Goal: Transaction & Acquisition: Obtain resource

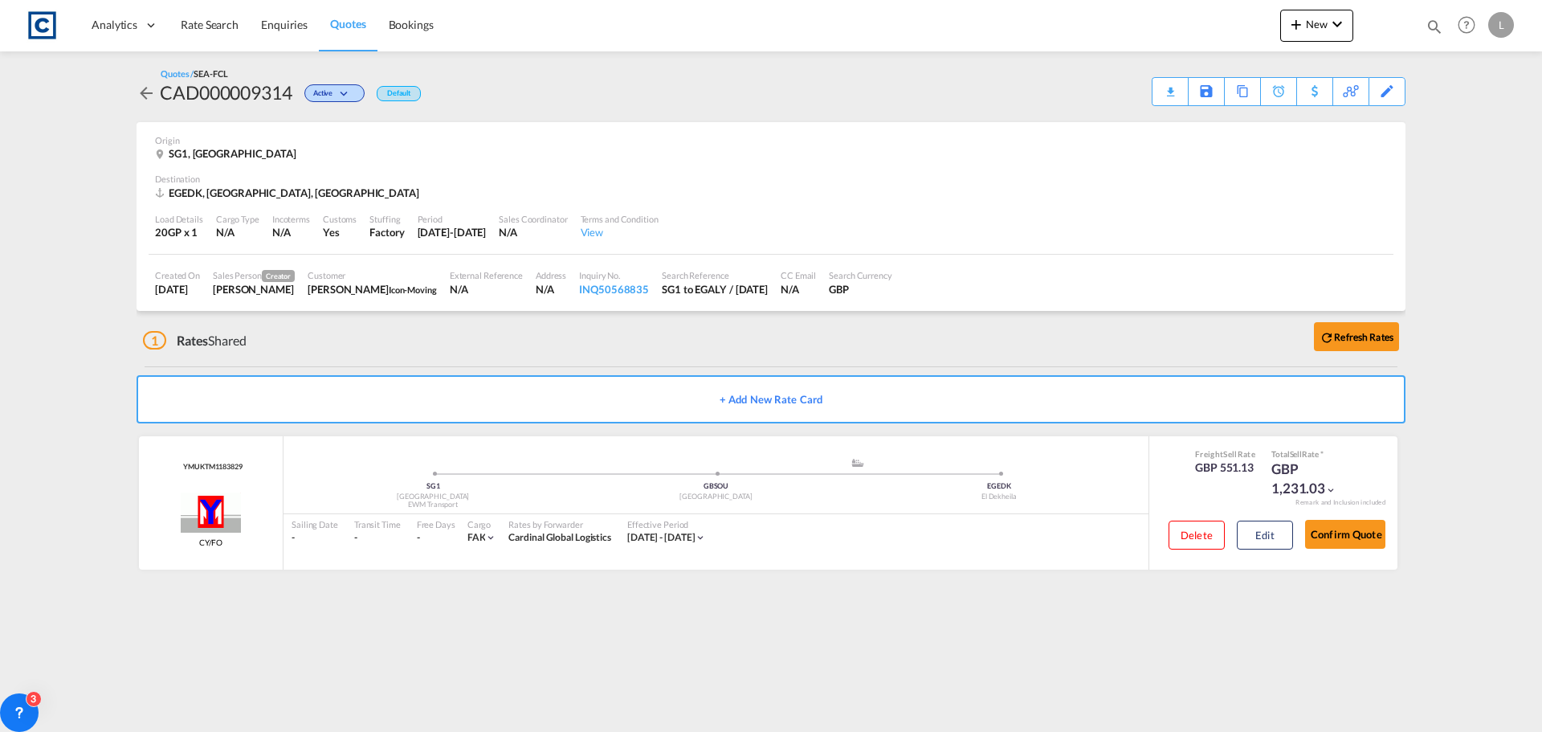
drag, startPoint x: 210, startPoint y: 17, endPoint x: 1, endPoint y: 21, distance: 209.6
click at [210, 17] on span "Rate Search" at bounding box center [210, 25] width 58 height 16
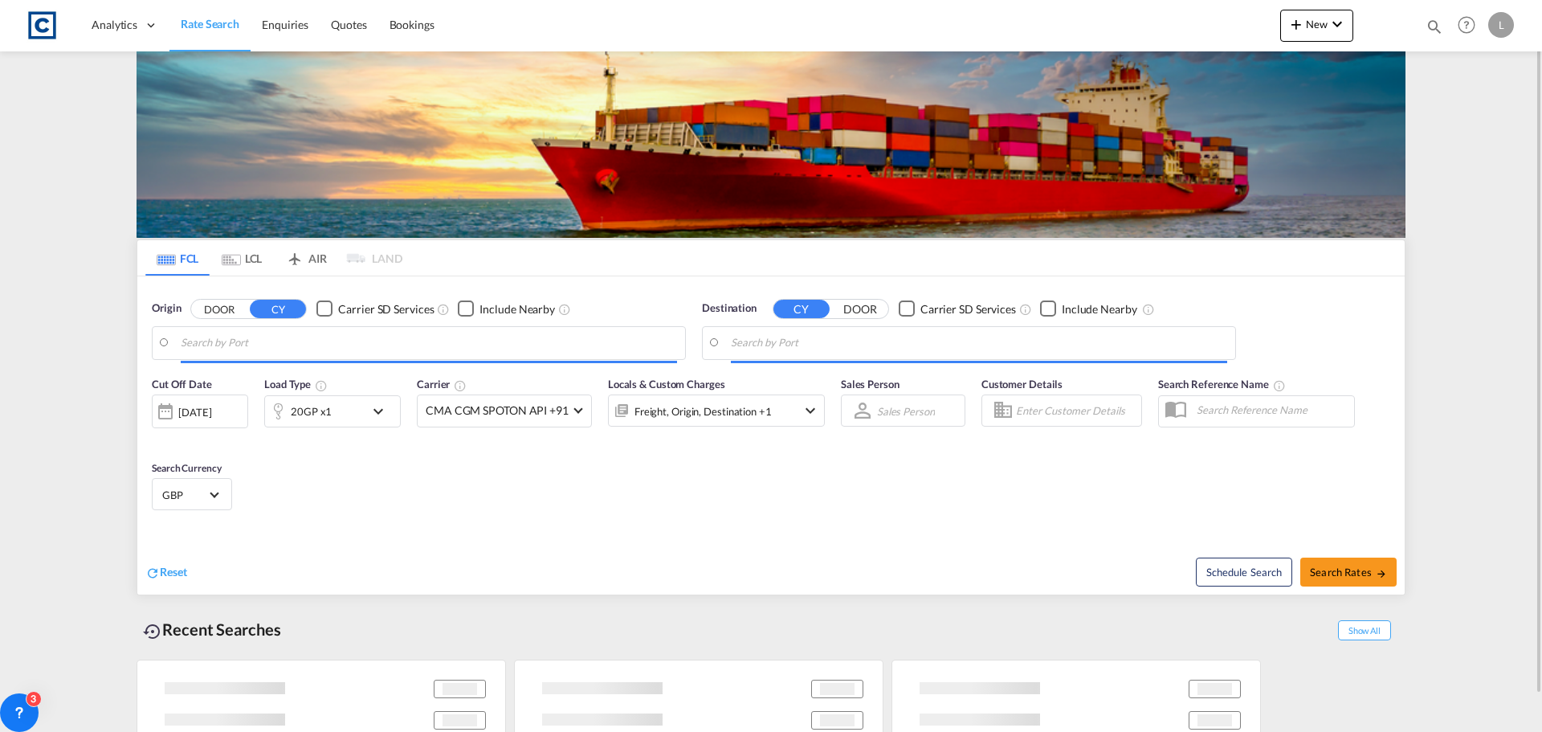
type input "GB-SG1, [GEOGRAPHIC_DATA]"
type input "Alexandria ([GEOGRAPHIC_DATA]), EGALY"
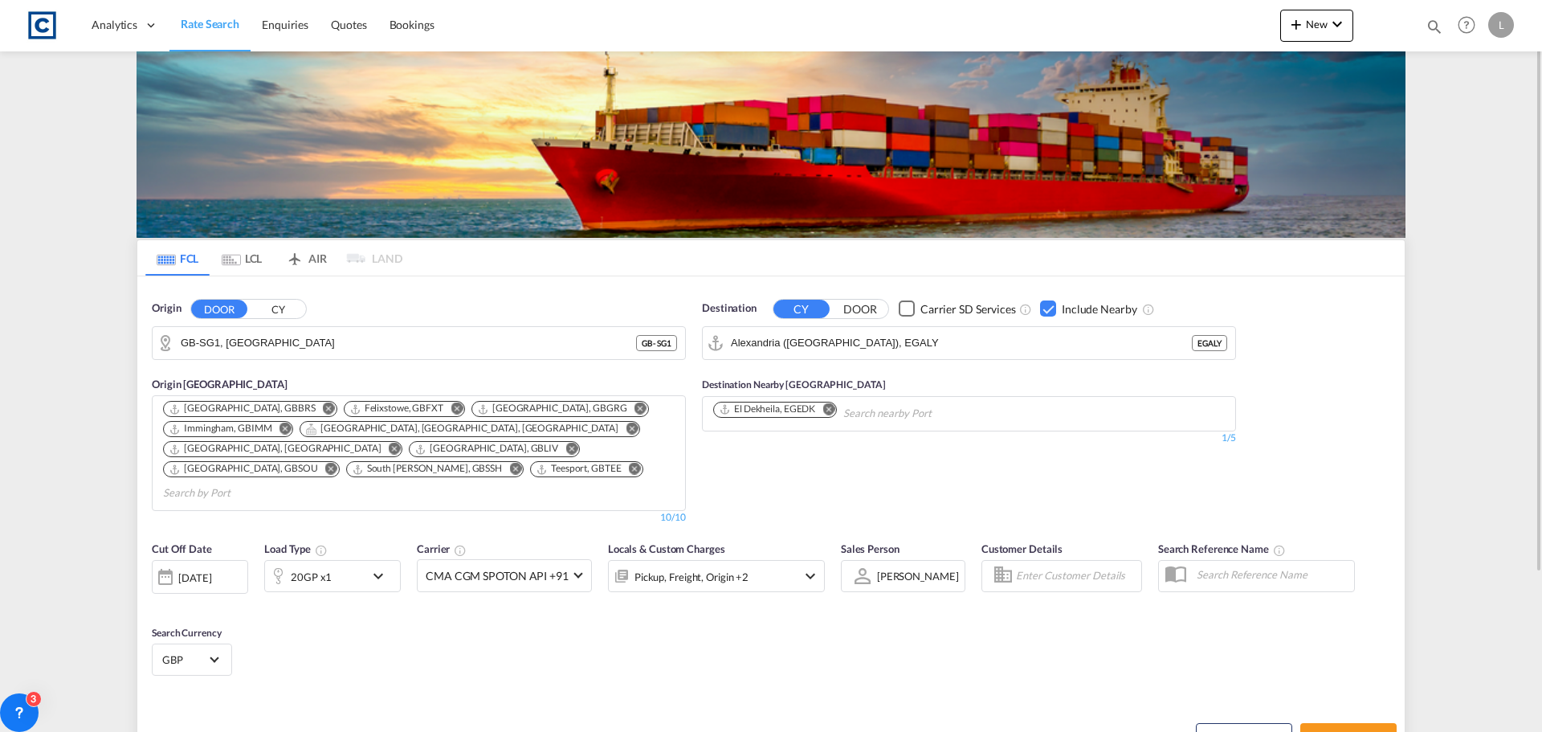
click at [328, 347] on input "GB-SG1, [GEOGRAPHIC_DATA]" at bounding box center [408, 343] width 455 height 24
click at [288, 336] on input "GB-SG1, [GEOGRAPHIC_DATA]" at bounding box center [429, 343] width 496 height 24
drag, startPoint x: 289, startPoint y: 339, endPoint x: 152, endPoint y: 338, distance: 137.3
click at [152, 338] on div "GB-SG1, [GEOGRAPHIC_DATA]" at bounding box center [419, 343] width 534 height 34
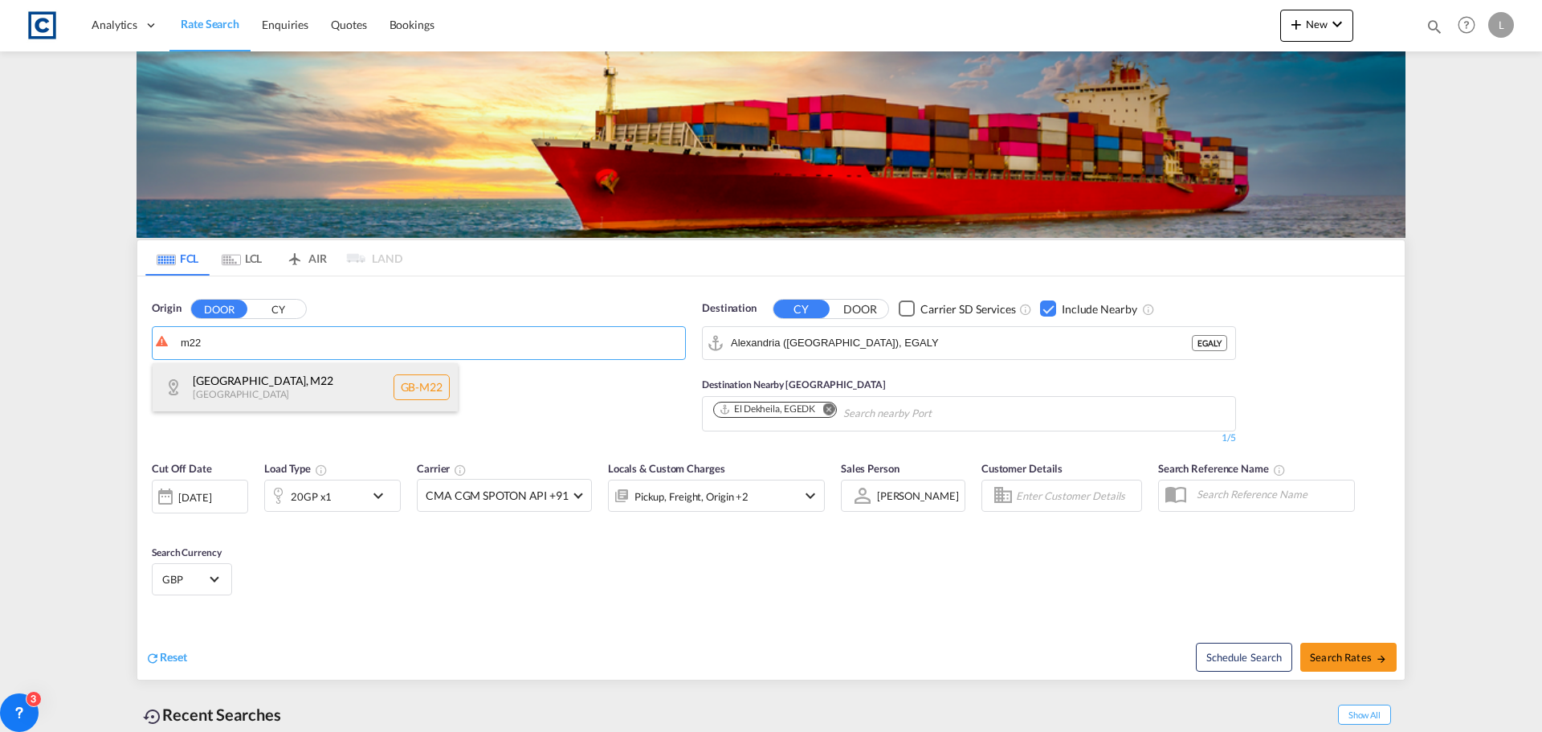
click at [213, 382] on div "[GEOGRAPHIC_DATA] , M22 [GEOGRAPHIC_DATA] [GEOGRAPHIC_DATA]-M22" at bounding box center [305, 387] width 305 height 48
type input "GB-M22, [GEOGRAPHIC_DATA]"
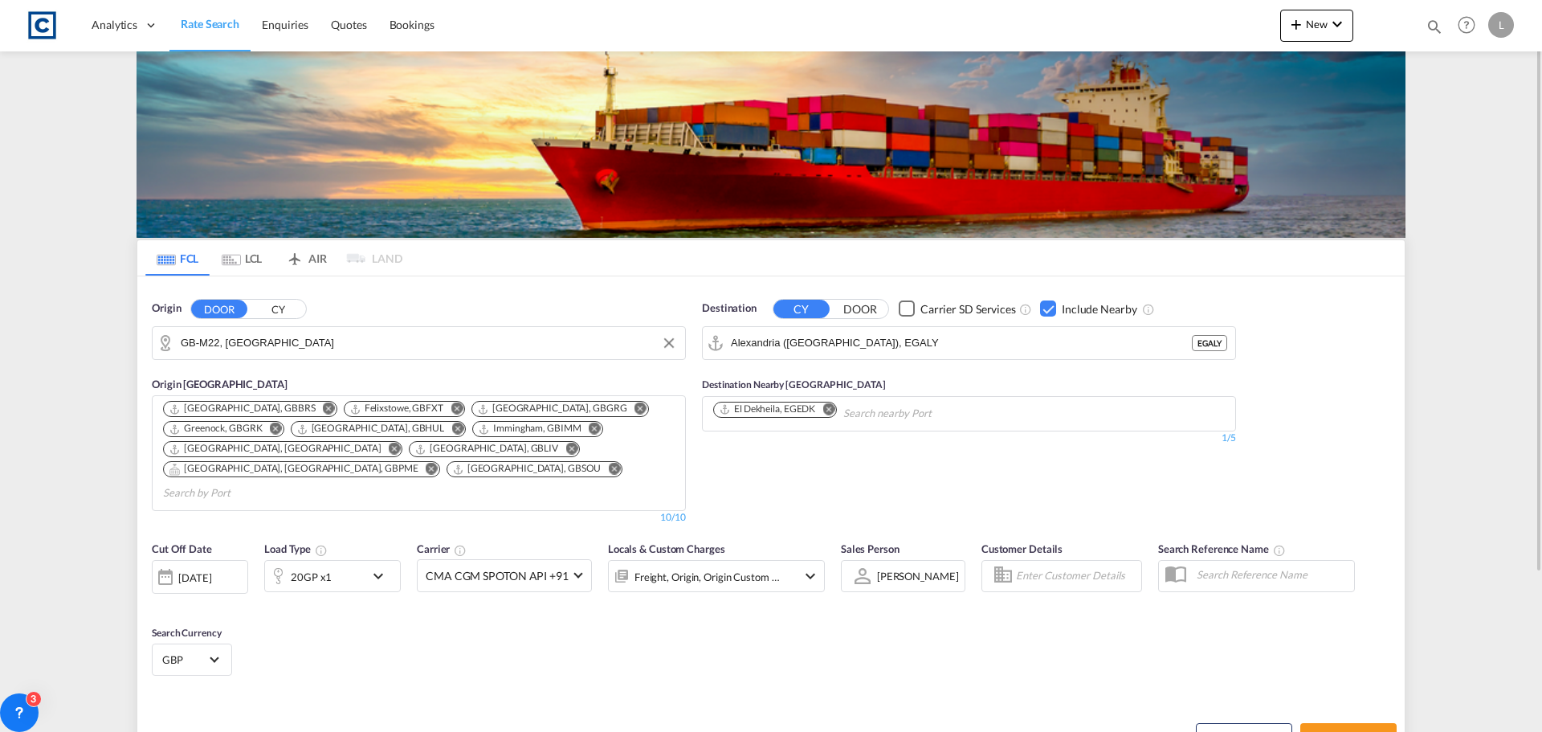
click at [1052, 301] on div "Checkbox No Ink" at bounding box center [1048, 308] width 16 height 16
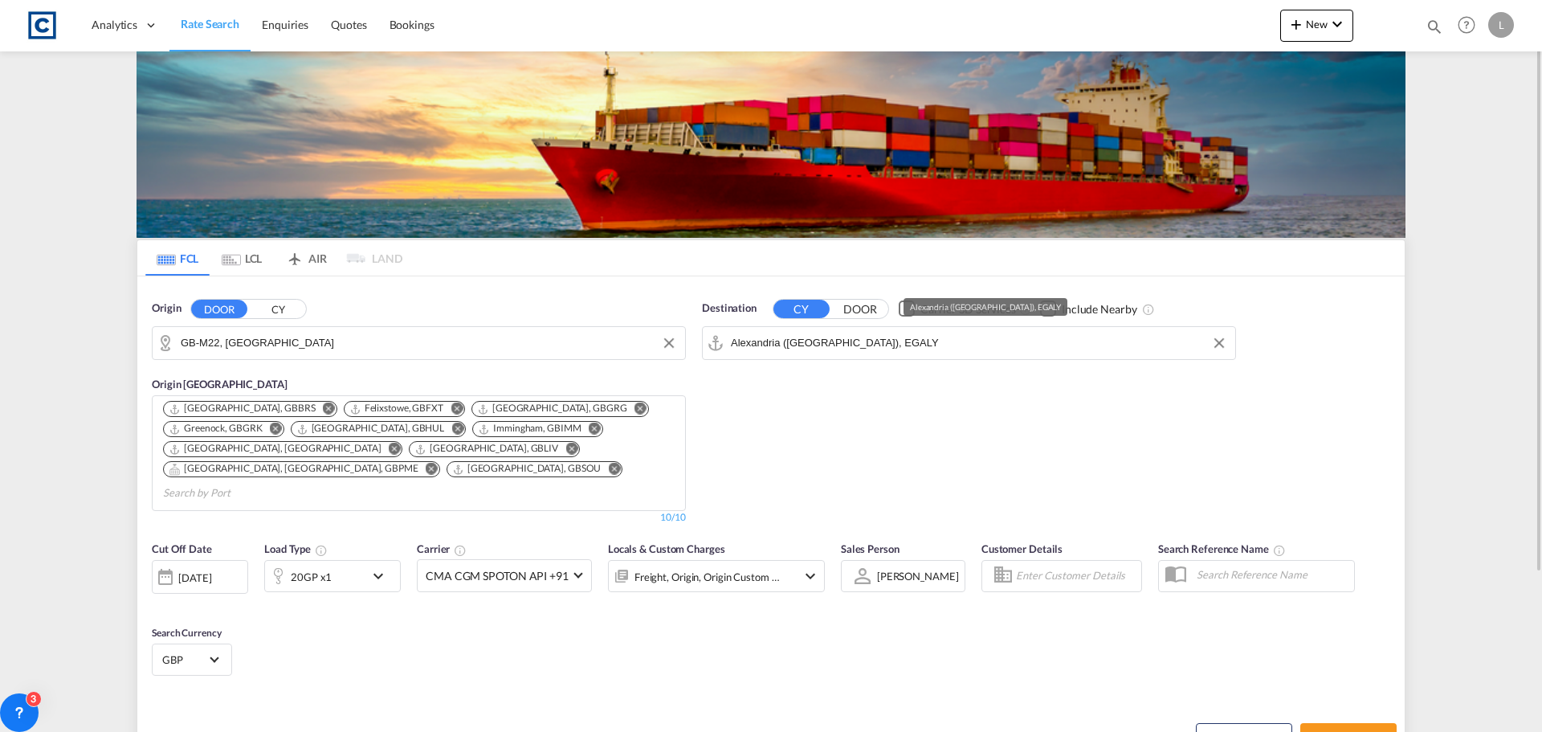
click at [942, 329] on md-autocomplete "Alexandria ([GEOGRAPHIC_DATA]), EGALY" at bounding box center [979, 342] width 496 height 27
click at [906, 353] on input "Alexandria ([GEOGRAPHIC_DATA]), EGALY" at bounding box center [979, 343] width 496 height 24
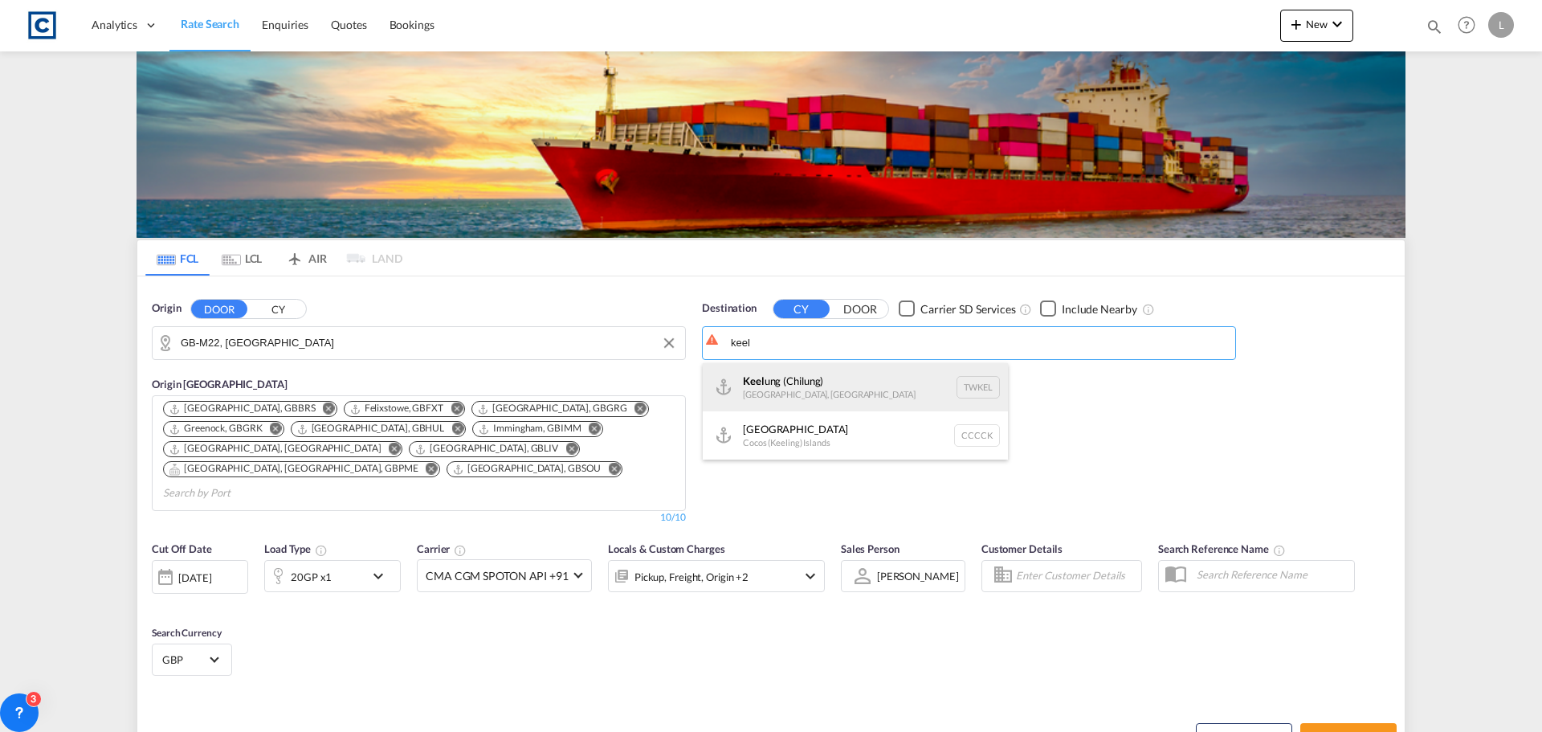
click at [819, 389] on div "[PERSON_NAME] ([GEOGRAPHIC_DATA]) [GEOGRAPHIC_DATA], [GEOGRAPHIC_DATA] TWKEL" at bounding box center [855, 387] width 305 height 48
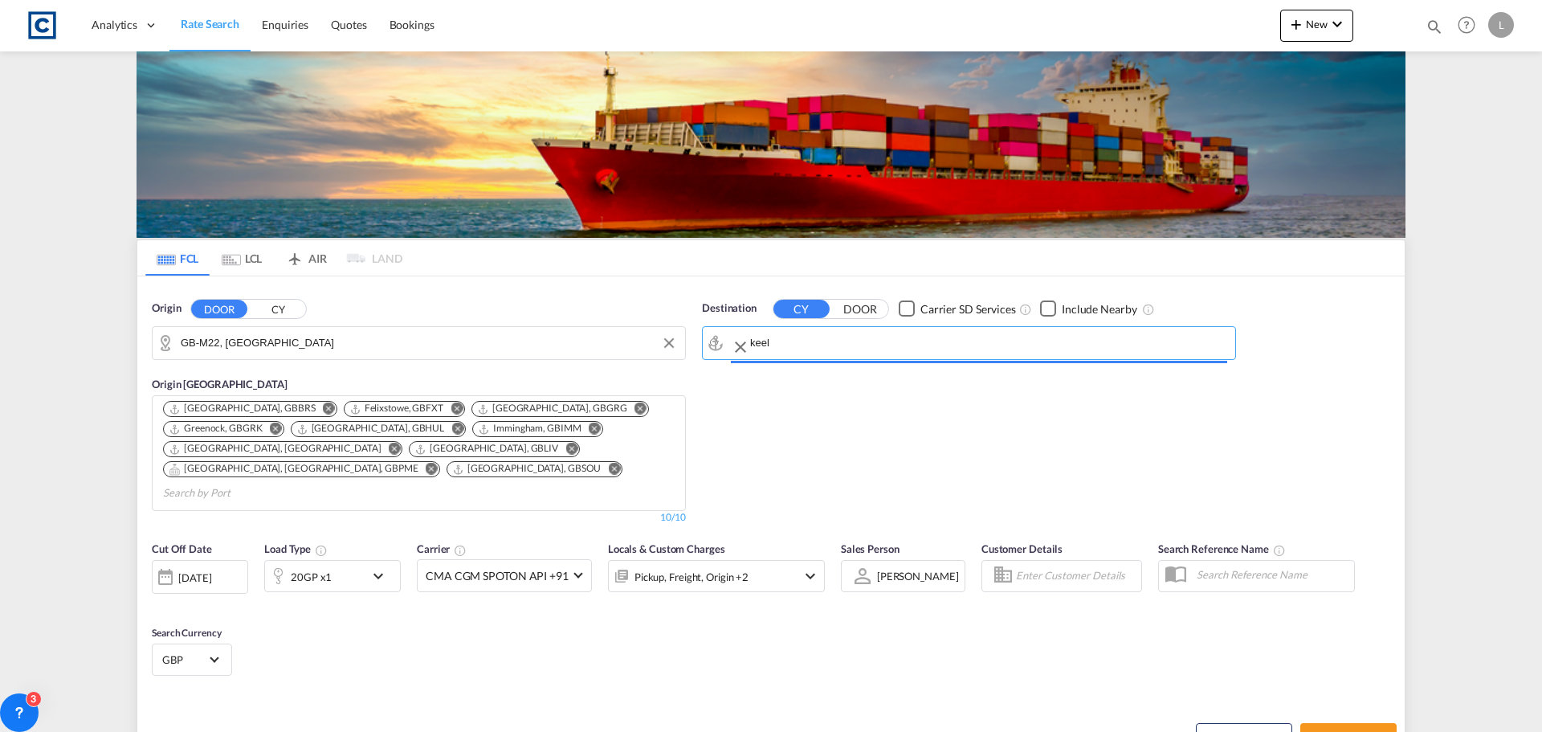
type input "Keelung (Chilung), TWKEL"
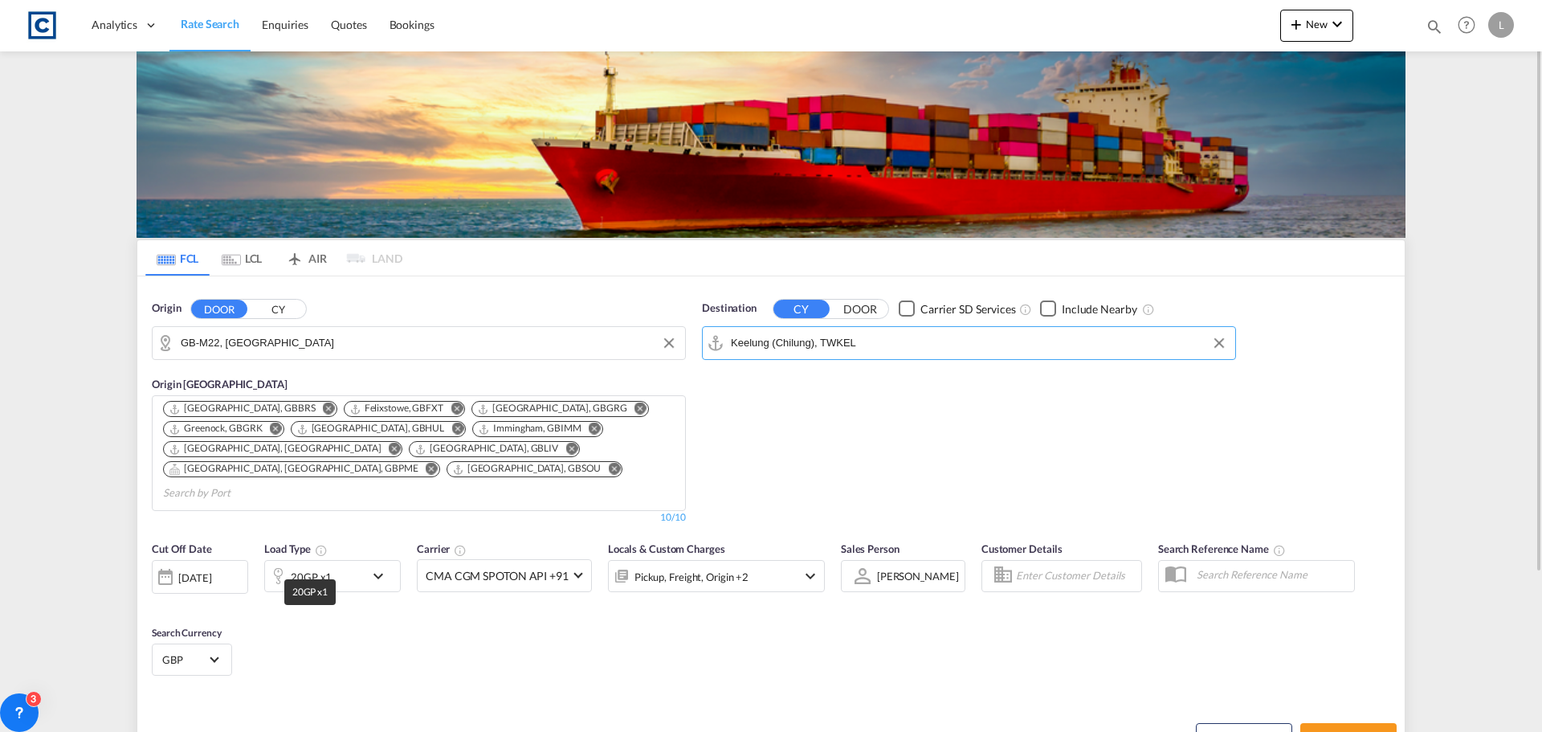
click at [311, 565] on div "20GP x1" at bounding box center [311, 576] width 41 height 22
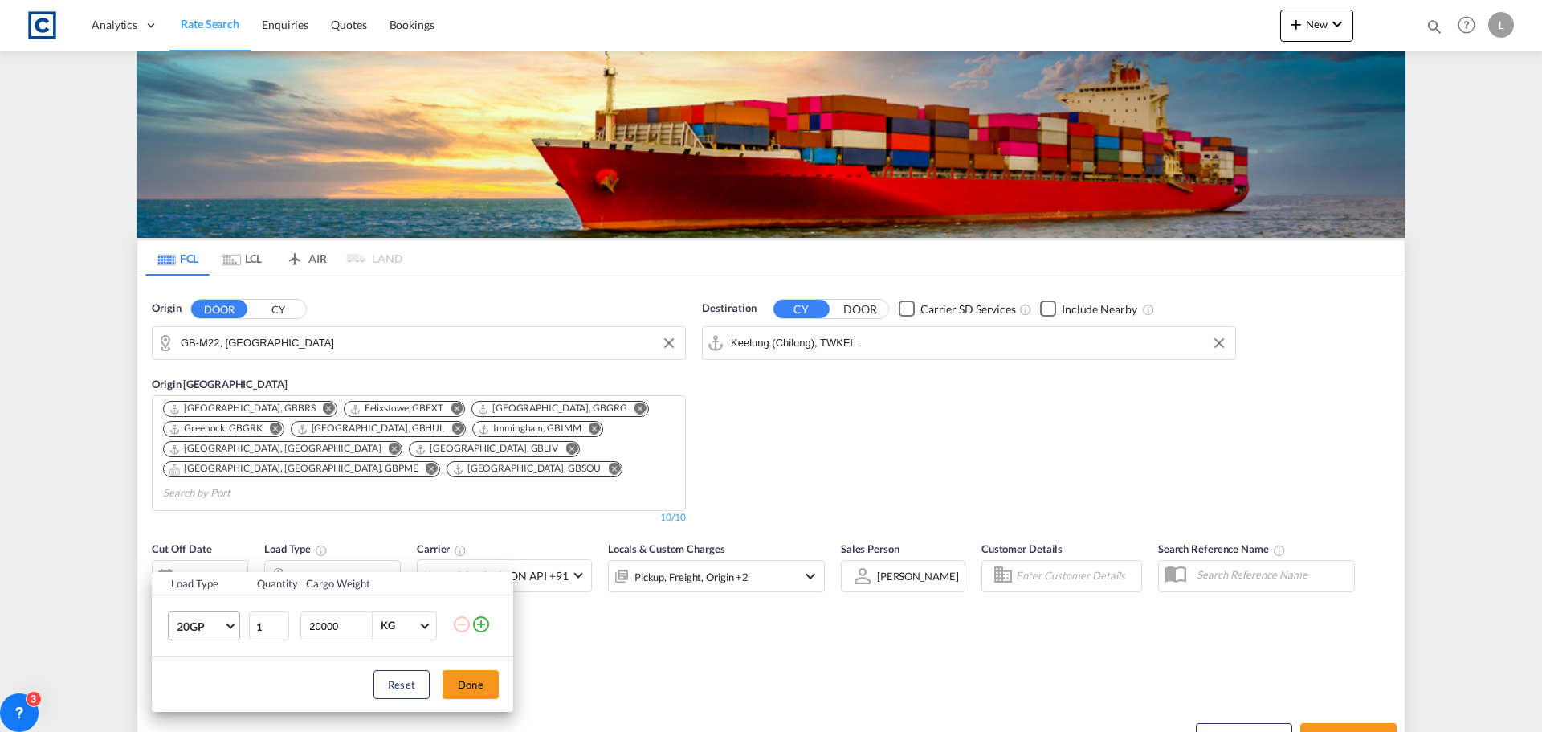
click at [208, 630] on span "20GP" at bounding box center [200, 626] width 47 height 16
click at [191, 613] on div "40HC" at bounding box center [192, 615] width 30 height 16
click at [465, 675] on button "Done" at bounding box center [470, 684] width 56 height 29
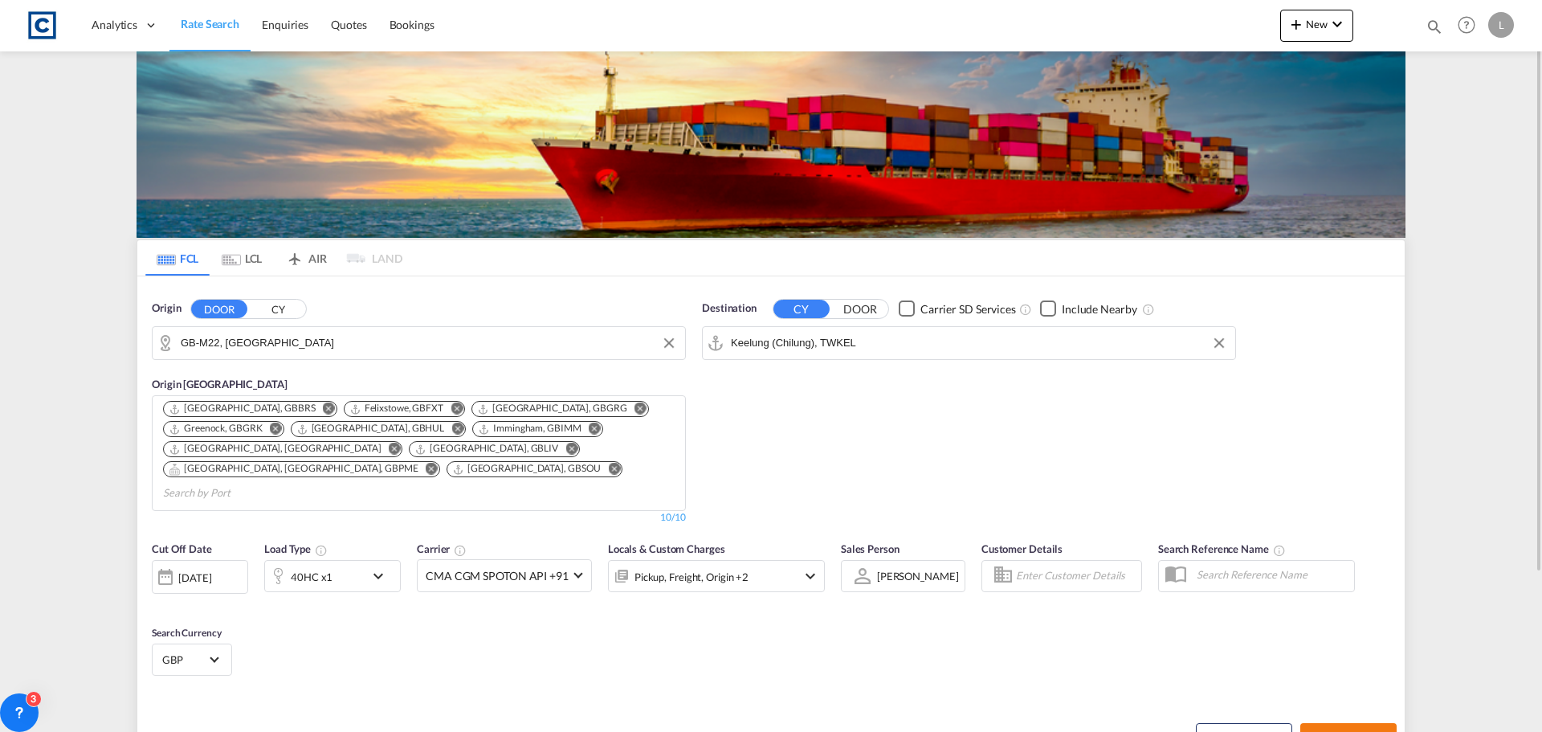
click at [1334, 723] on button "Search Rates" at bounding box center [1348, 737] width 96 height 29
type input "M22 to TWKEL / [DATE]"
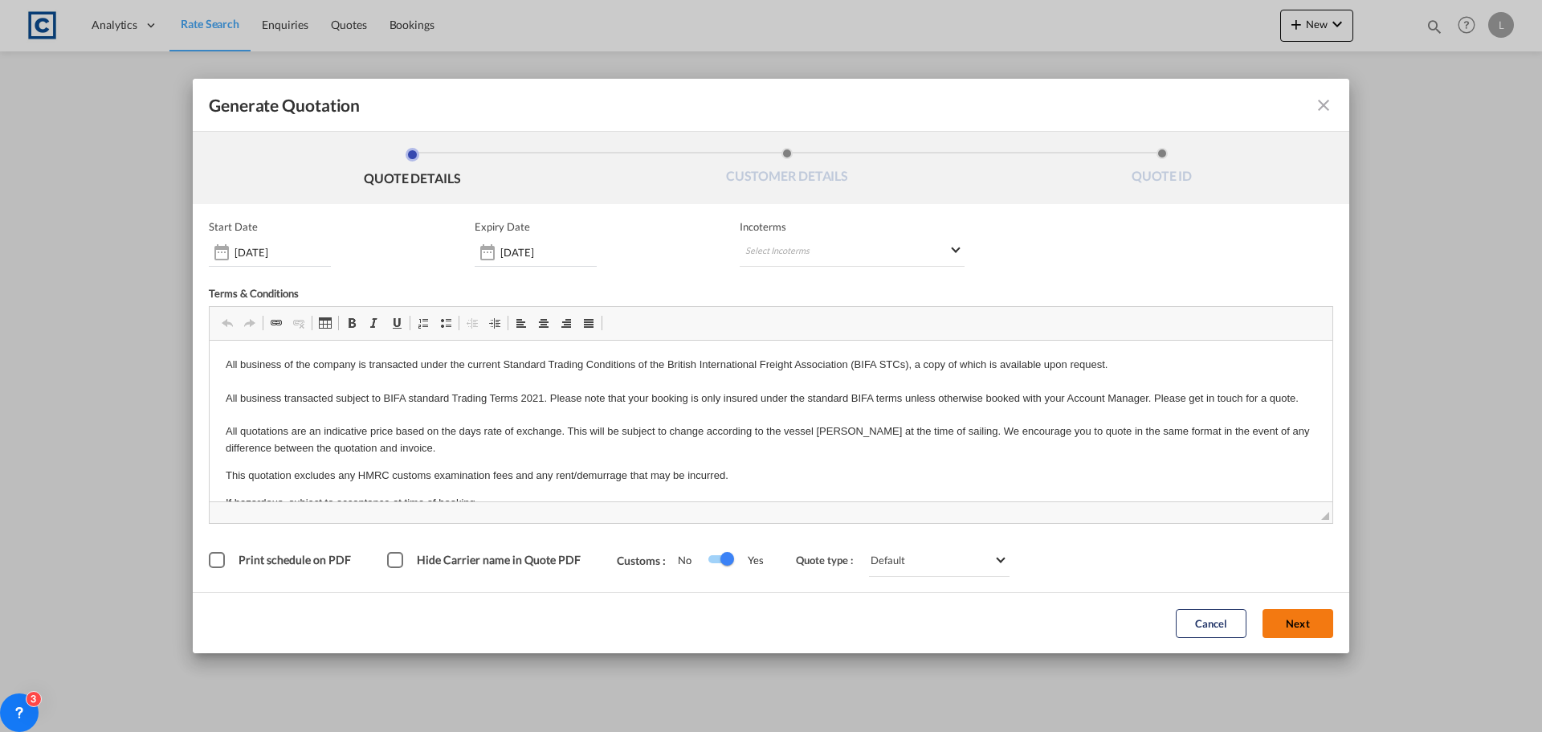
click at [1300, 618] on button "Next" at bounding box center [1297, 623] width 71 height 29
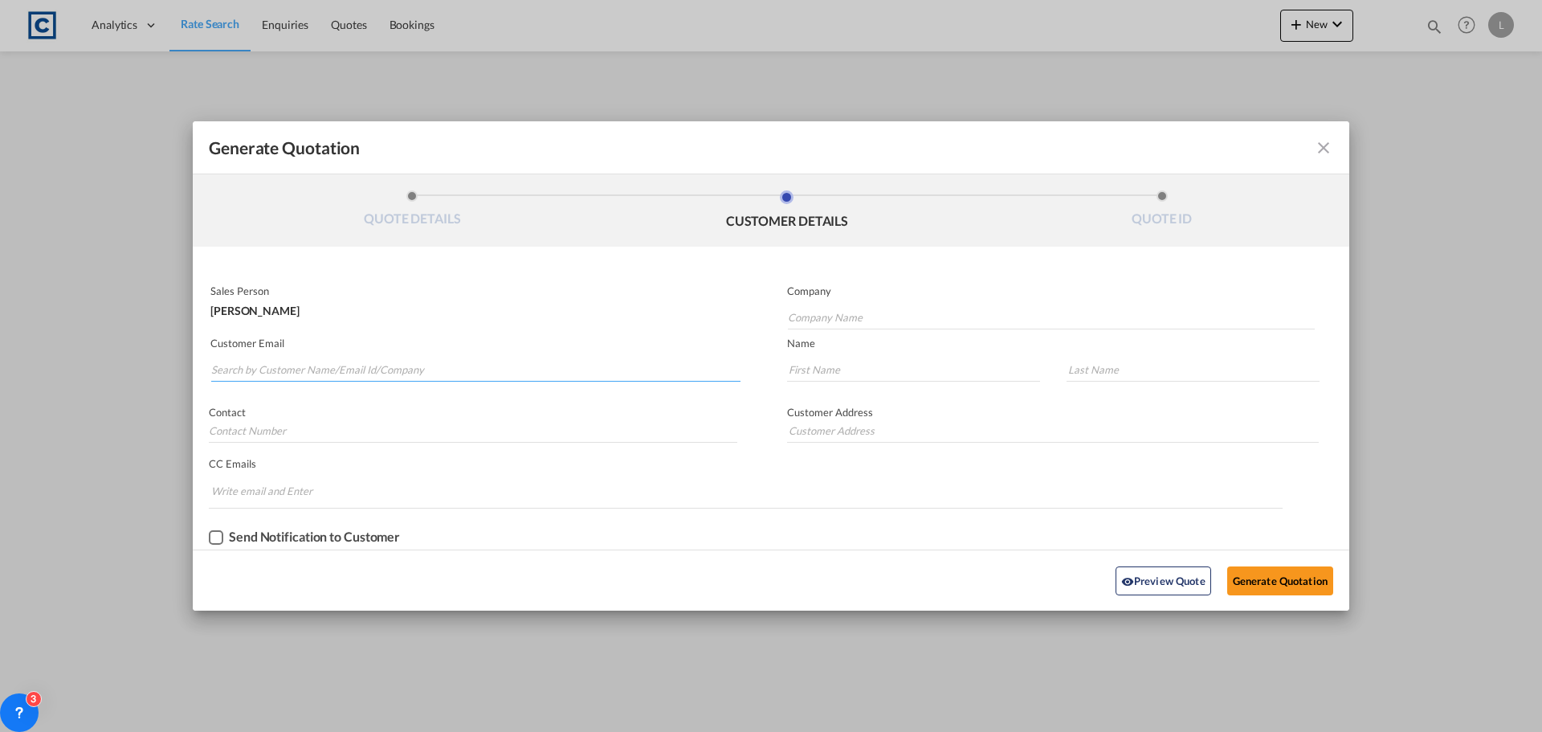
click at [263, 369] on input "Search by Customer Name/Email Id/Company" at bounding box center [475, 369] width 529 height 24
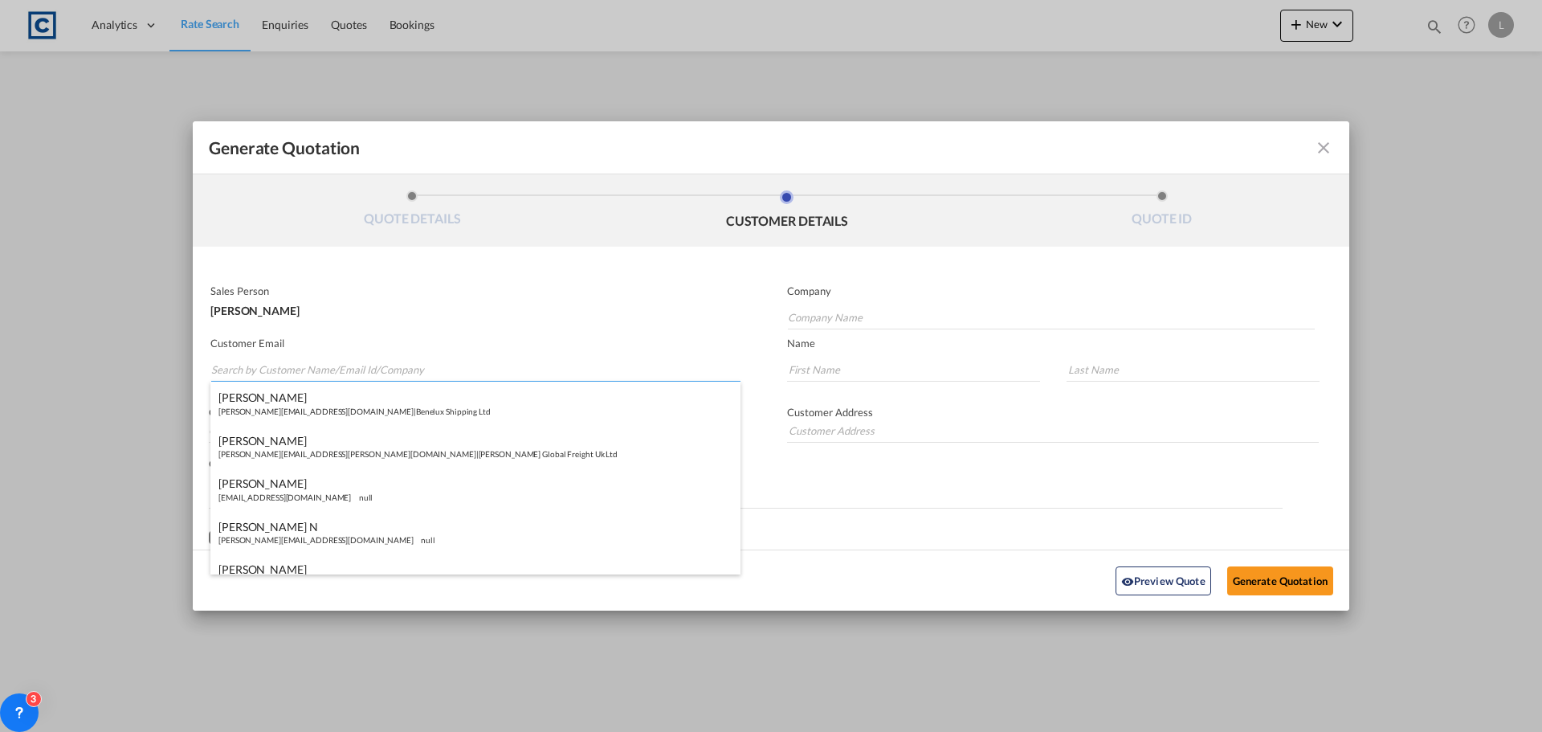
paste input "[PERSON_NAME] <[PERSON_NAME][EMAIL_ADDRESS][PERSON_NAME][DOMAIN_NAME]>"
drag, startPoint x: 286, startPoint y: 367, endPoint x: 283, endPoint y: 312, distance: 54.7
click at [285, 364] on input "[PERSON_NAME] <[PERSON_NAME][EMAIL_ADDRESS][PERSON_NAME][DOMAIN_NAME]>" at bounding box center [475, 369] width 529 height 24
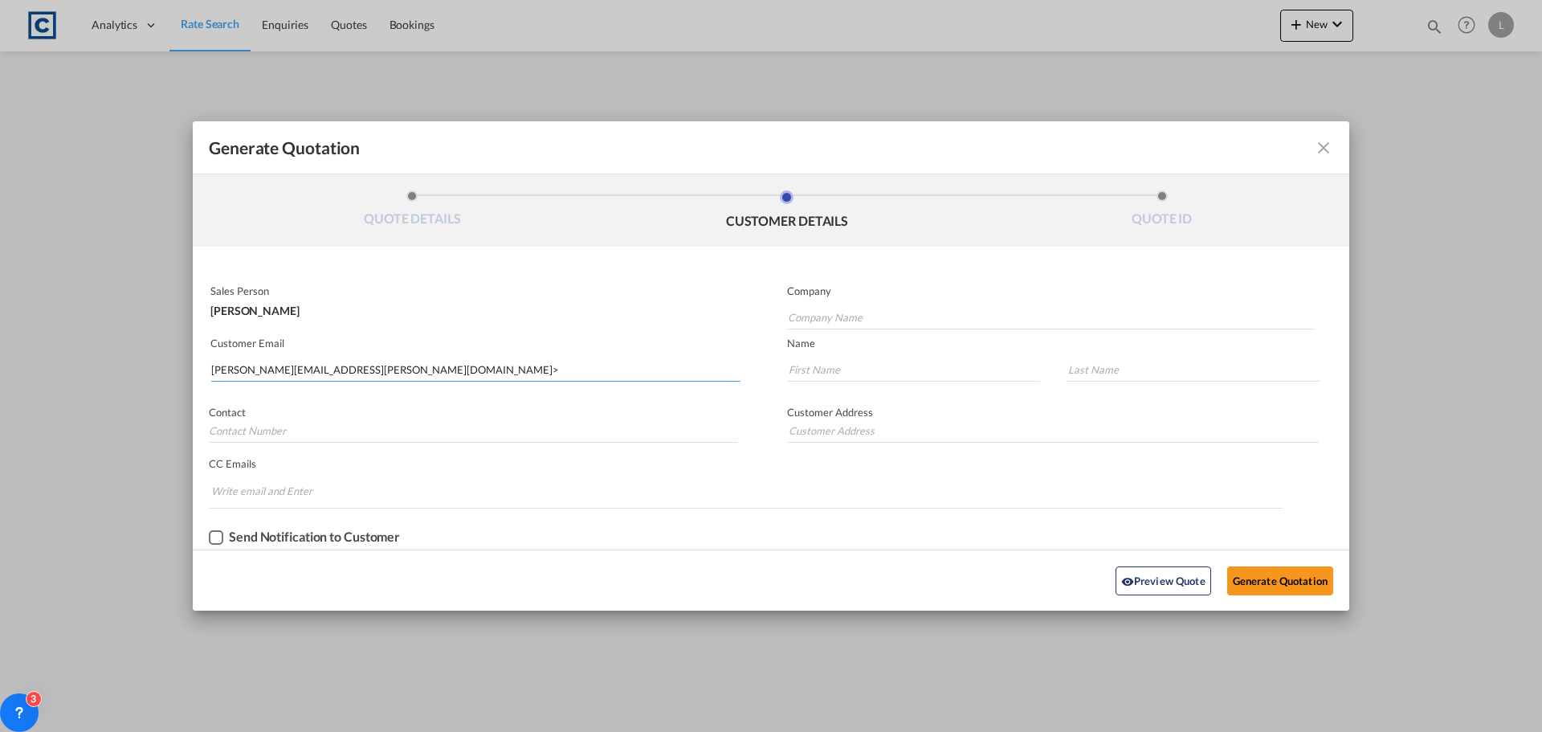
click at [364, 363] on input "[PERSON_NAME][EMAIL_ADDRESS][PERSON_NAME][DOMAIN_NAME]>" at bounding box center [475, 369] width 529 height 24
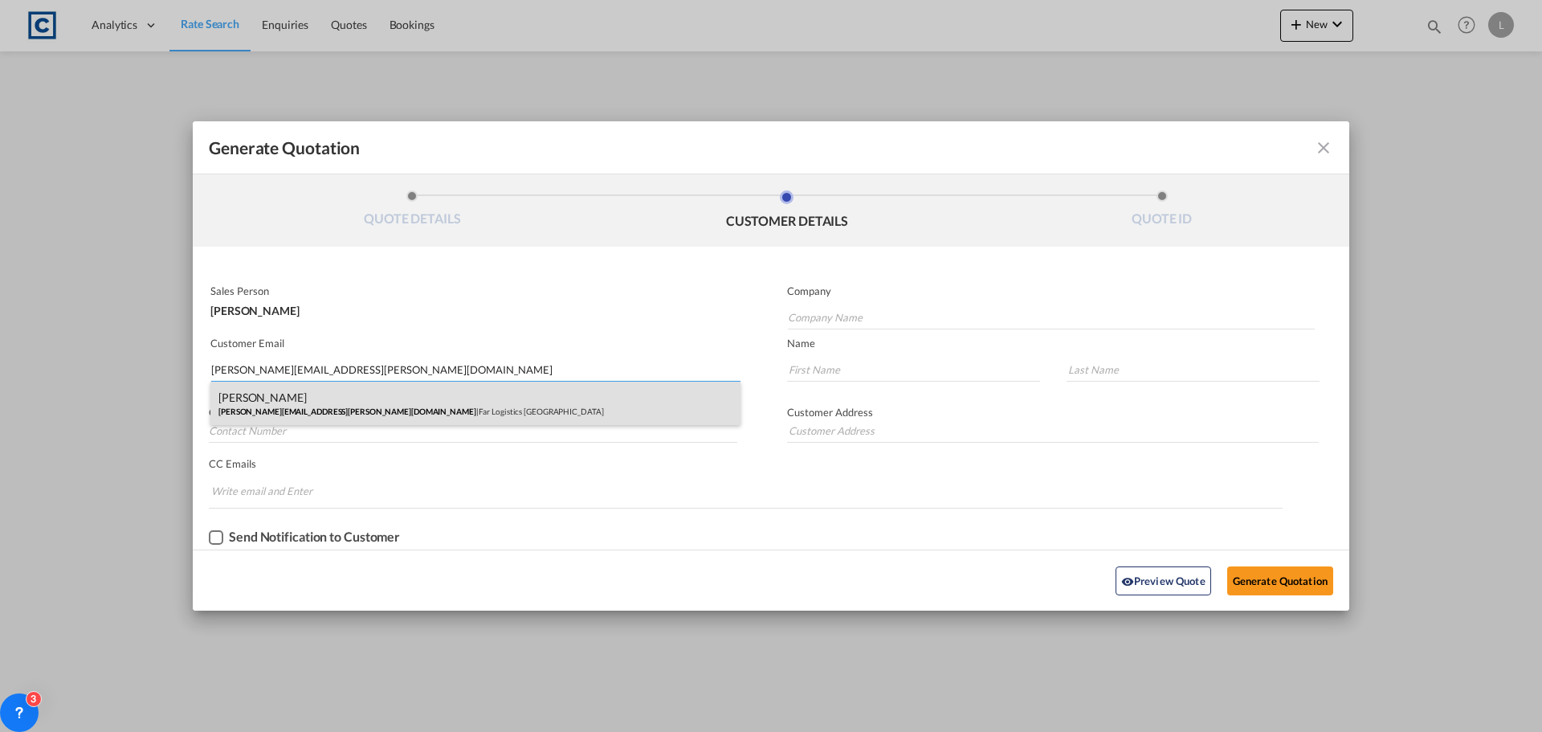
type input "[PERSON_NAME][EMAIL_ADDRESS][PERSON_NAME][DOMAIN_NAME]"
click at [295, 408] on div "[PERSON_NAME] [PERSON_NAME][EMAIL_ADDRESS][PERSON_NAME][DOMAIN_NAME] | Far Logi…" at bounding box center [475, 402] width 530 height 43
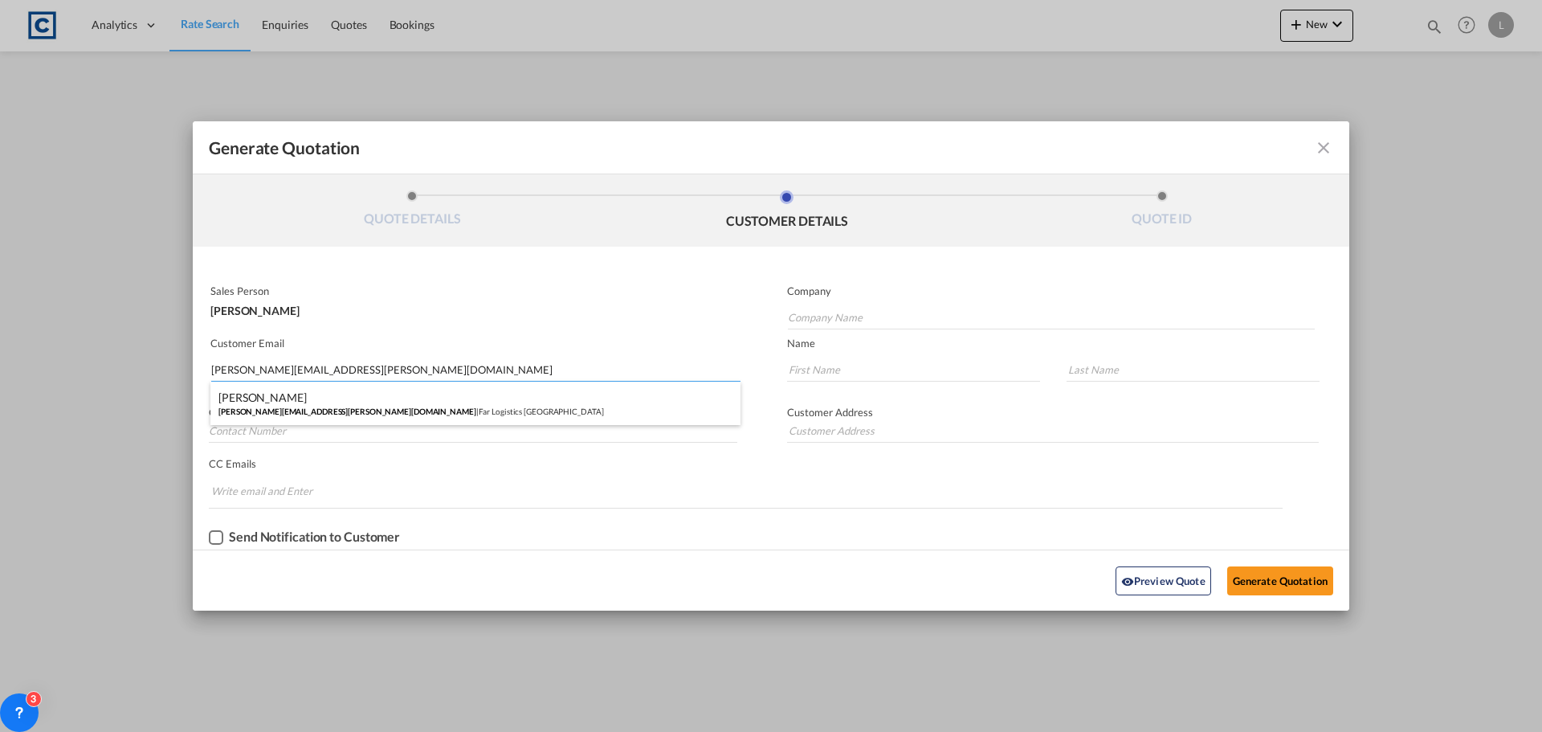
type input "Far Logistics [GEOGRAPHIC_DATA]"
type input "[PERSON_NAME]"
type input "Stobbart"
type input "[PHONE_NUMBER]"
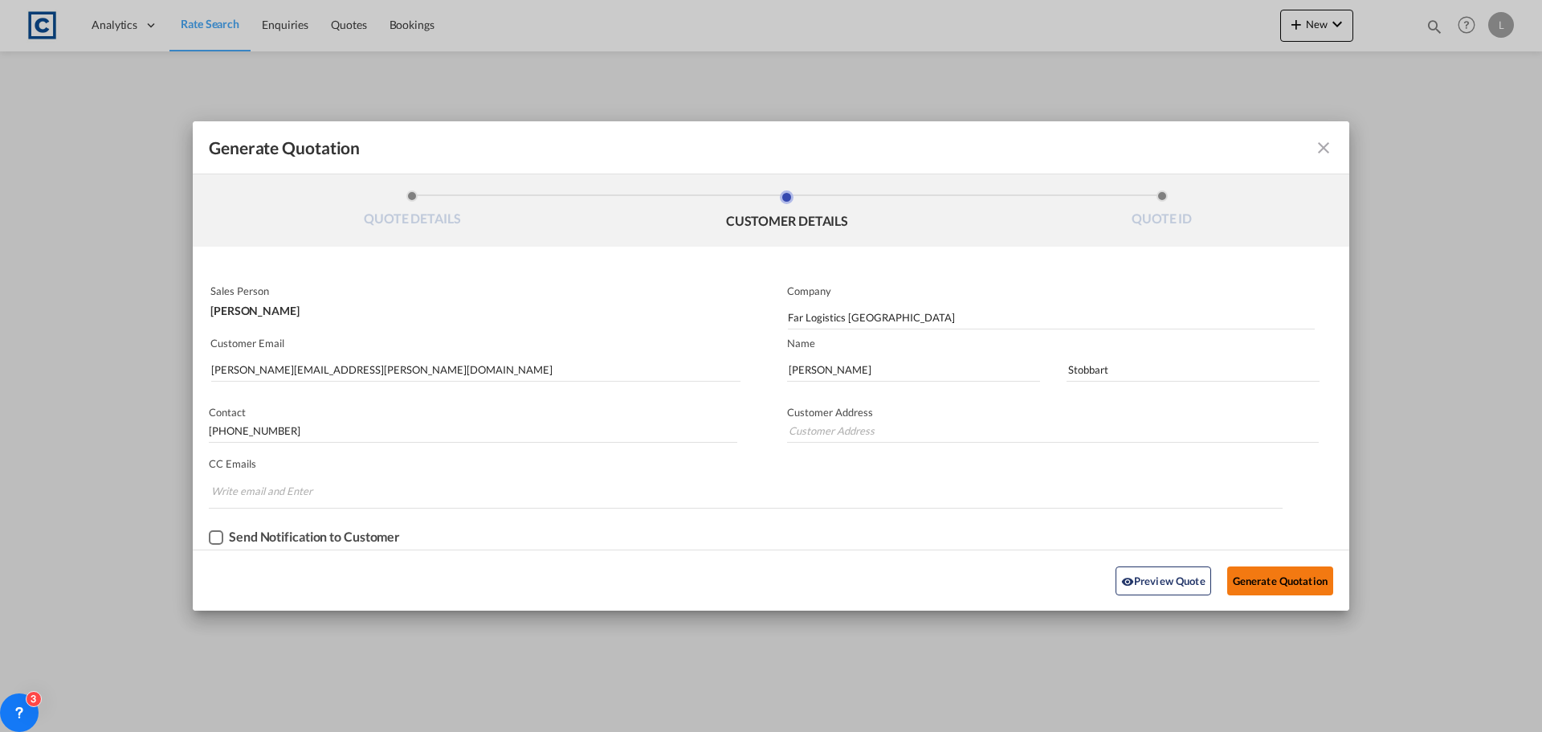
click at [1268, 574] on button "Generate Quotation" at bounding box center [1280, 580] width 106 height 29
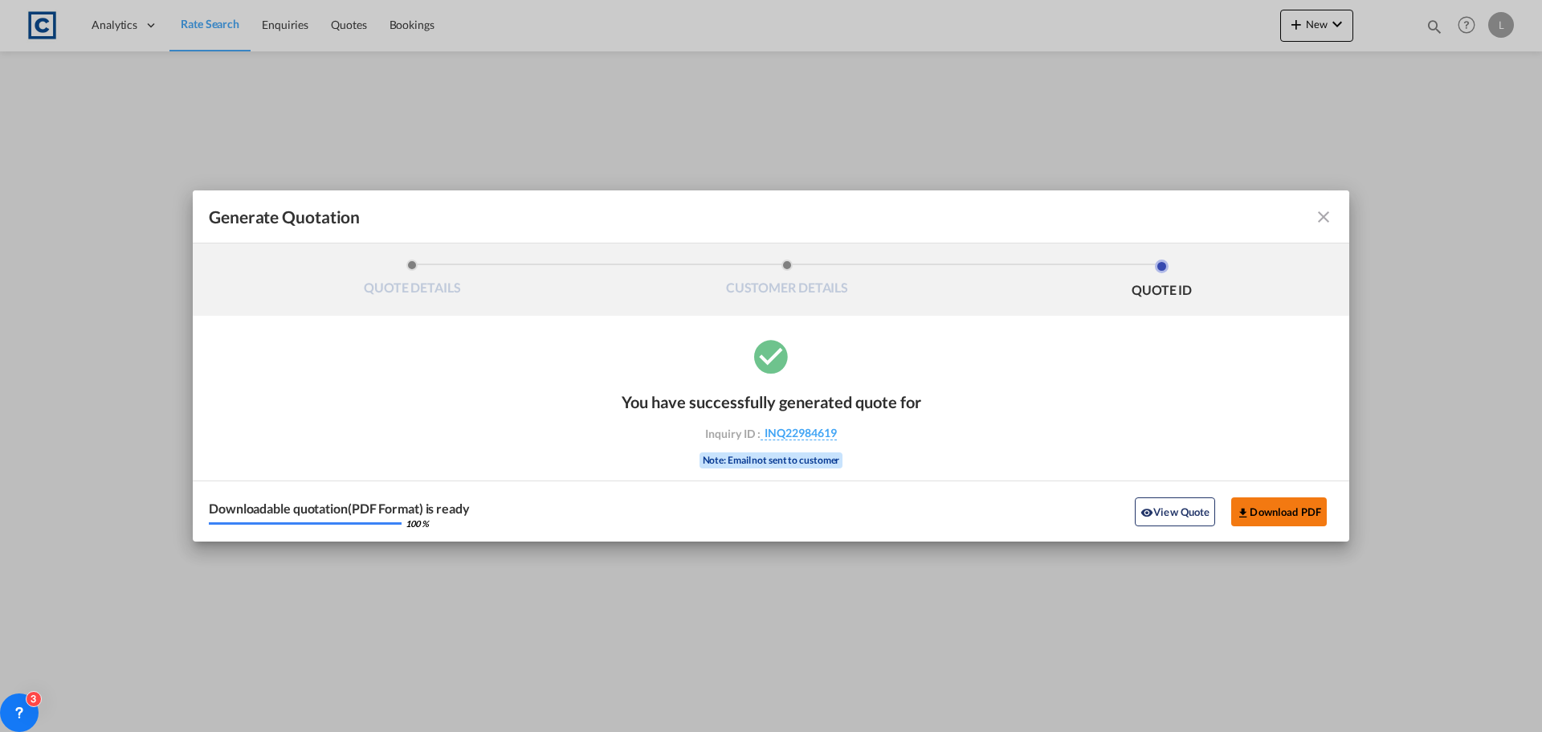
click at [1277, 511] on button "Download PDF" at bounding box center [1279, 511] width 96 height 29
click at [1325, 218] on md-icon "icon-close fg-AAA8AD cursor m-0" at bounding box center [1323, 216] width 19 height 19
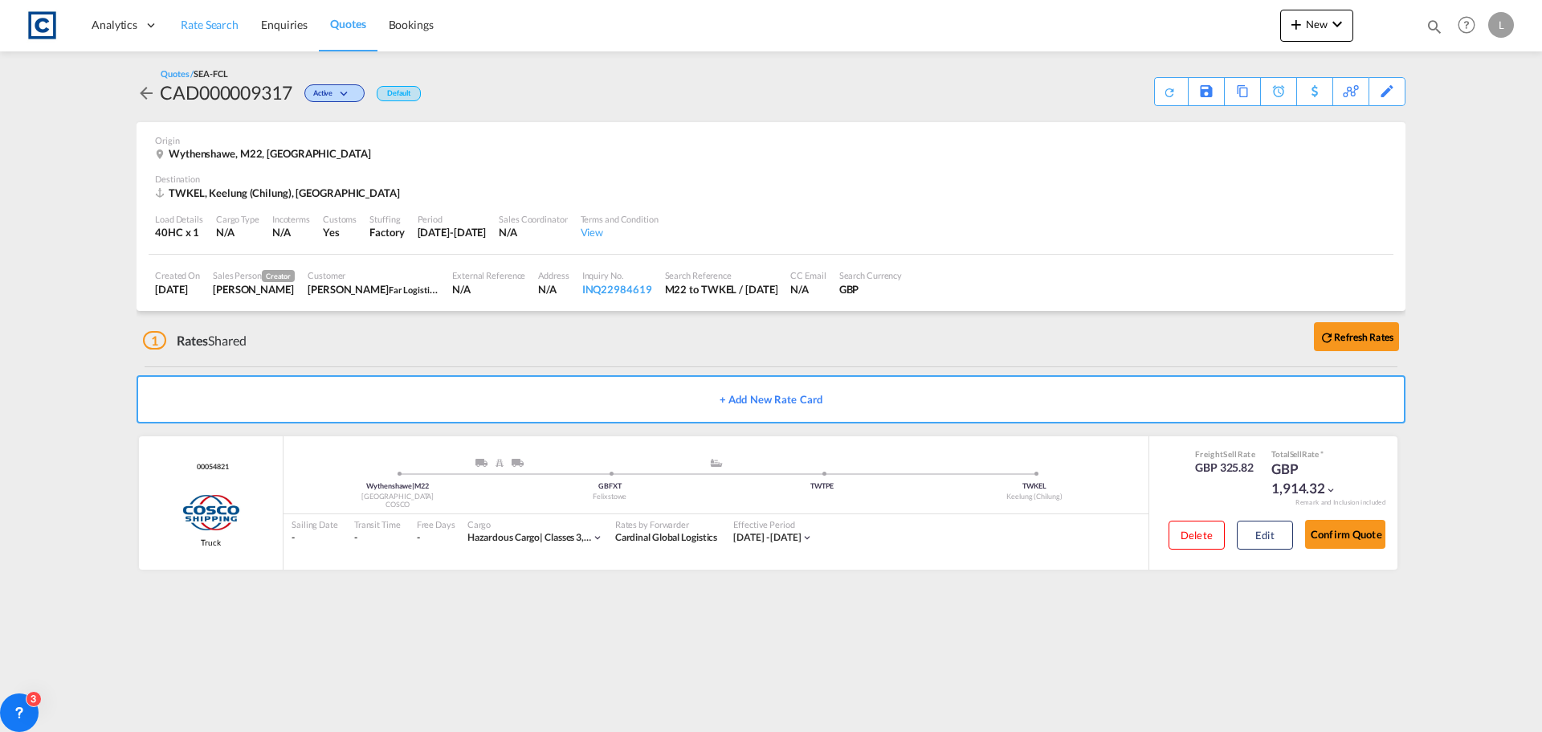
click at [201, 22] on span "Rate Search" at bounding box center [210, 25] width 58 height 14
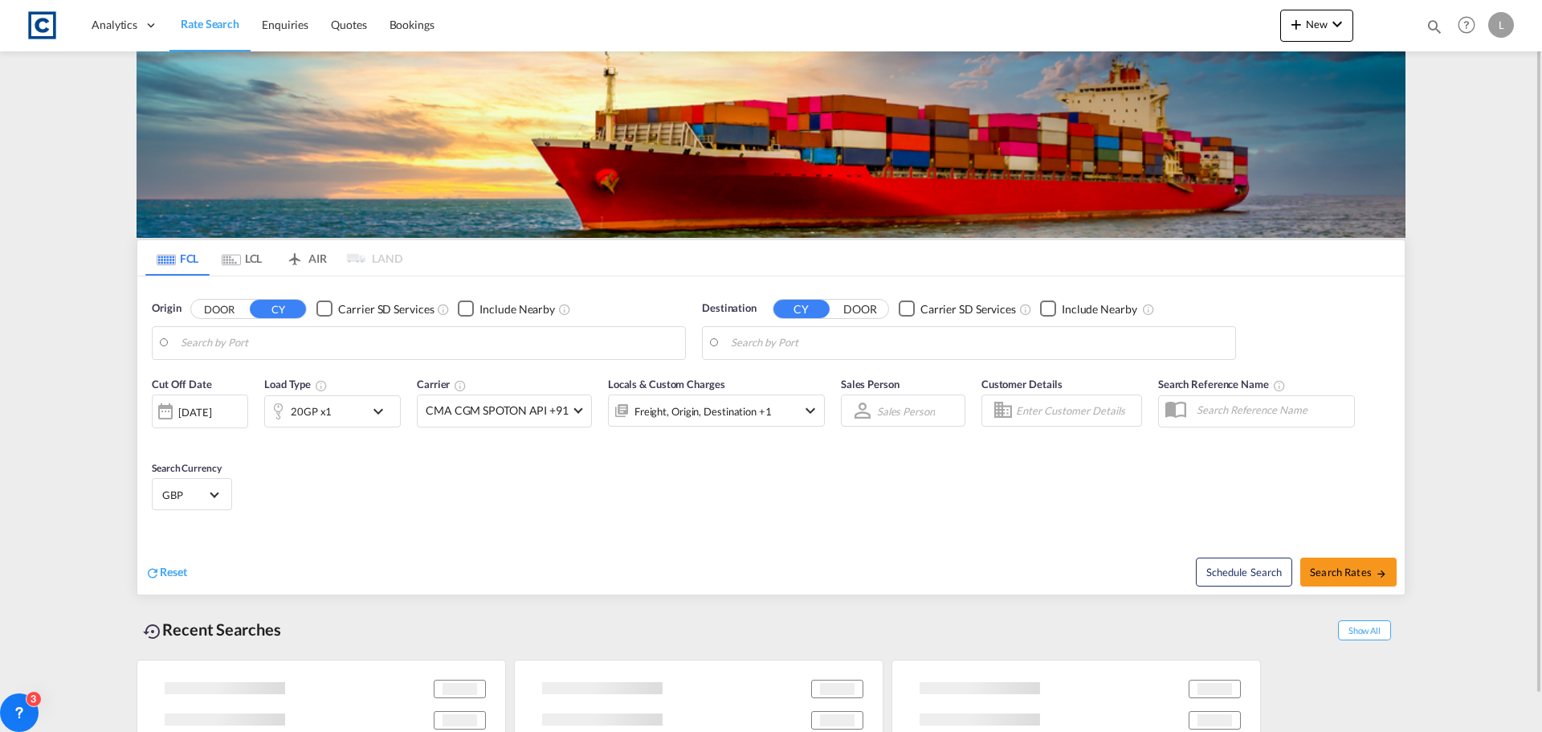
type input "GB-M22, [GEOGRAPHIC_DATA]"
type input "Keelung (Chilung), TWKEL"
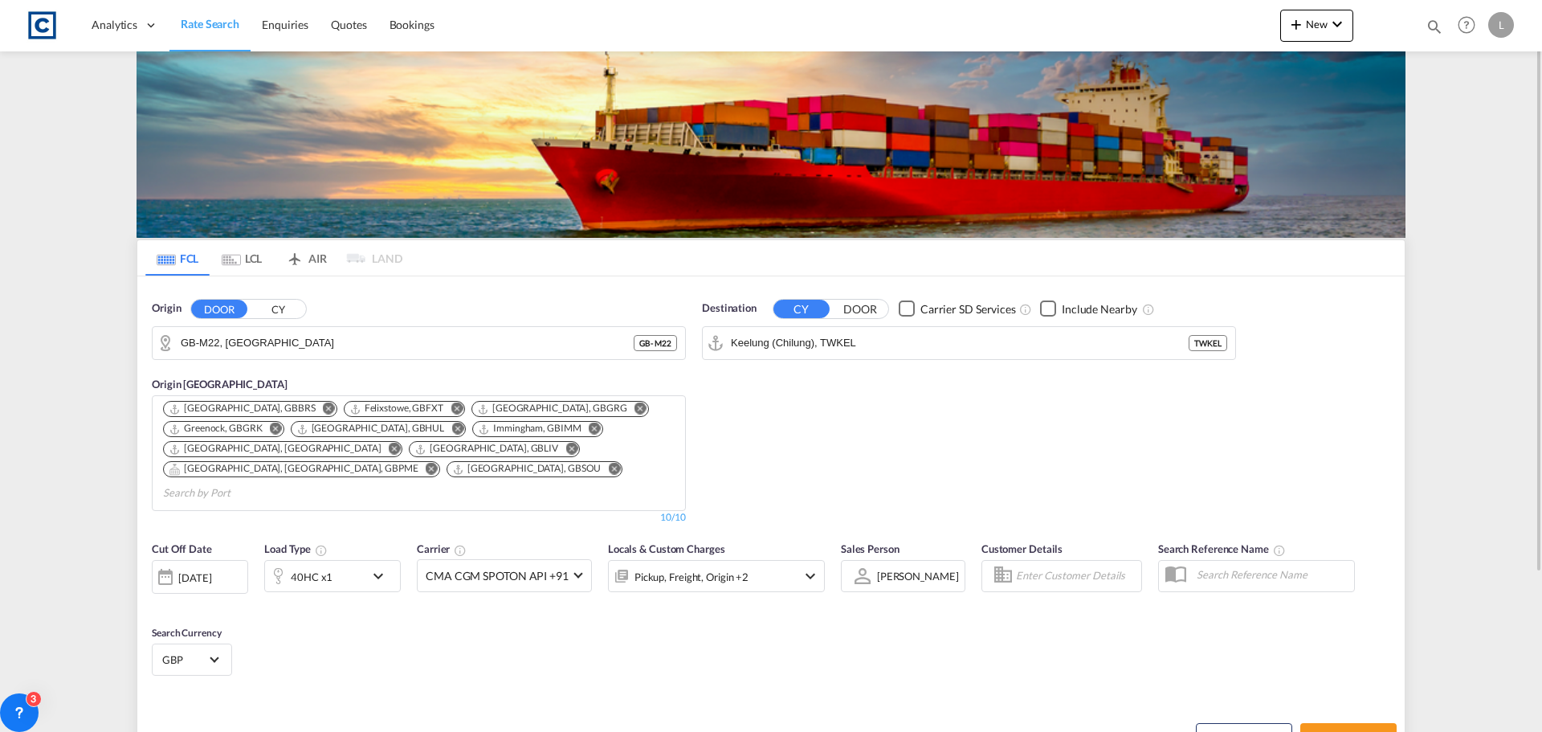
drag, startPoint x: 276, startPoint y: 308, endPoint x: 307, endPoint y: 348, distance: 50.4
click at [276, 308] on button "CY" at bounding box center [278, 309] width 56 height 18
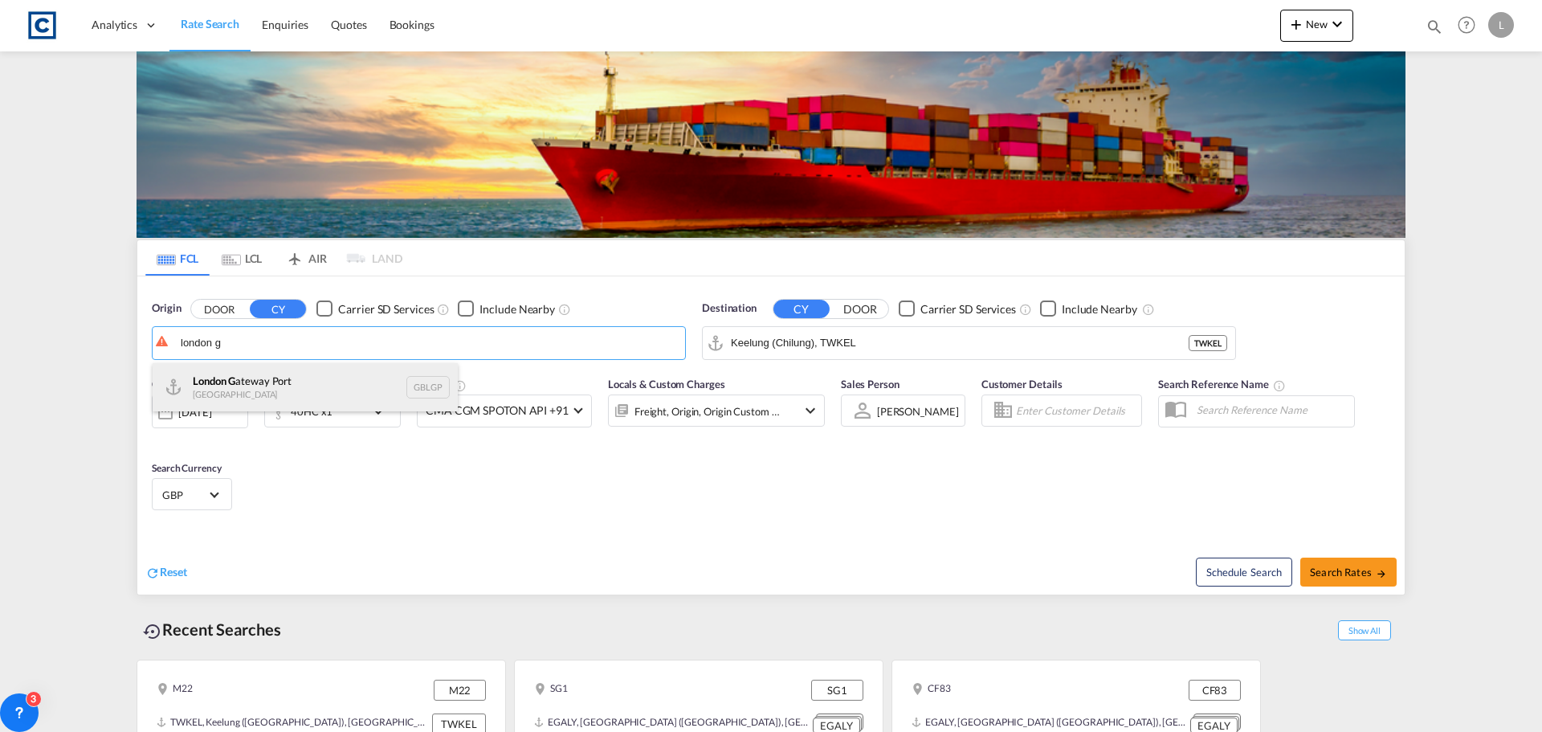
click at [249, 376] on div "[GEOGRAPHIC_DATA] G ateway [GEOGRAPHIC_DATA] GBLGP" at bounding box center [305, 387] width 305 height 48
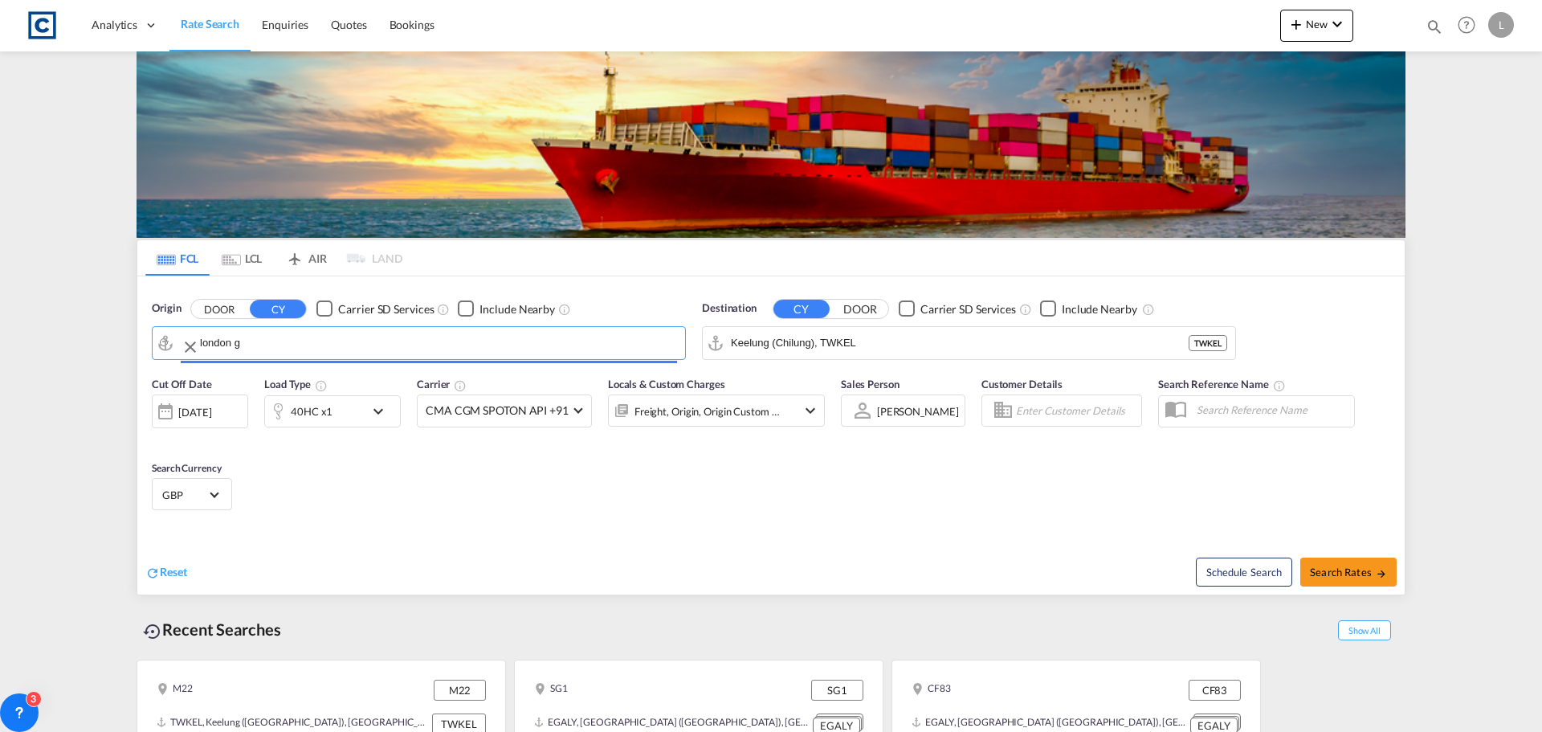
type input "[GEOGRAPHIC_DATA], [GEOGRAPHIC_DATA]"
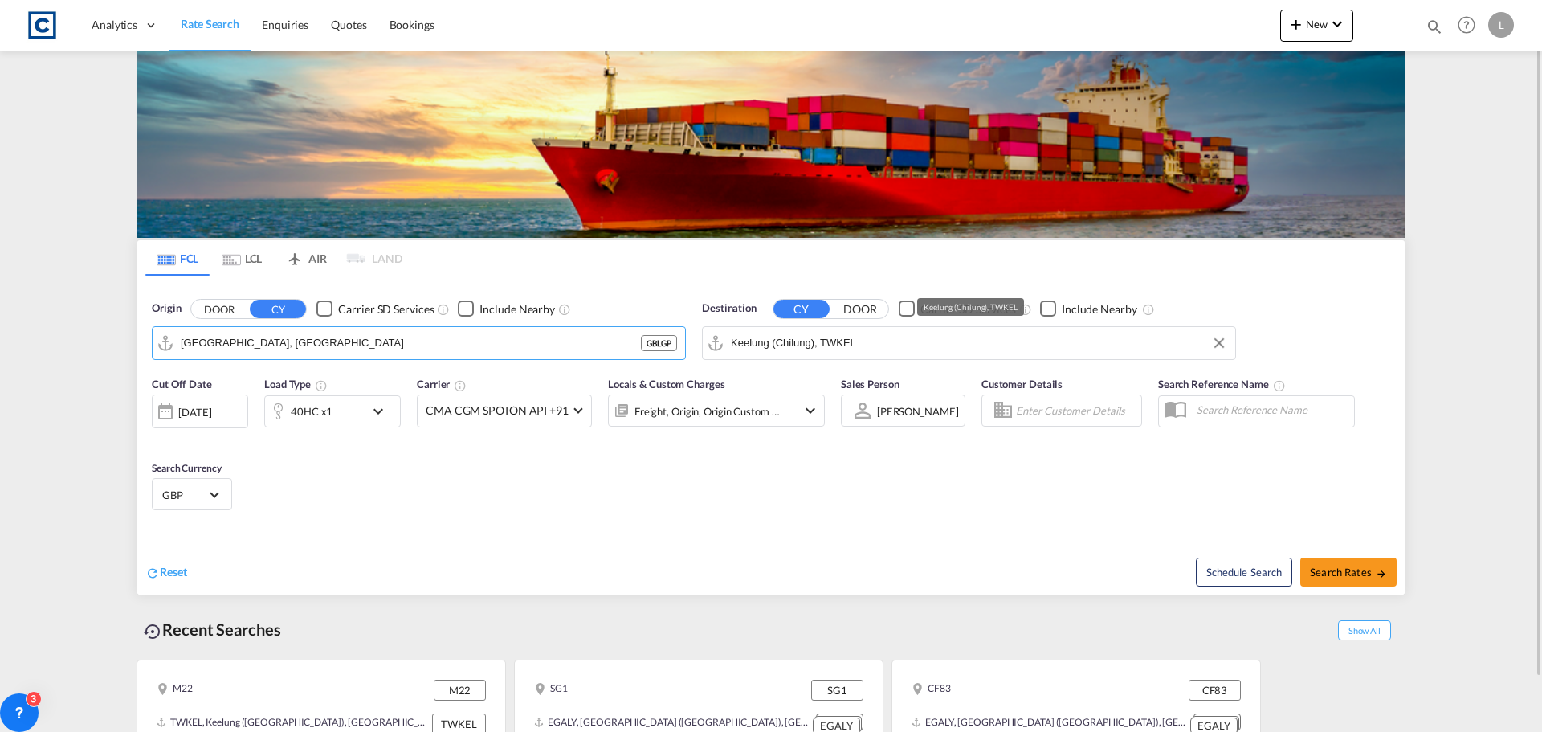
click at [891, 344] on input "Keelung (Chilung), TWKEL" at bounding box center [979, 343] width 496 height 24
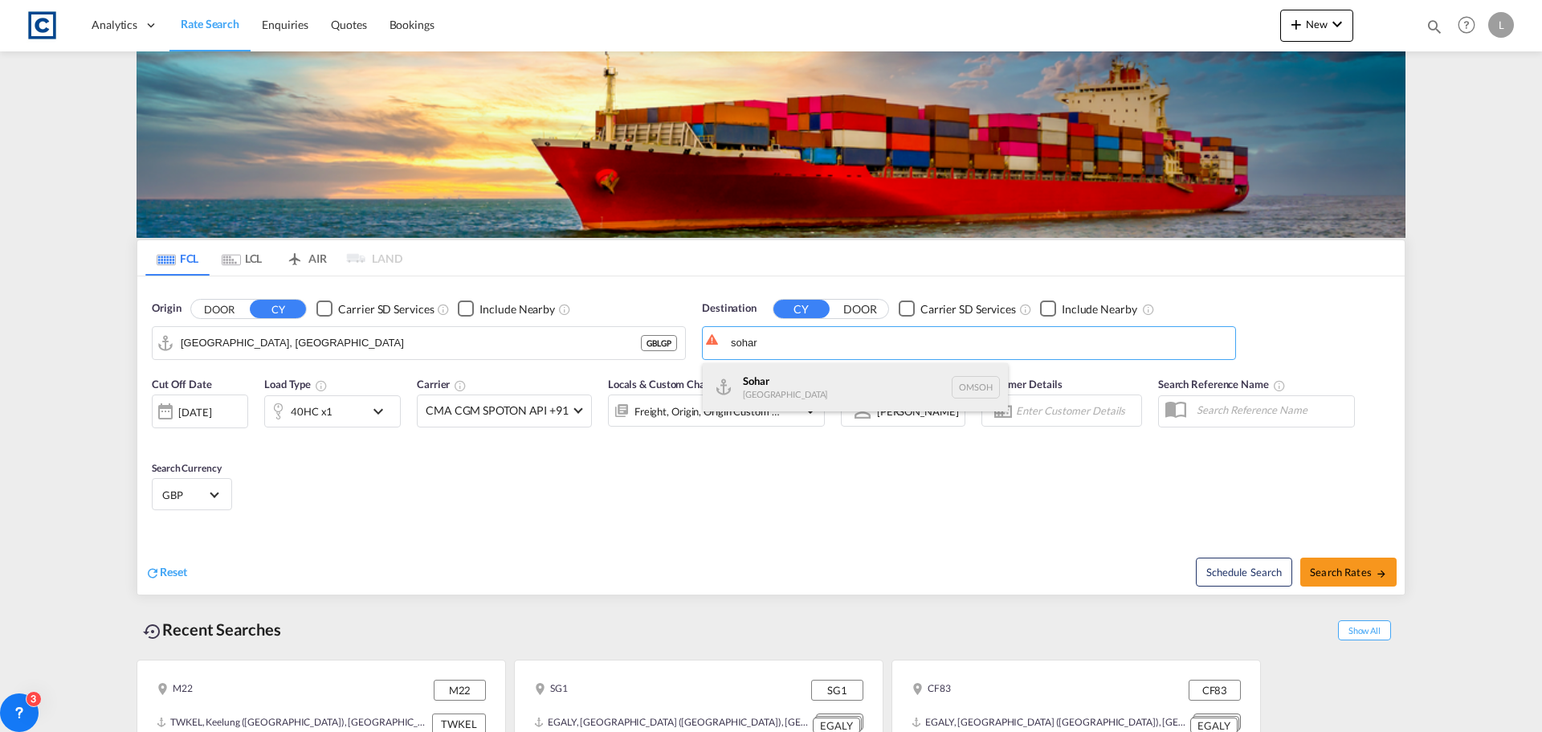
click at [781, 385] on div "Sohar [GEOGRAPHIC_DATA] [GEOGRAPHIC_DATA]" at bounding box center [855, 387] width 305 height 48
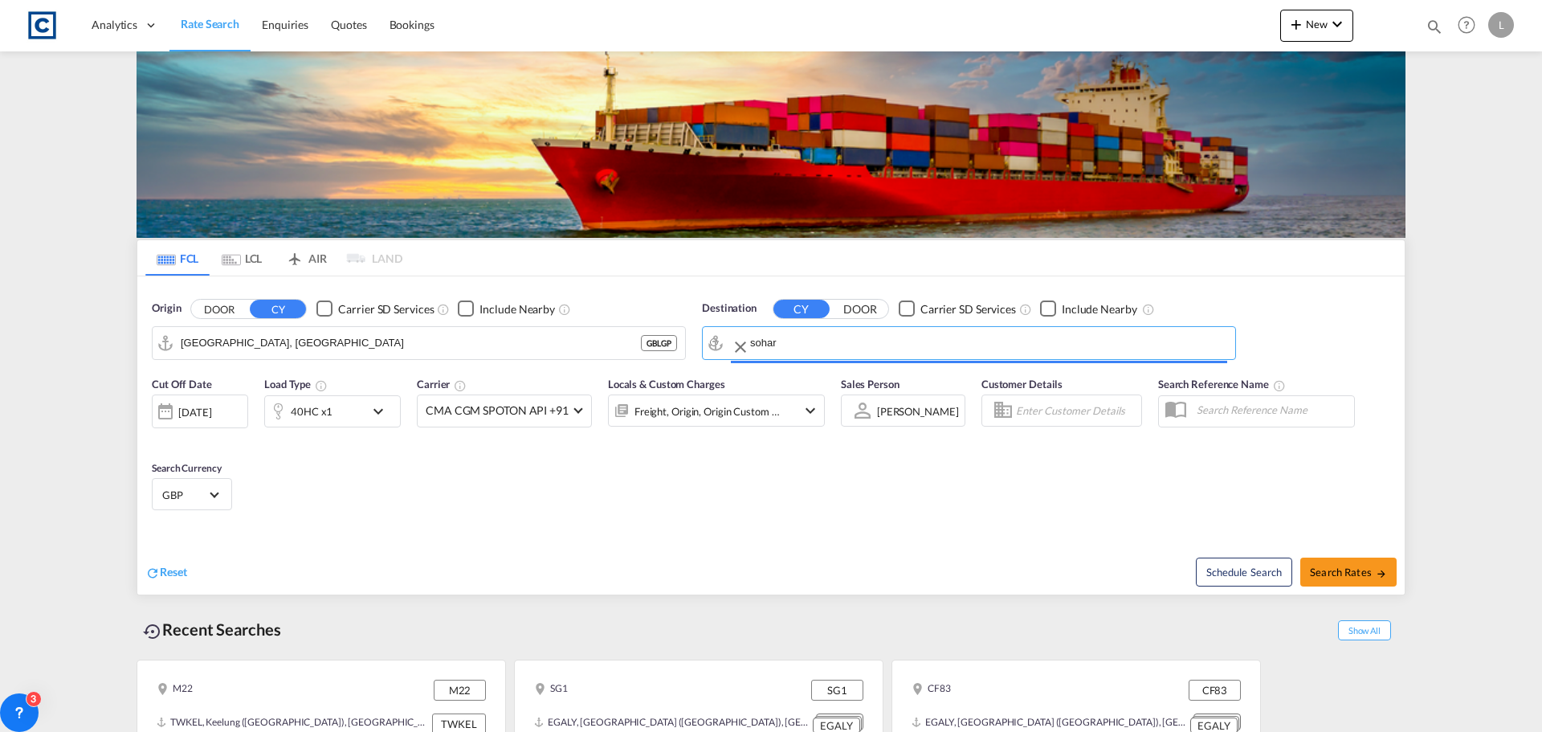
type input "Sohar, OMSOH"
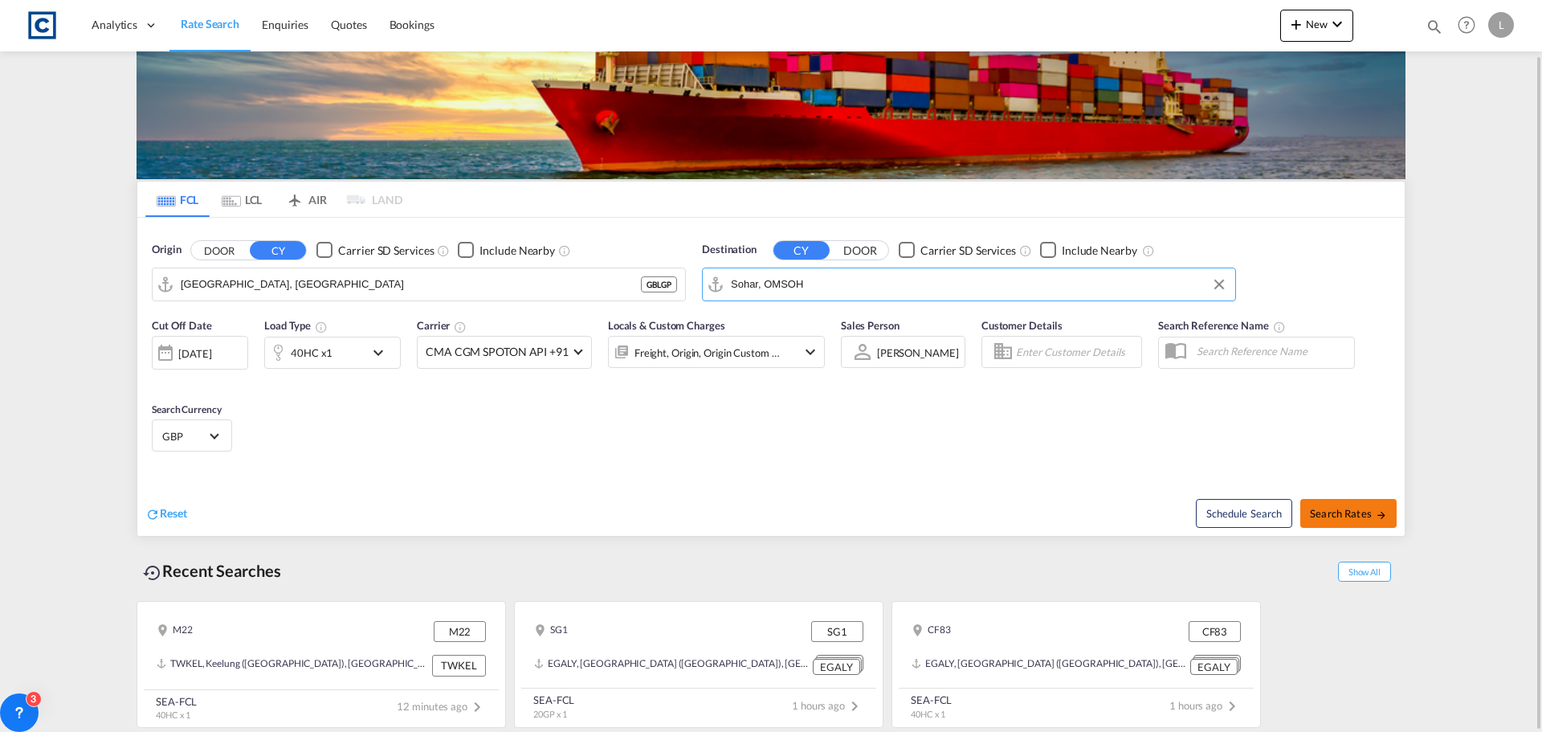
click at [1348, 507] on span "Search Rates" at bounding box center [1348, 513] width 77 height 13
type input "GBLGP to OMSOH / [DATE]"
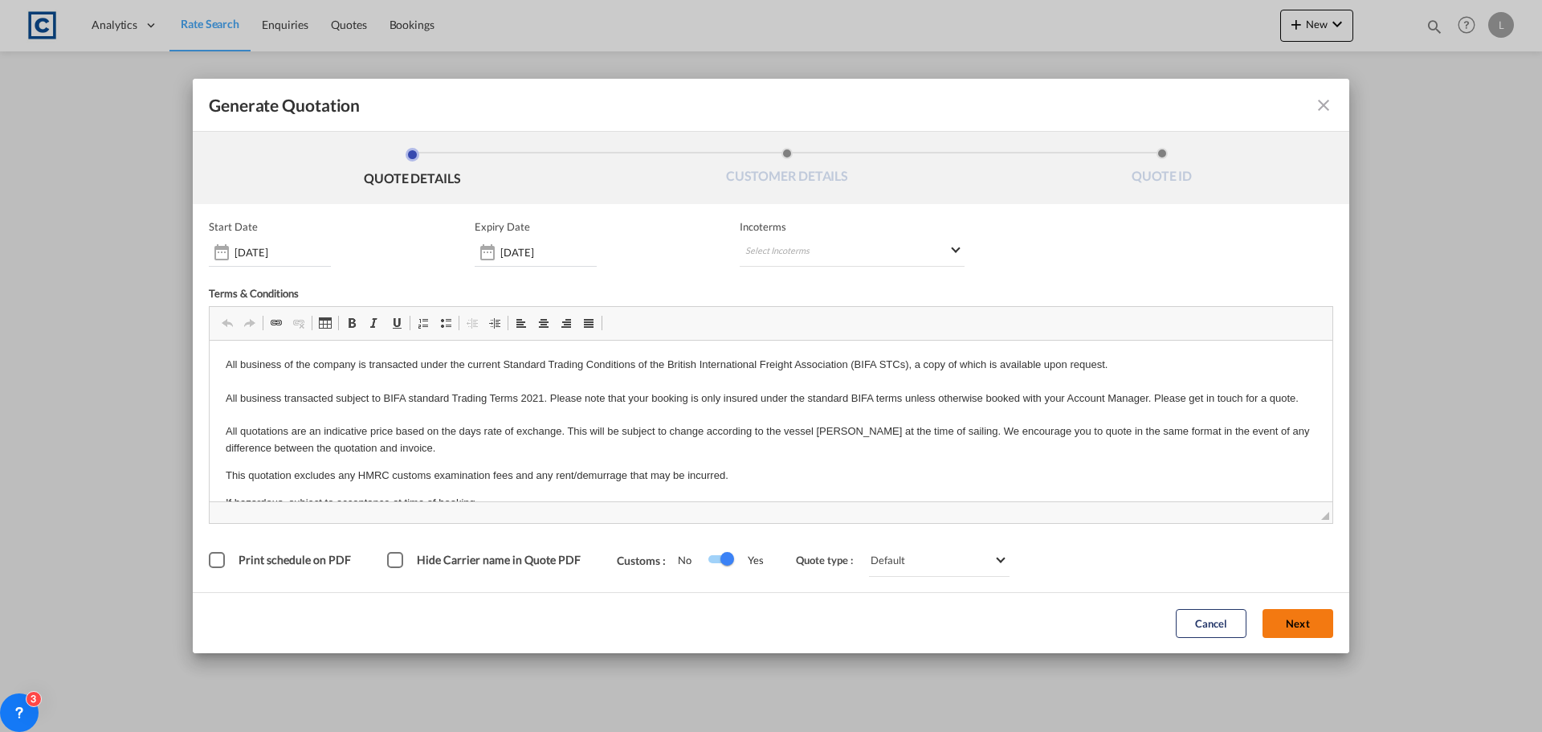
click at [1308, 618] on button "Next" at bounding box center [1297, 623] width 71 height 29
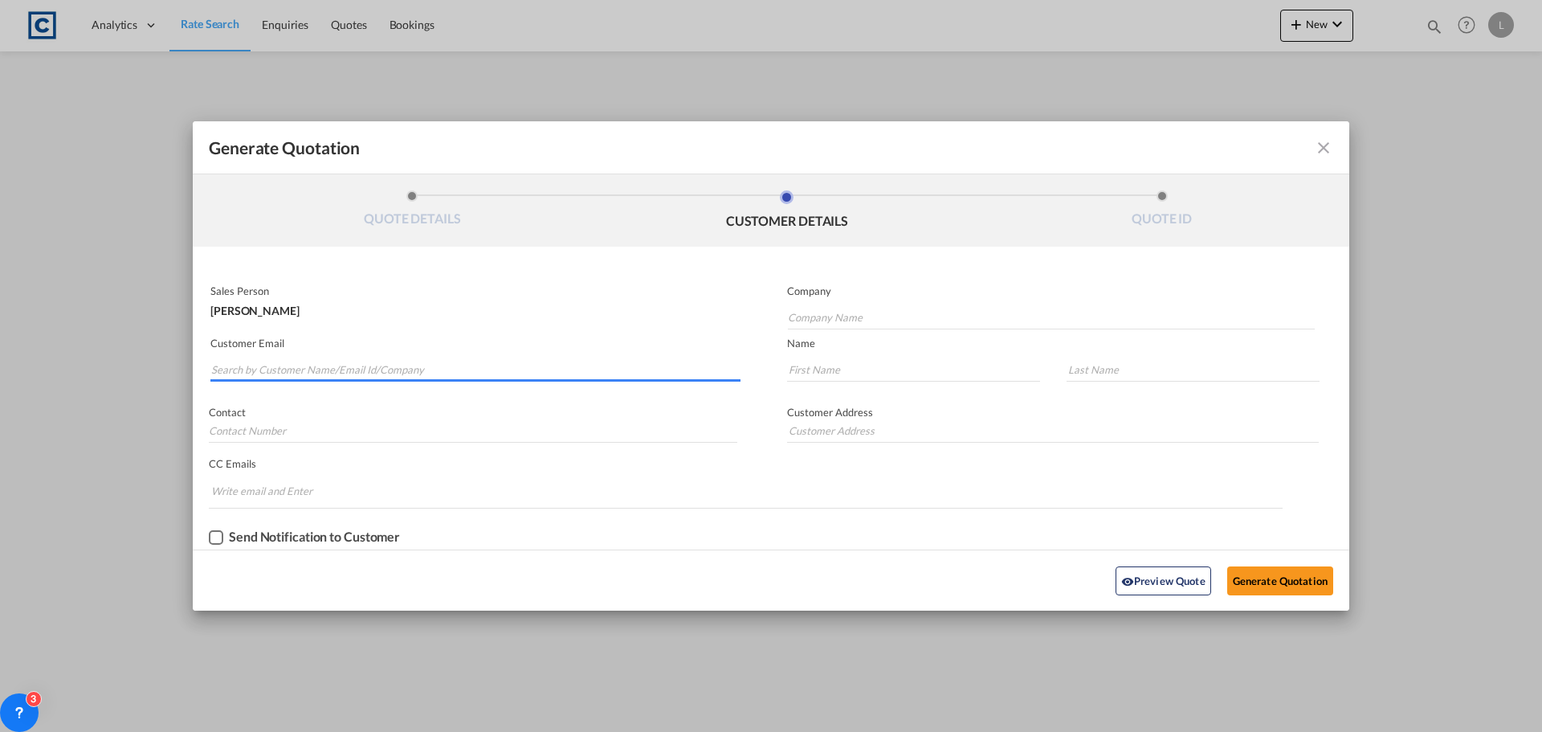
click at [241, 371] on input "Search by Customer Name/Email Id/Company" at bounding box center [475, 369] width 529 height 24
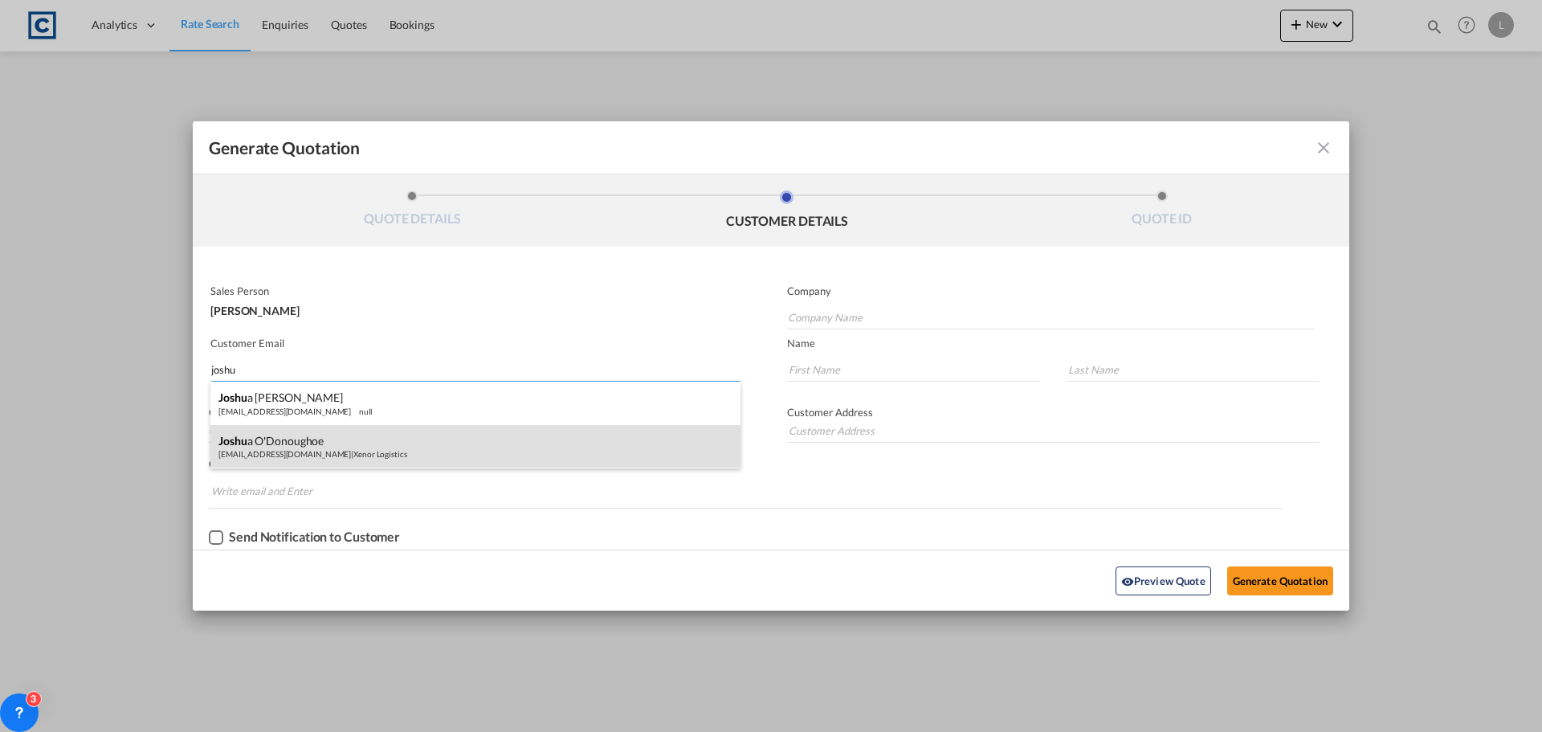
type input "joshu"
click at [276, 456] on div "[PERSON_NAME] a O'Donoughoe [EMAIL_ADDRESS][DOMAIN_NAME] | Xenor Logistics" at bounding box center [475, 446] width 530 height 43
type input "Xenor Logistics"
type input "[EMAIL_ADDRESS][DOMAIN_NAME]"
type input "[PERSON_NAME]"
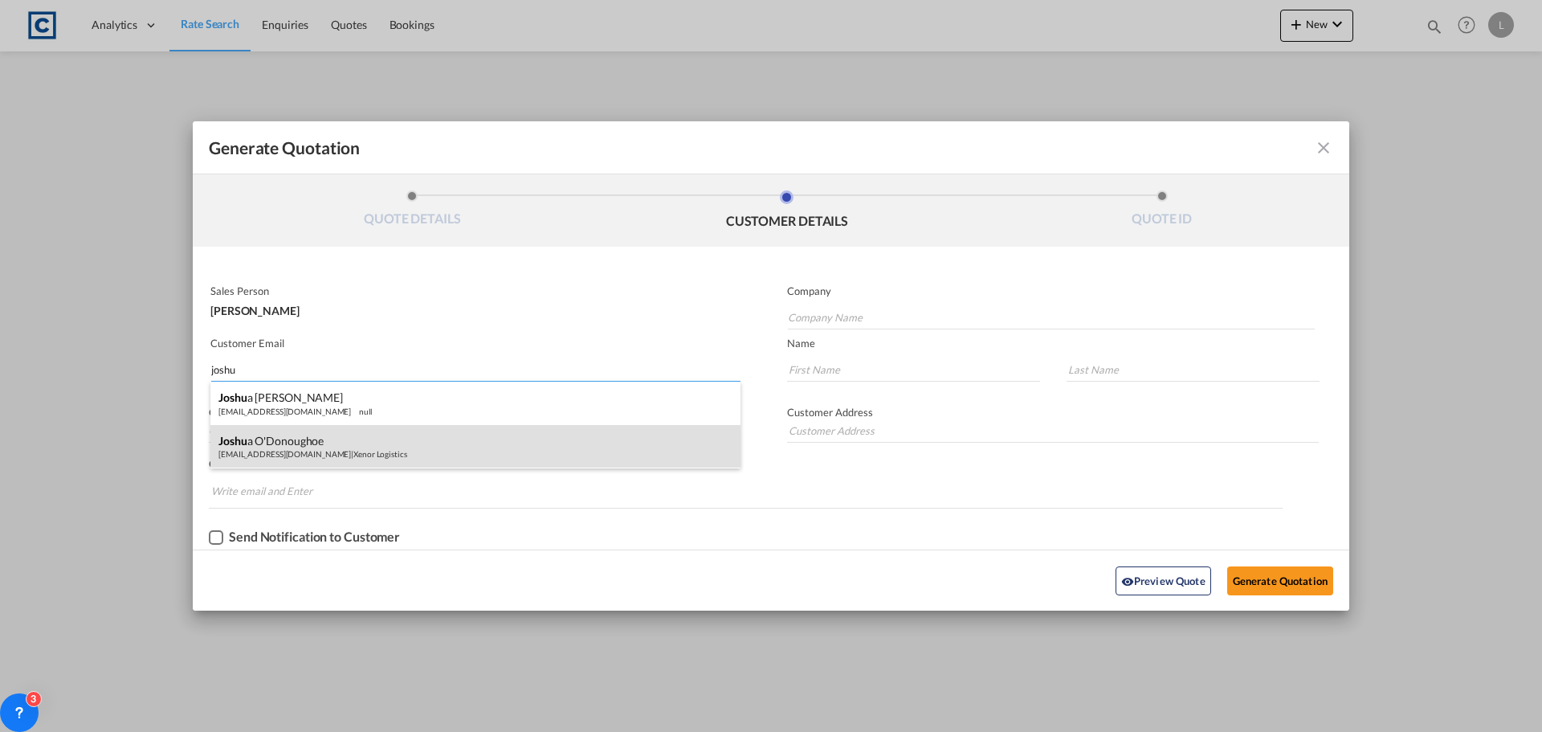
type input "O'Donoughoe"
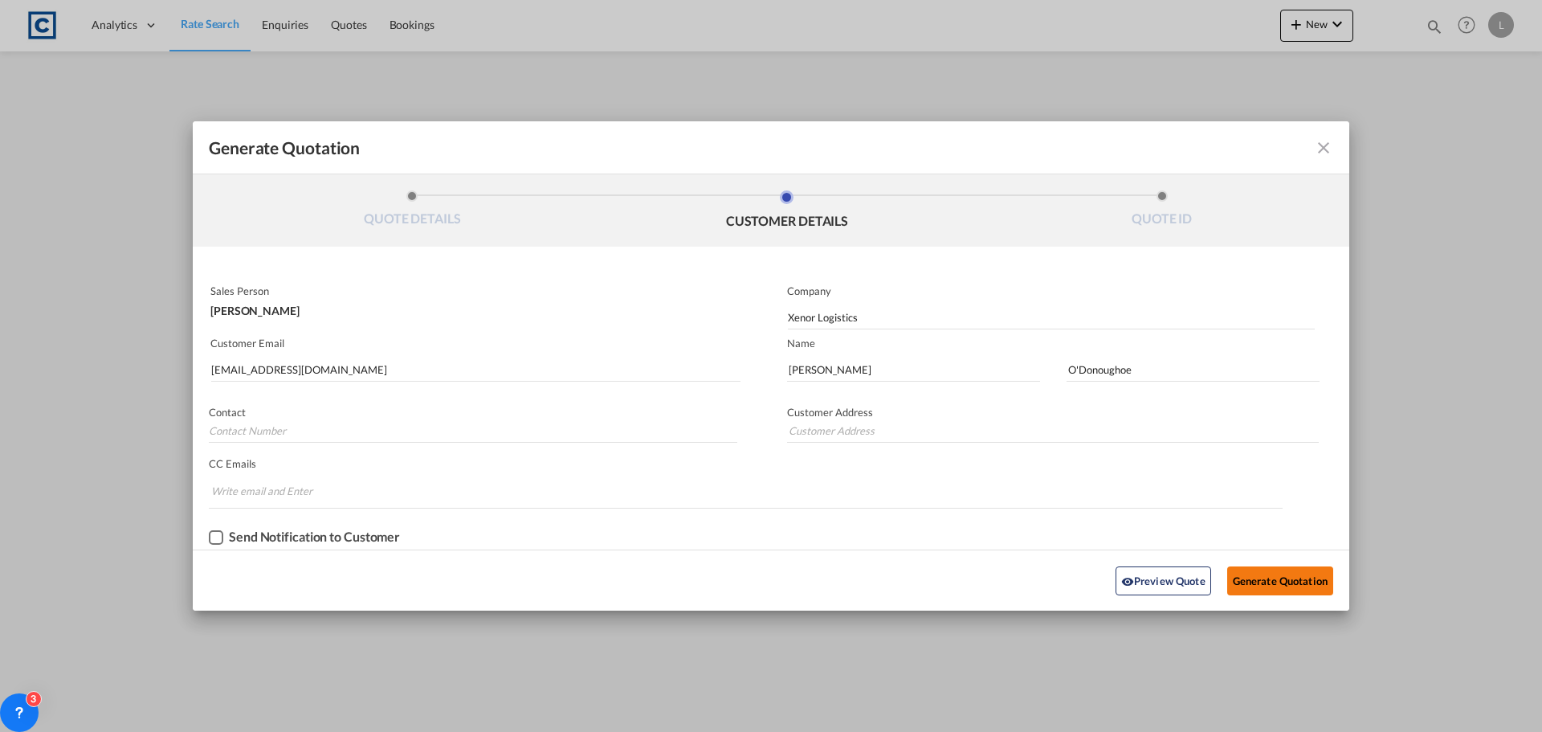
click at [1261, 573] on button "Generate Quotation" at bounding box center [1280, 580] width 106 height 29
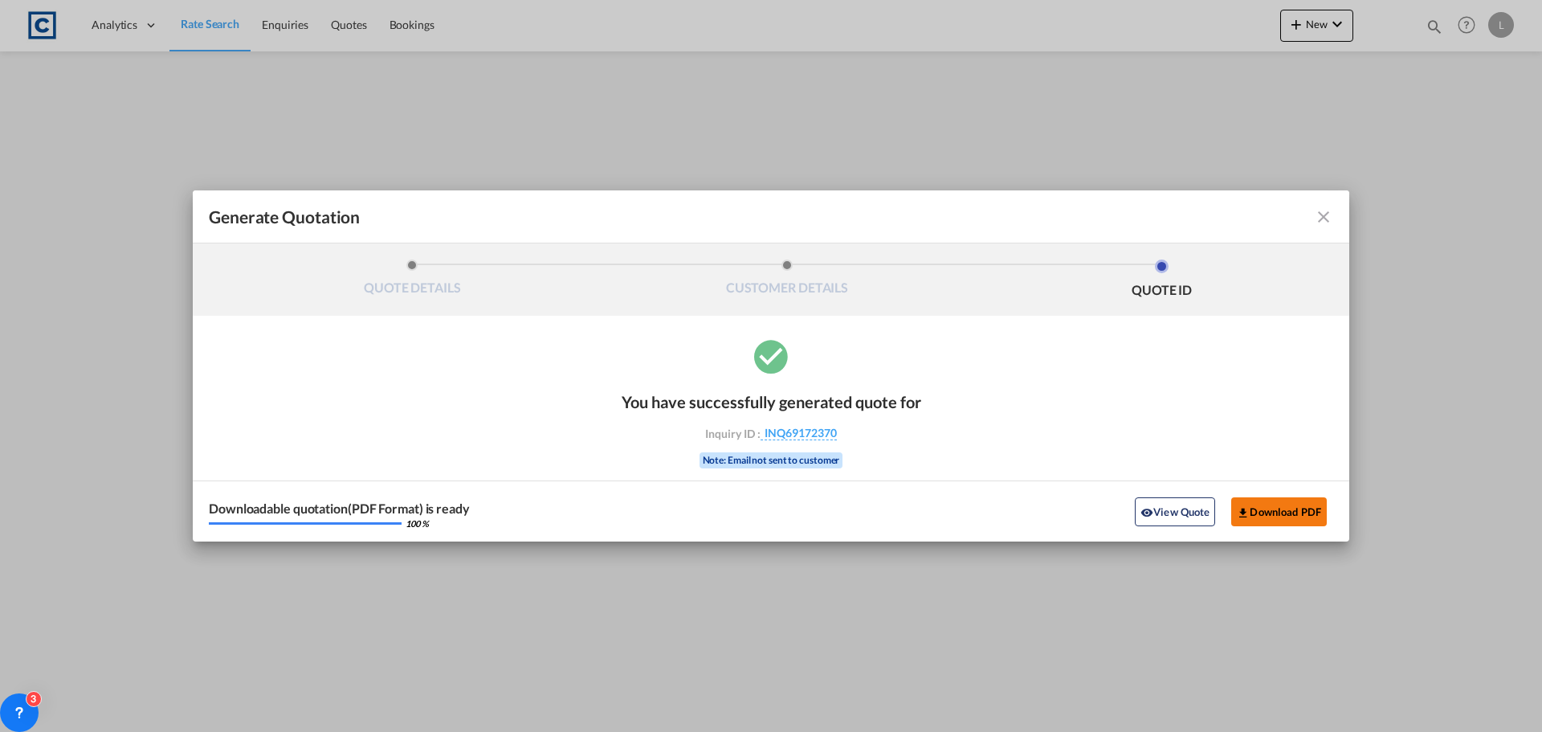
click at [1273, 508] on button "Download PDF" at bounding box center [1279, 511] width 96 height 29
click at [1323, 217] on md-icon "icon-close fg-AAA8AD cursor m-0" at bounding box center [1323, 216] width 19 height 19
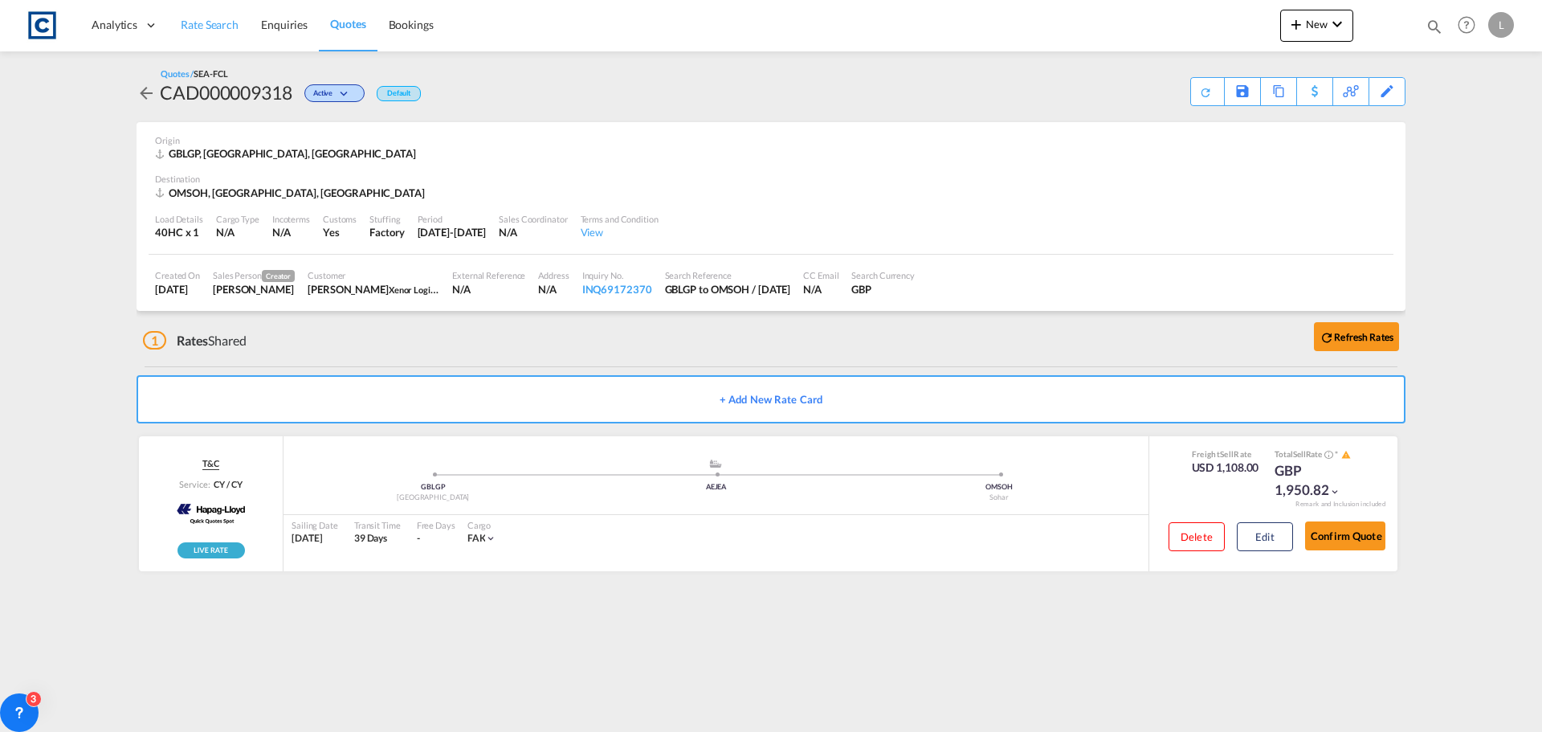
click at [214, 18] on span "Rate Search" at bounding box center [210, 25] width 58 height 14
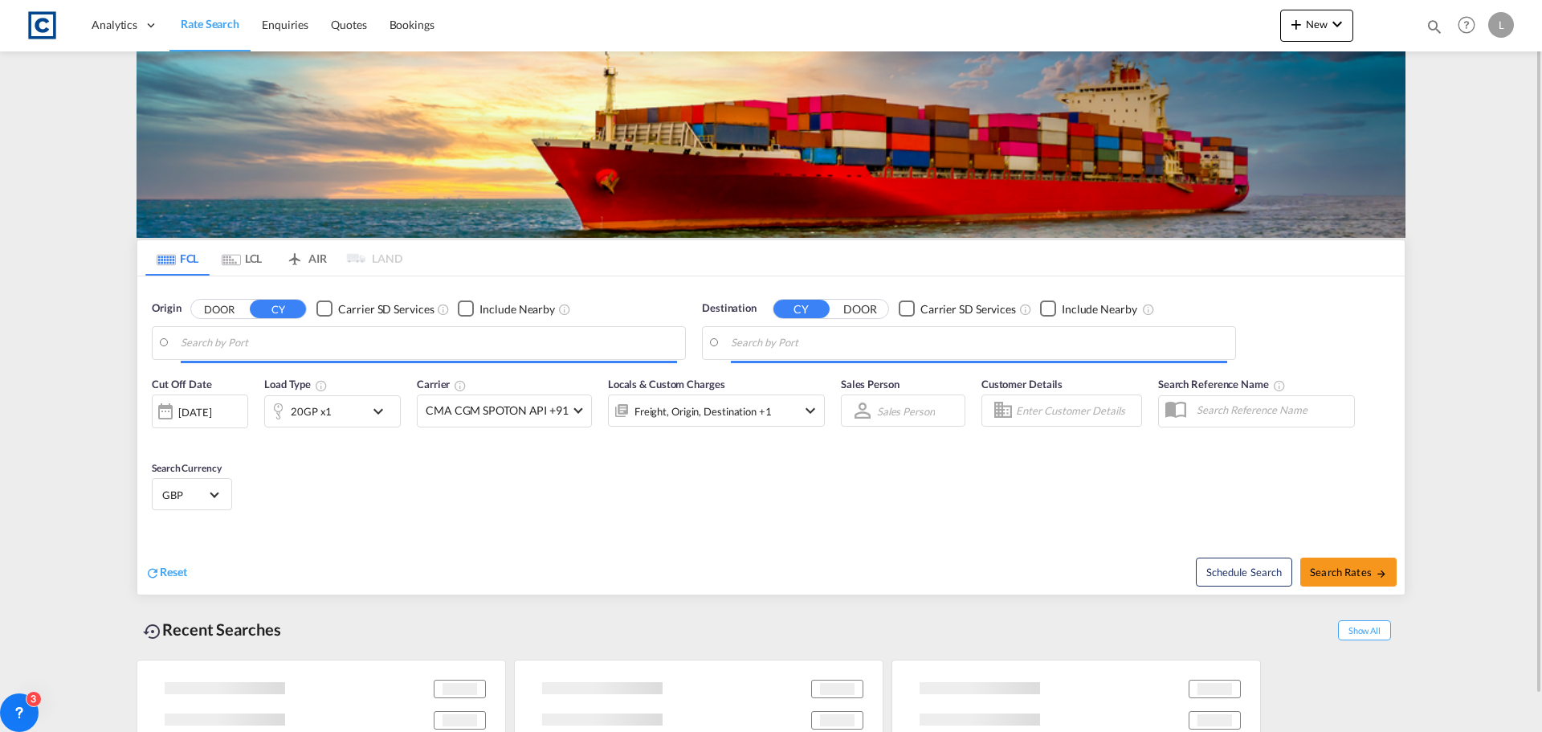
type input "[GEOGRAPHIC_DATA], [GEOGRAPHIC_DATA]"
type input "Sohar, OMSOH"
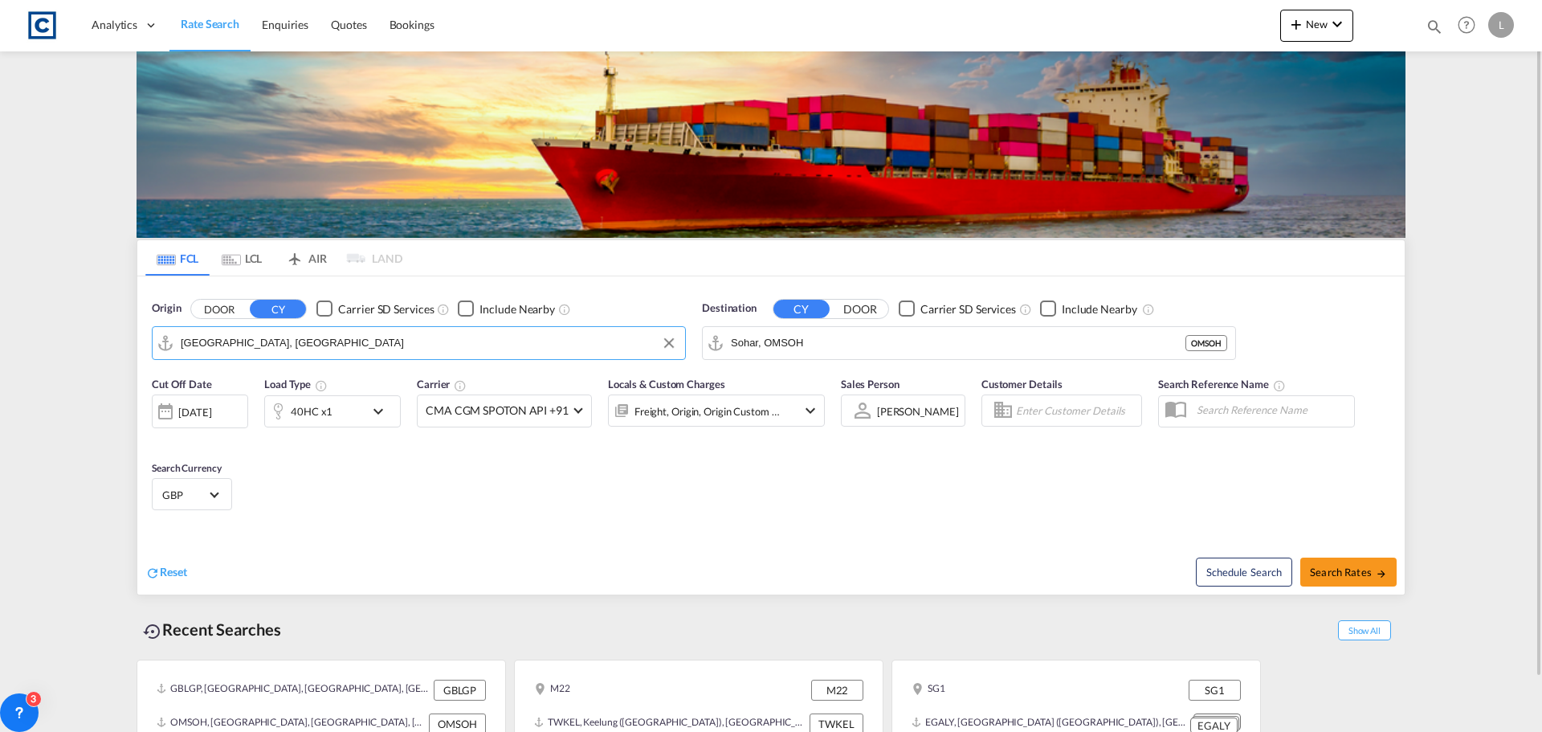
click at [290, 344] on input "[GEOGRAPHIC_DATA], [GEOGRAPHIC_DATA]" at bounding box center [429, 343] width 496 height 24
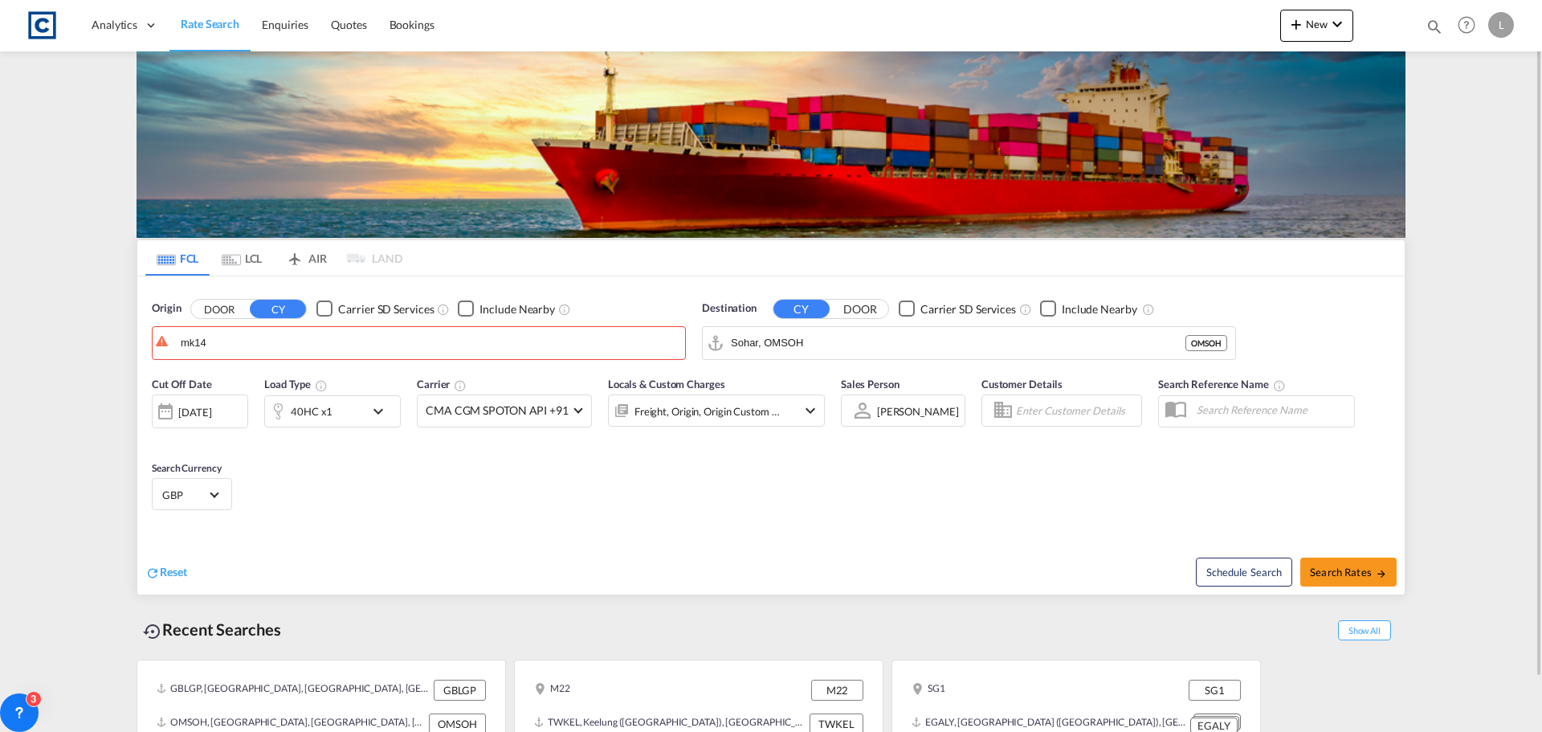
click at [217, 313] on button "DOOR" at bounding box center [219, 309] width 56 height 18
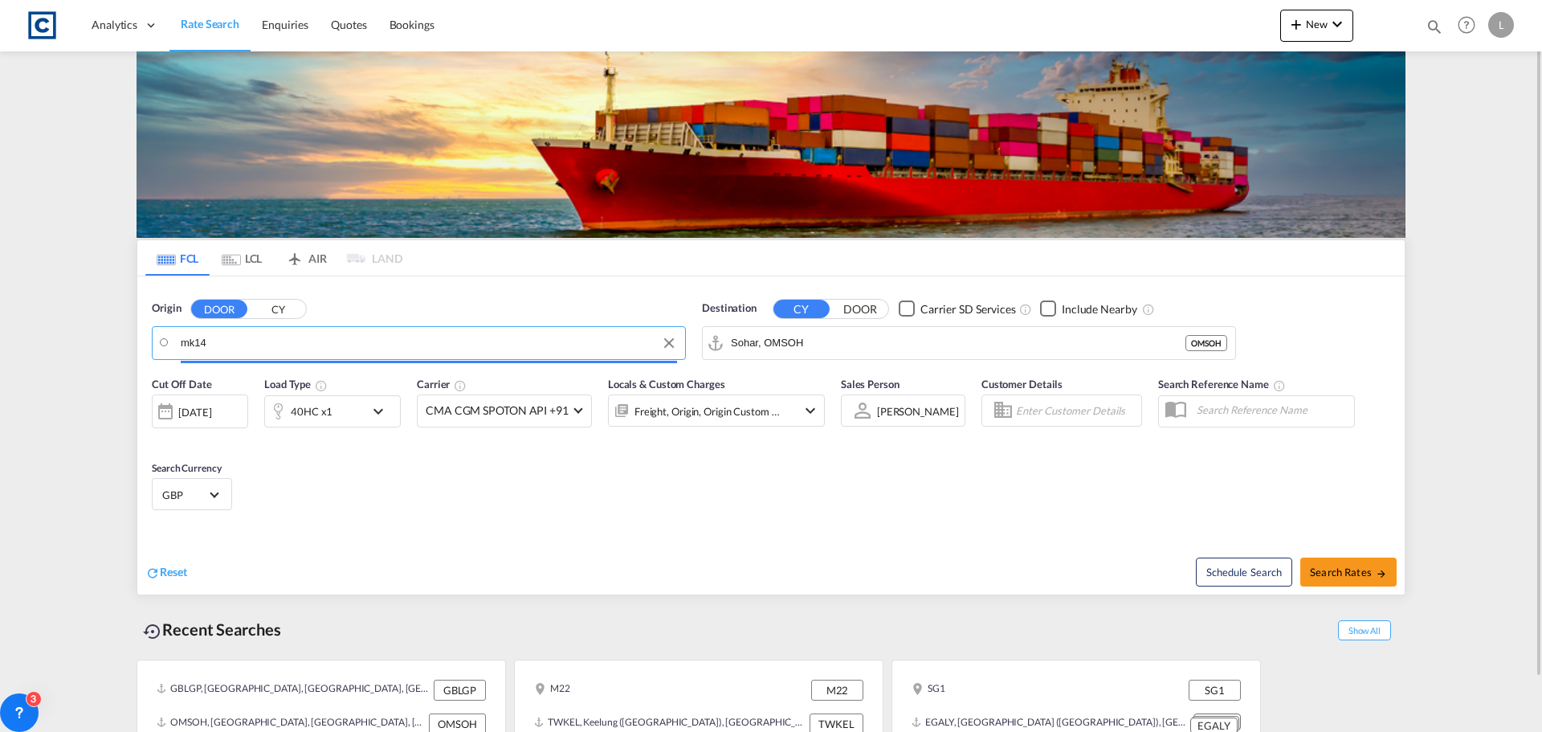
click at [222, 339] on input "mk14" at bounding box center [429, 343] width 496 height 24
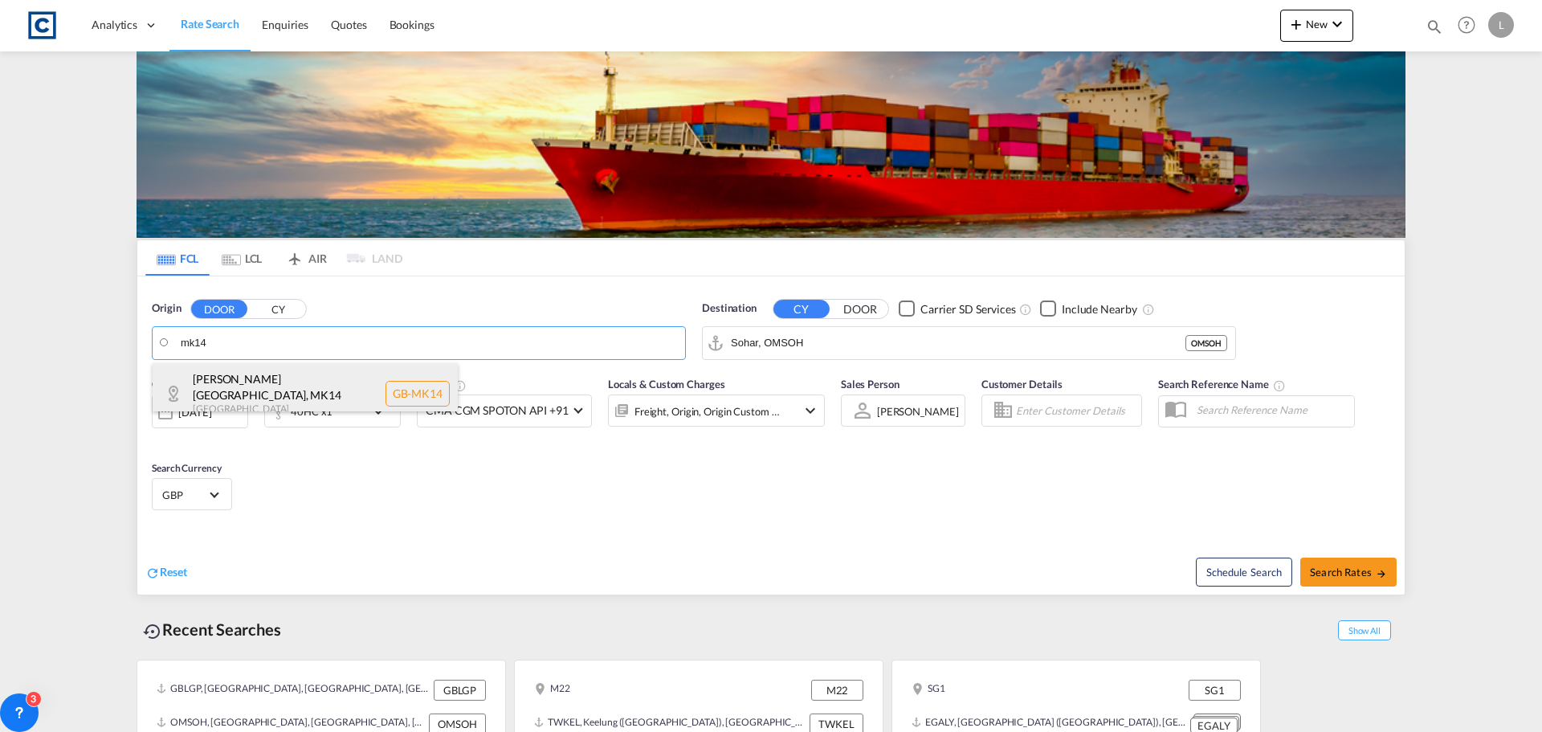
click at [230, 374] on div "[PERSON_NAME][GEOGRAPHIC_DATA] [GEOGRAPHIC_DATA]-MK14" at bounding box center [305, 393] width 305 height 61
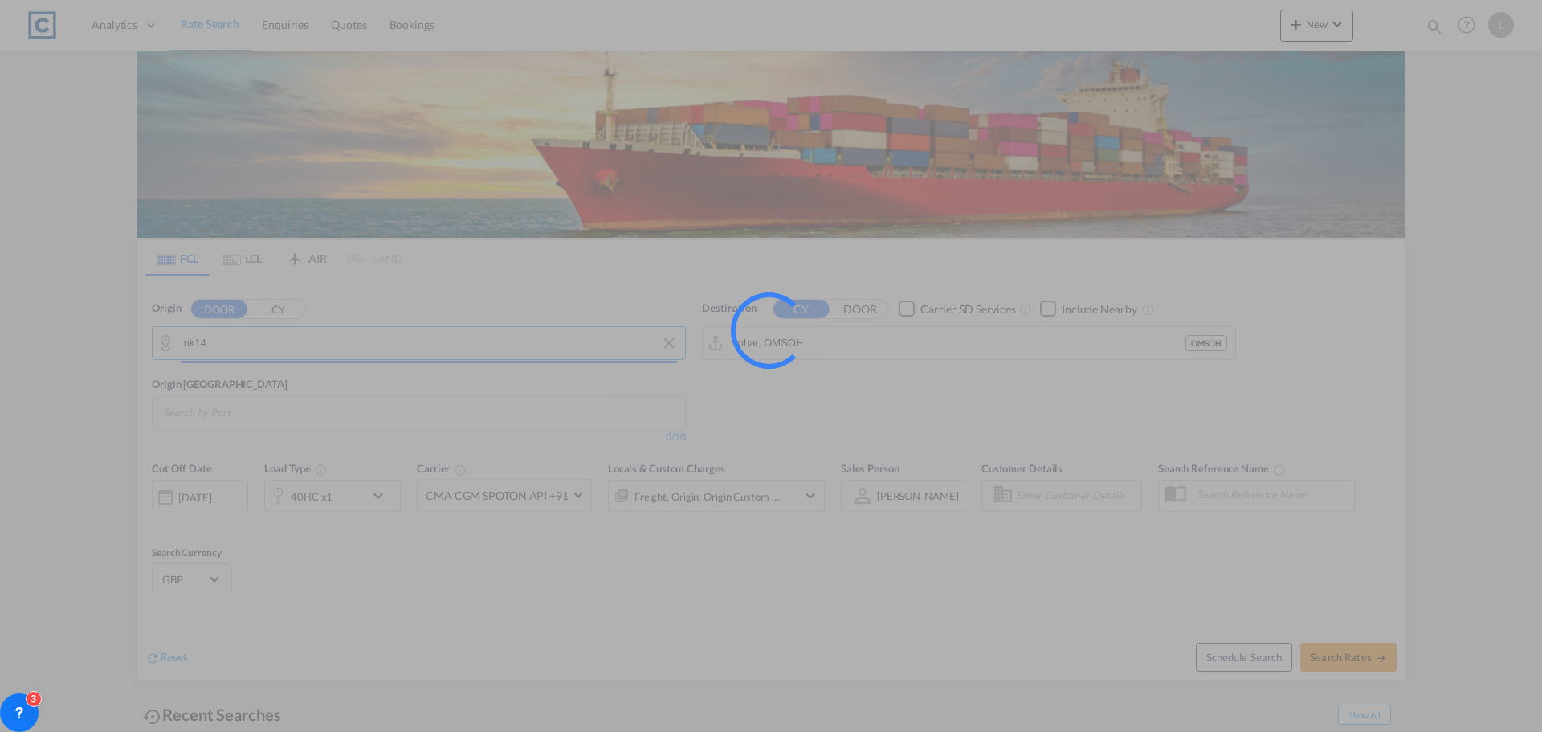
type input "GB-MK14, [PERSON_NAME]"
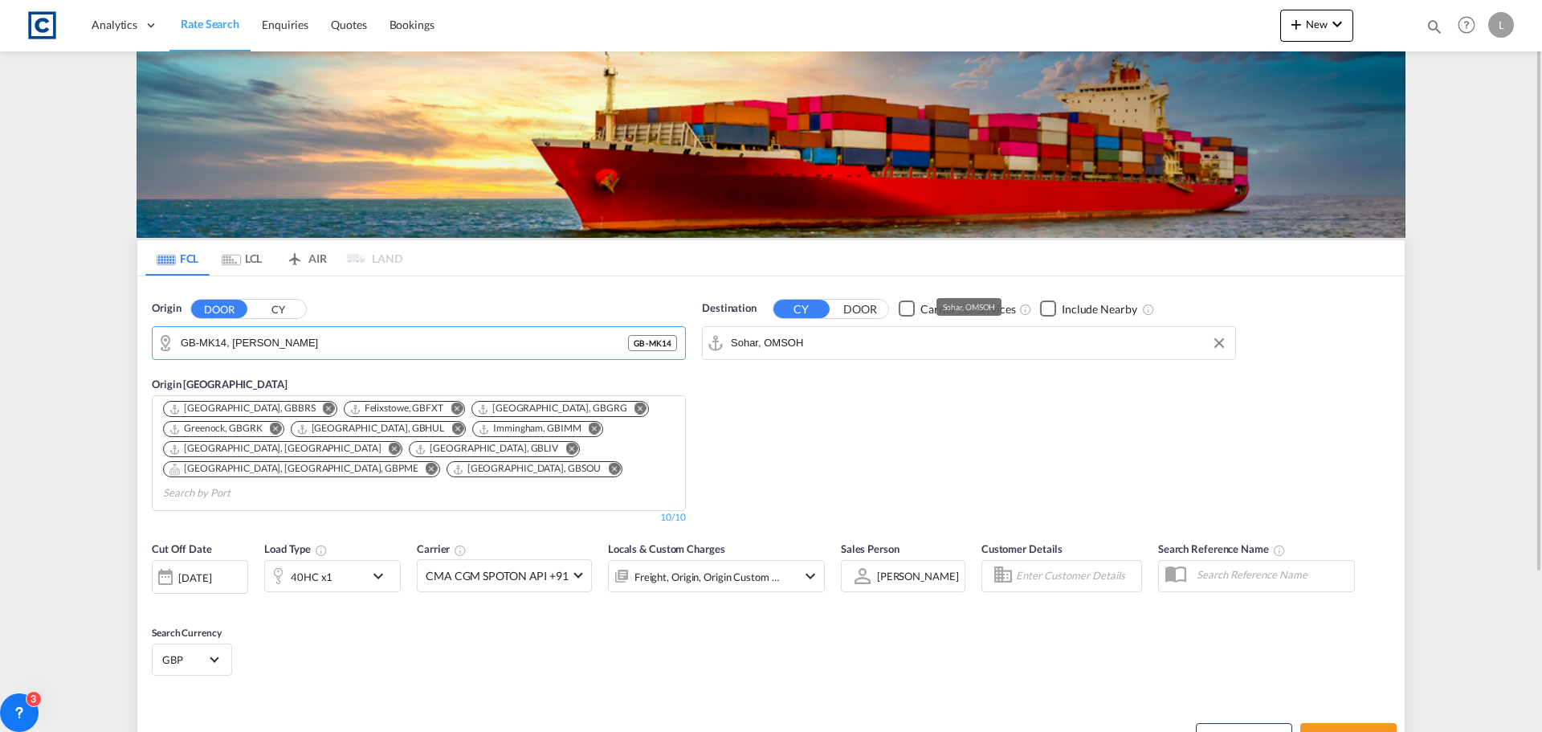
click at [842, 340] on input "Sohar, OMSOH" at bounding box center [979, 343] width 496 height 24
click at [838, 344] on input "Sohar, OMSOH" at bounding box center [979, 343] width 496 height 24
drag, startPoint x: 821, startPoint y: 343, endPoint x: 699, endPoint y: 345, distance: 122.1
click at [699, 345] on div "Destination CY DOOR Carrier SD Services Include Nearby [GEOGRAPHIC_DATA], [GEOG…" at bounding box center [969, 412] width 550 height 240
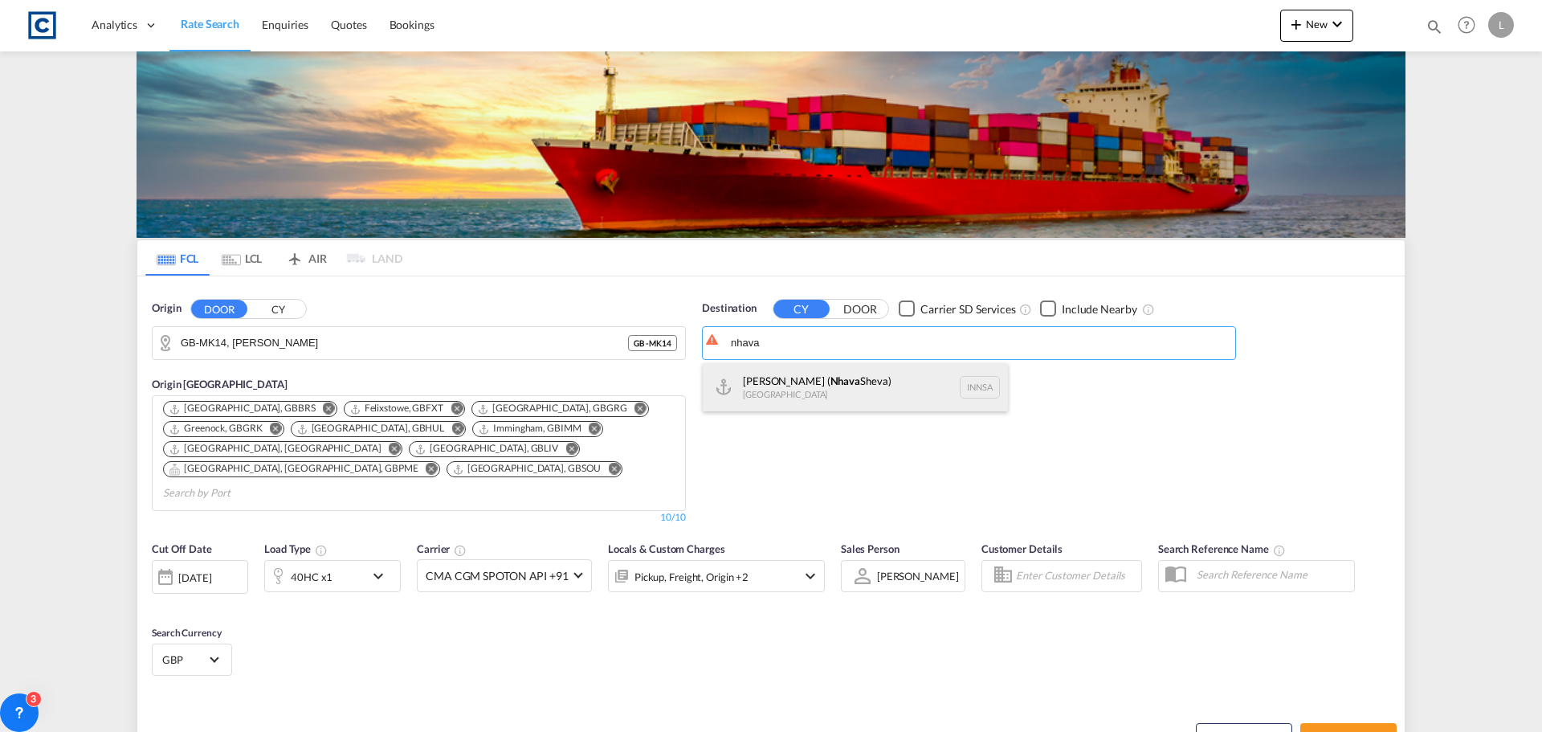
click at [810, 378] on div "[PERSON_NAME] ( [GEOGRAPHIC_DATA]) [GEOGRAPHIC_DATA] [GEOGRAPHIC_DATA]" at bounding box center [855, 387] width 305 height 48
type input "[PERSON_NAME] ([PERSON_NAME]), [GEOGRAPHIC_DATA]"
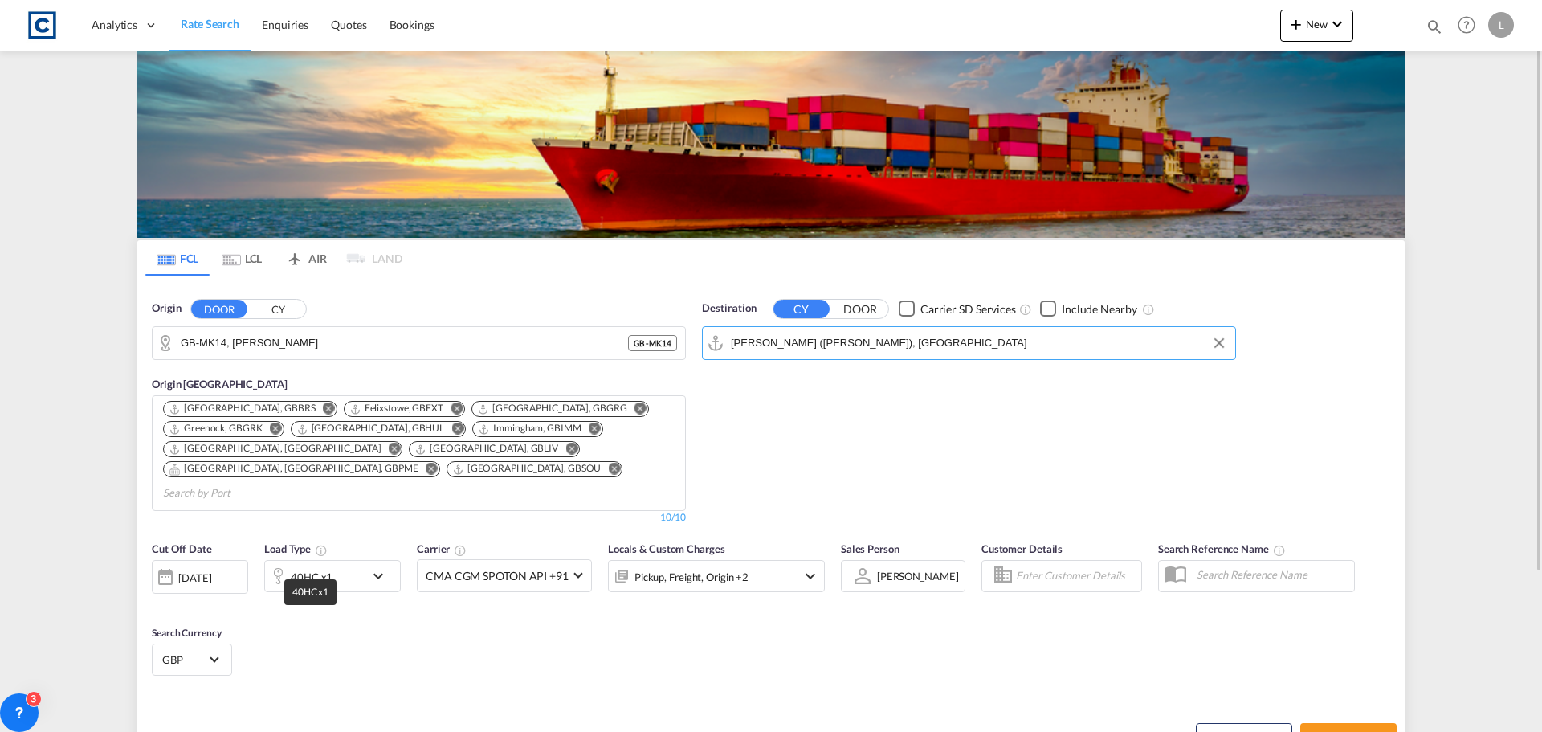
click at [328, 565] on div "40HC x1" at bounding box center [312, 576] width 42 height 22
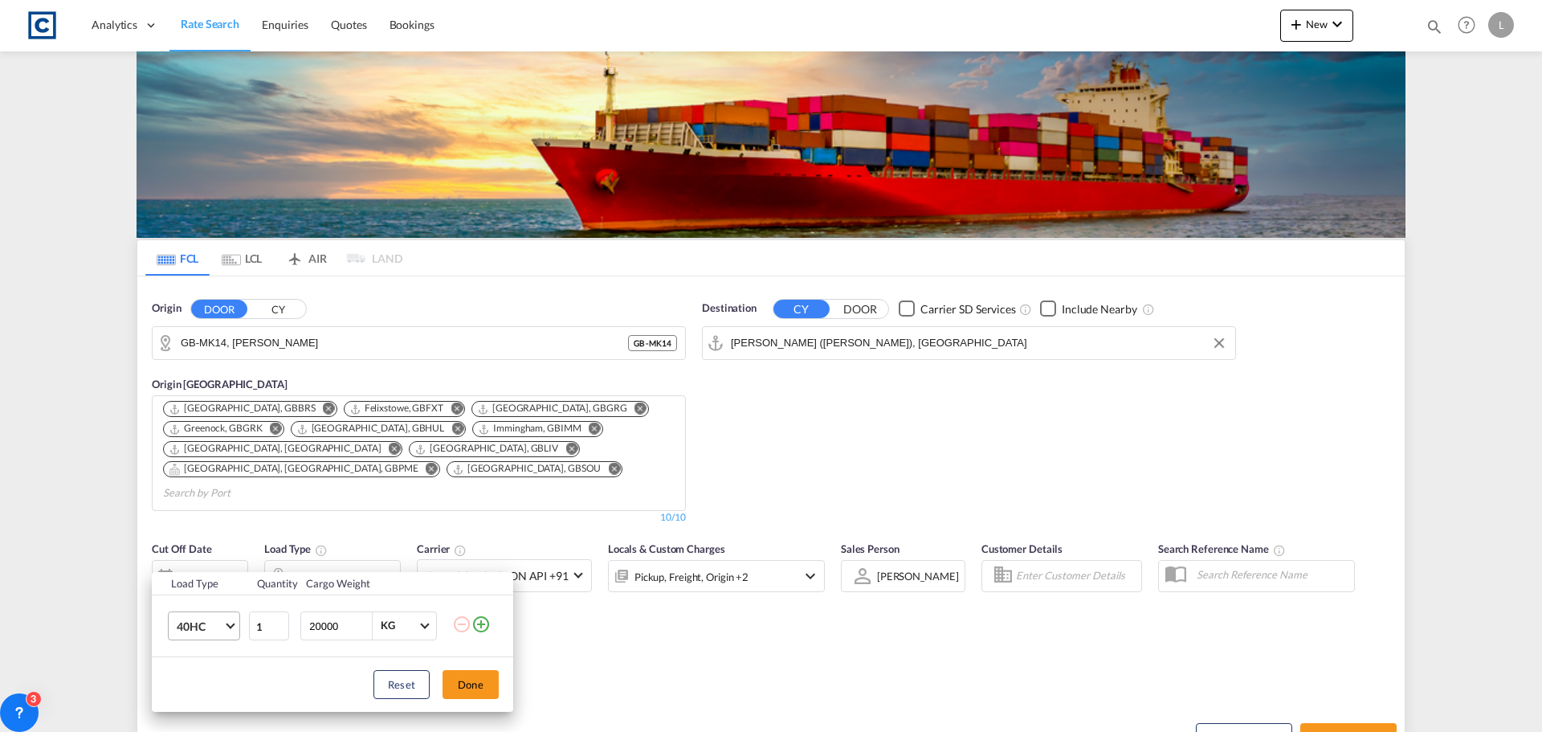
click at [219, 625] on span "40HC" at bounding box center [200, 626] width 47 height 16
click at [180, 532] on div "20GP" at bounding box center [191, 538] width 28 height 16
click at [483, 620] on md-icon "icon-plus-circle-outline" at bounding box center [480, 623] width 19 height 19
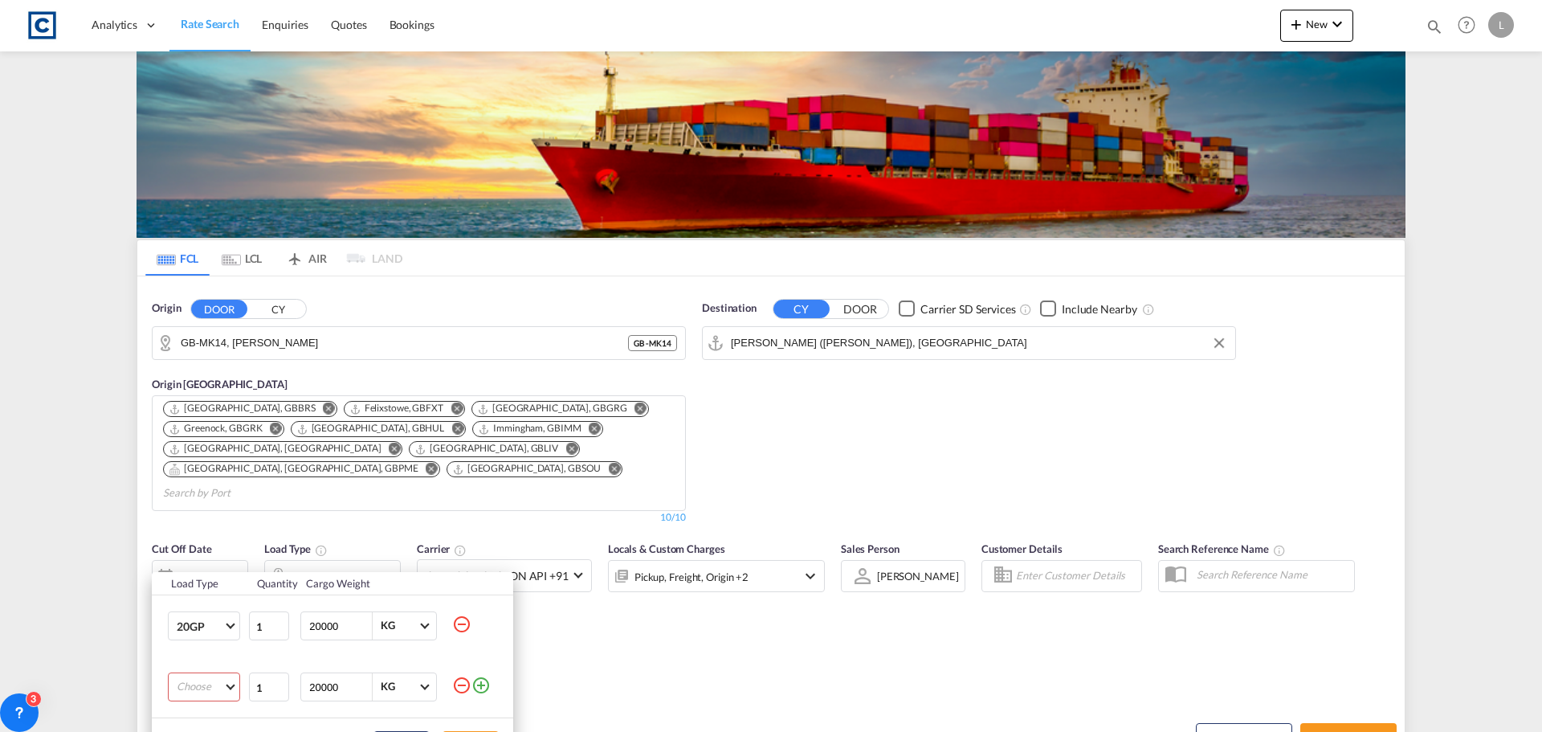
click at [190, 671] on td "Choose 20GP 40GP 40HC 45HC 20RE 40RE 40HR 20OT 40OT 20FR 40FR 40NR 20NR 45S 20T…" at bounding box center [200, 686] width 96 height 61
click at [191, 681] on md-select "Choose 20GP 40GP 40HC 45HC 20RE 40RE 40HR 20OT 40OT 20FR 40FR 40NR 20NR 45S 20T…" at bounding box center [204, 686] width 72 height 29
click at [180, 614] on div "40HC" at bounding box center [191, 615] width 28 height 14
drag, startPoint x: 585, startPoint y: 694, endPoint x: 597, endPoint y: 681, distance: 17.6
click at [585, 693] on div "Load Type Quantity Cargo Weight 20GP 1 20000 KG KG 40HC 1 20000 KG KG Load type…" at bounding box center [771, 366] width 1542 height 732
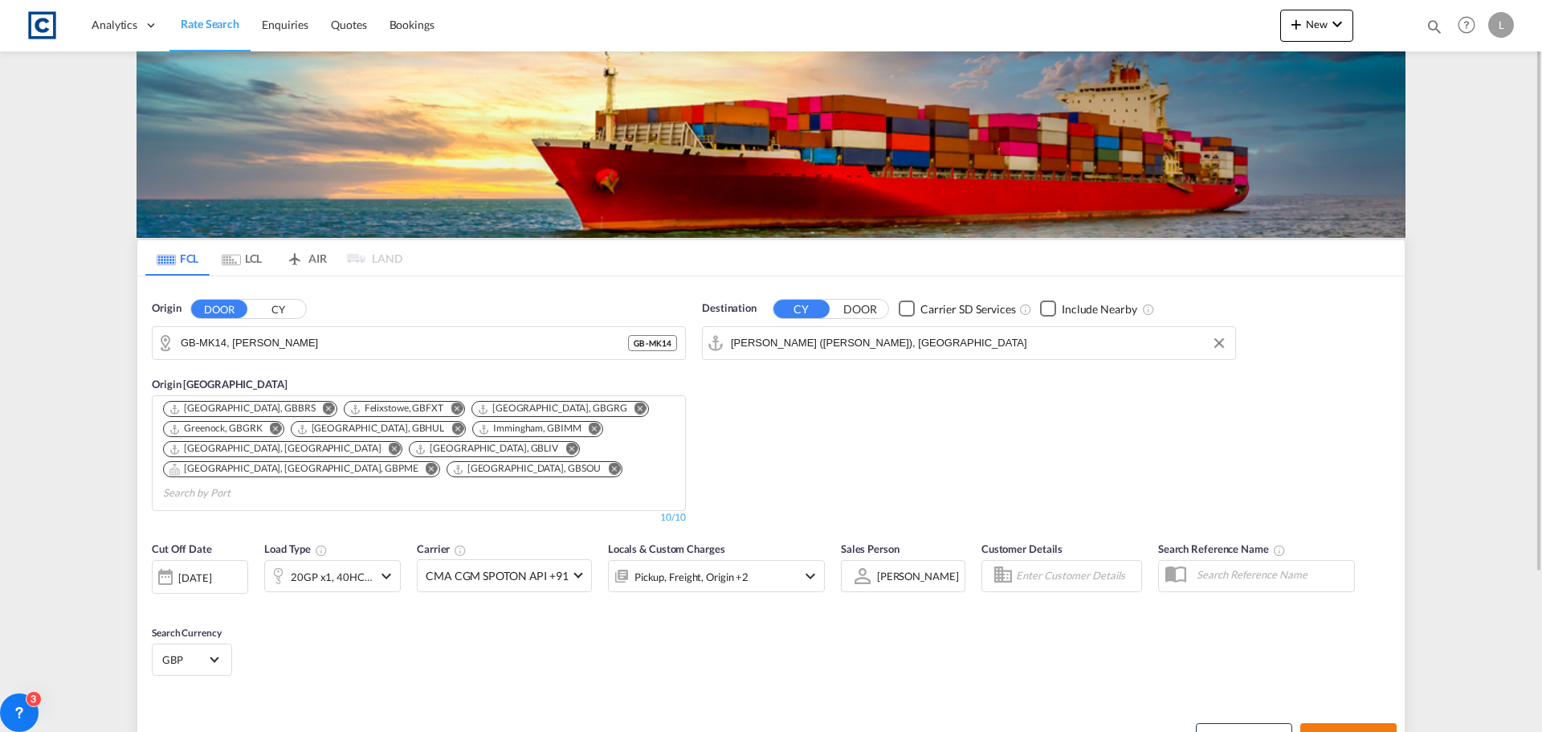
click at [1344, 731] on span "Search Rates" at bounding box center [1348, 737] width 77 height 13
type input "MK14 to INNSA / [DATE]"
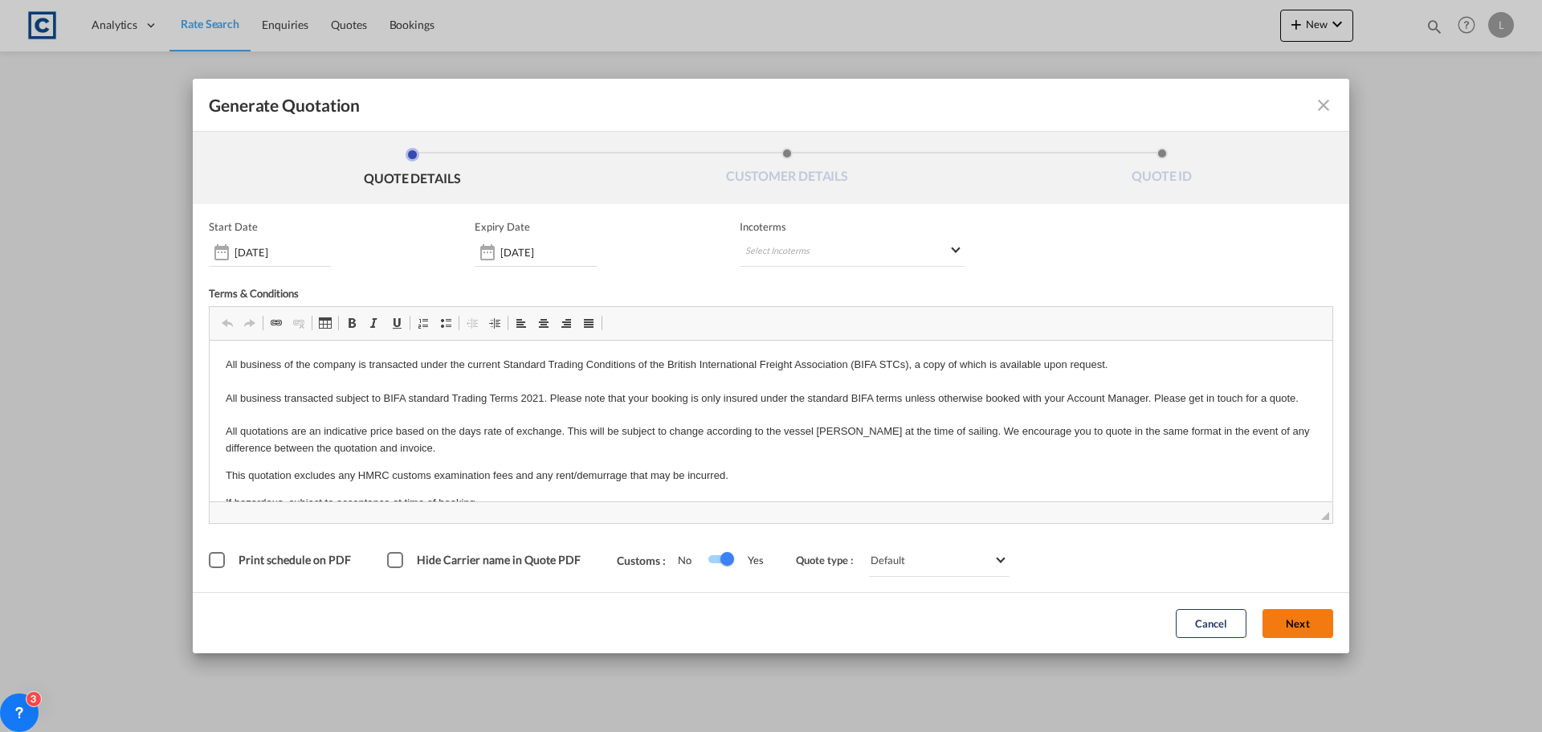
click at [1295, 617] on button "Next" at bounding box center [1297, 623] width 71 height 29
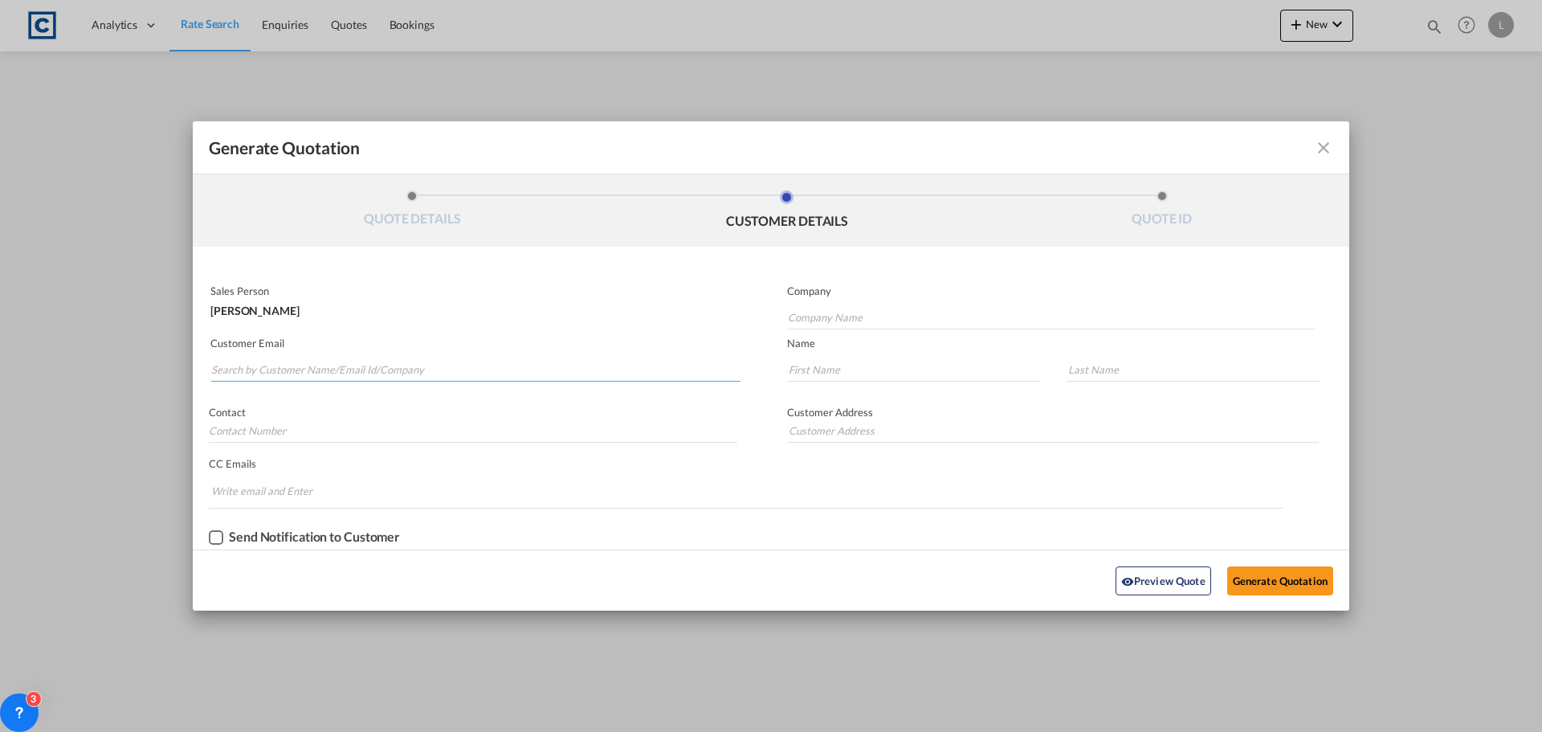
click at [236, 365] on input "Search by Customer Name/Email Id/Company" at bounding box center [475, 369] width 529 height 24
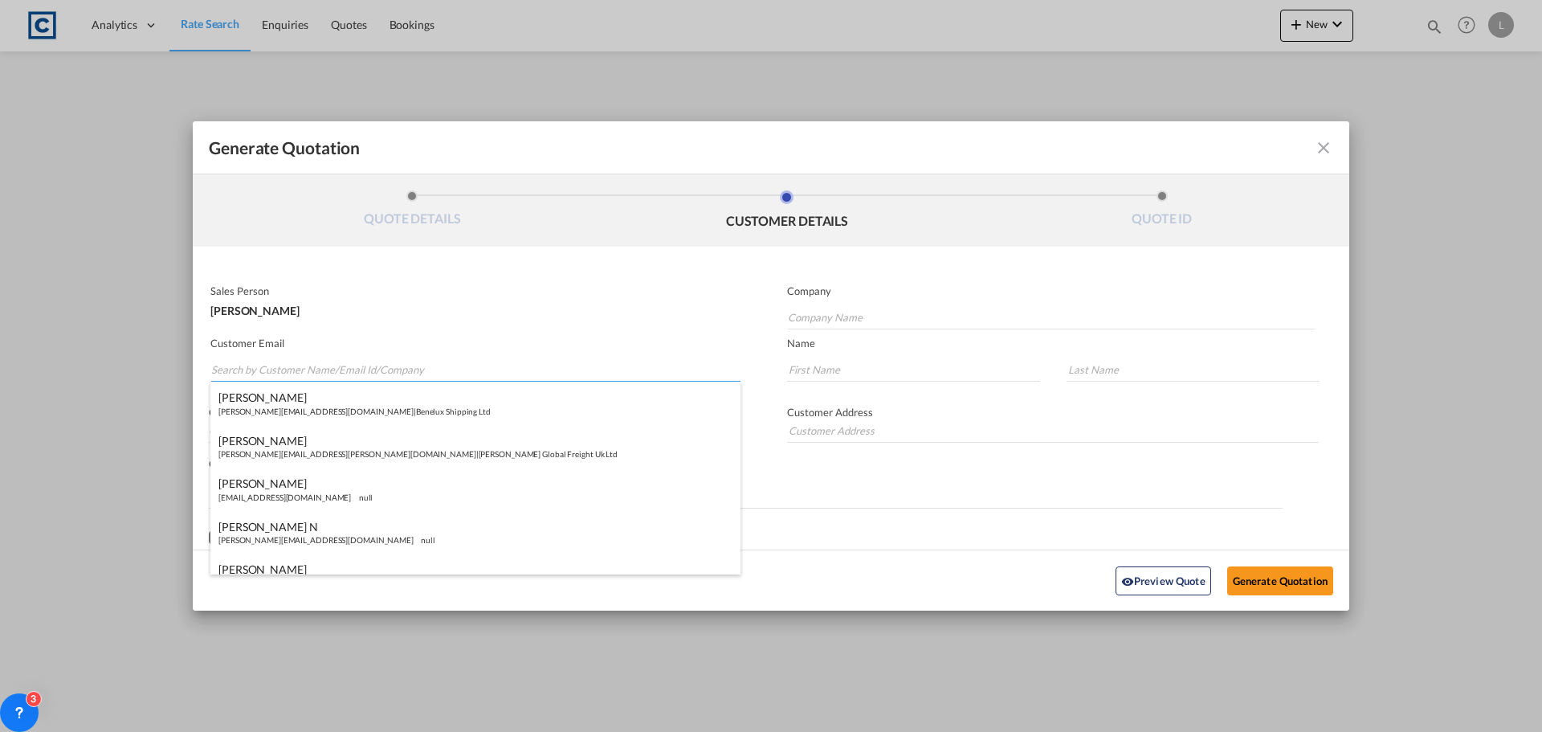
paste input "[PERSON_NAME] <[PERSON_NAME][EMAIL_ADDRESS][DOMAIN_NAME]>"
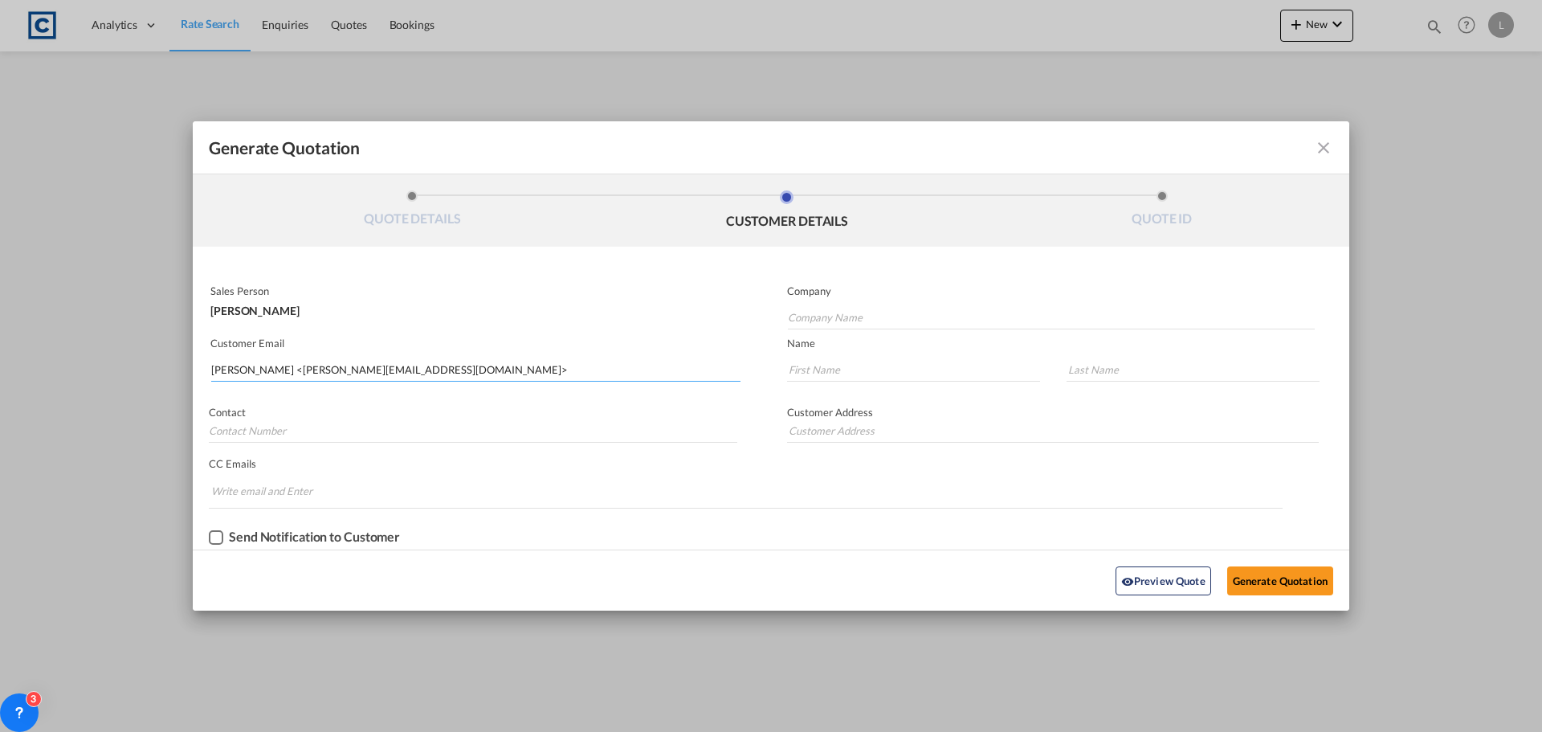
drag, startPoint x: 278, startPoint y: 371, endPoint x: 274, endPoint y: 315, distance: 56.4
click at [278, 361] on input "[PERSON_NAME] <[PERSON_NAME][EMAIL_ADDRESS][DOMAIN_NAME]>" at bounding box center [475, 369] width 529 height 24
click at [389, 369] on input "[PERSON_NAME][EMAIL_ADDRESS][DOMAIN_NAME]>" at bounding box center [475, 369] width 529 height 24
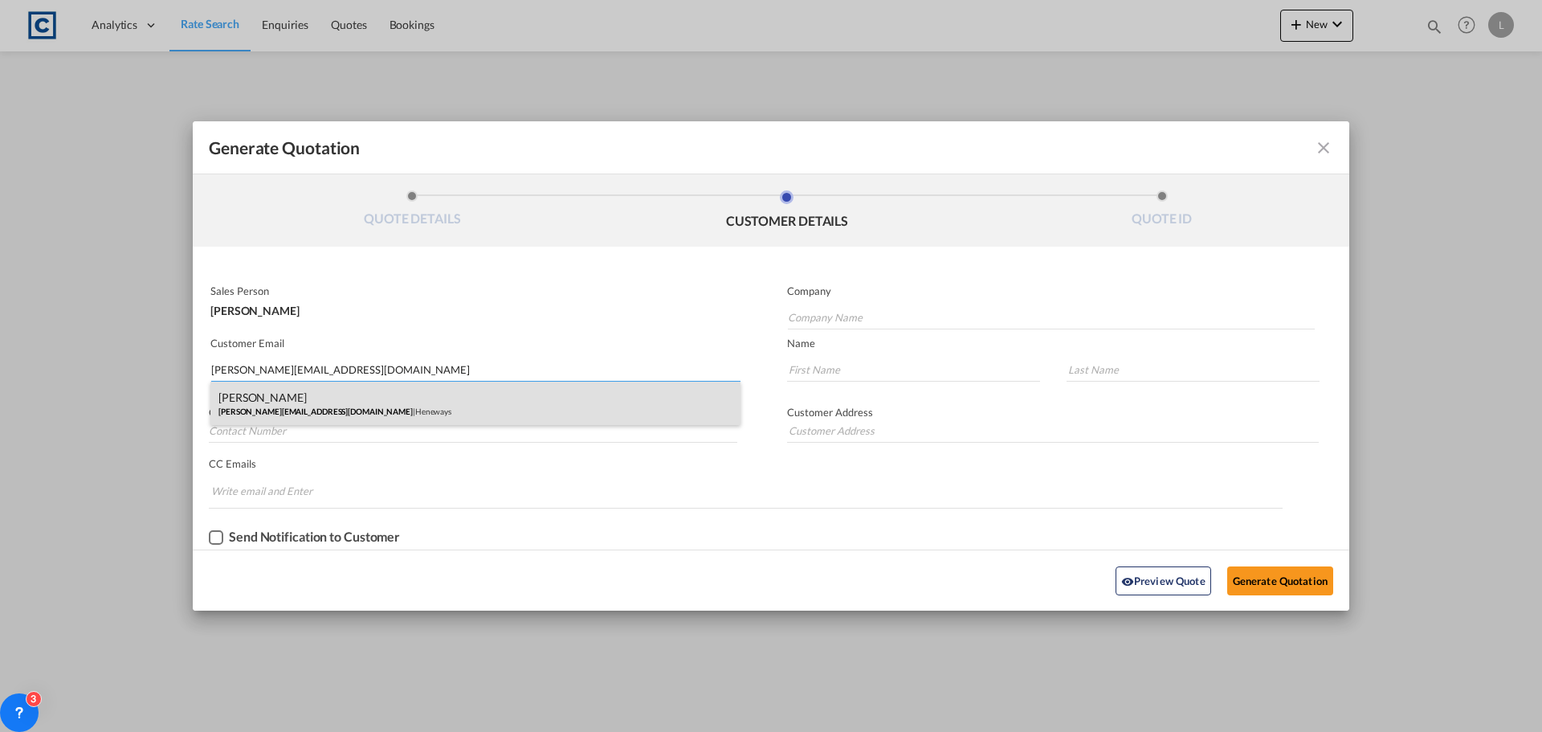
type input "[PERSON_NAME][EMAIL_ADDRESS][DOMAIN_NAME]"
click at [301, 407] on div "[PERSON_NAME] [PERSON_NAME][EMAIL_ADDRESS][DOMAIN_NAME] | Heneways" at bounding box center [475, 402] width 530 height 43
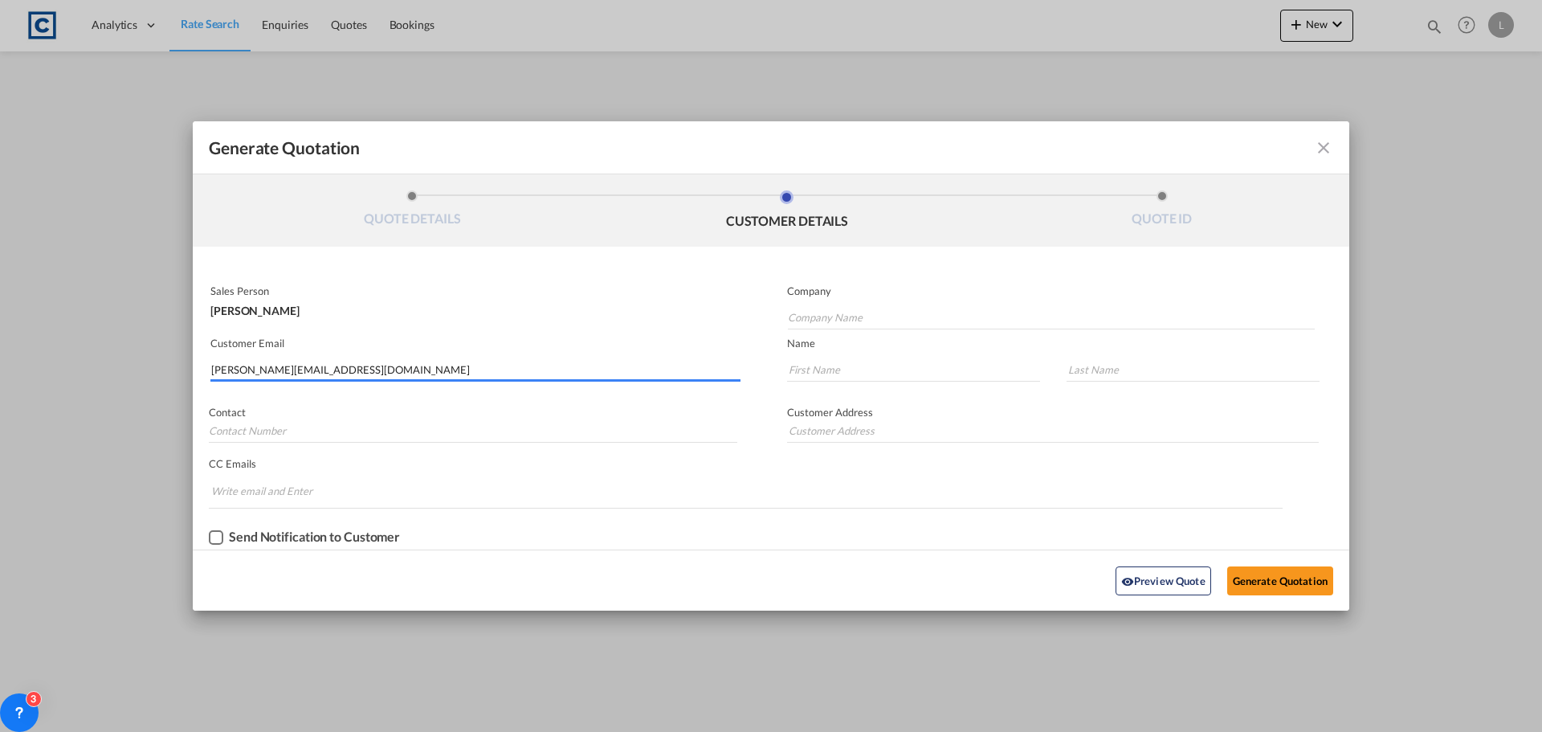
type input "Heneways"
type input "[PERSON_NAME]"
type input "Cherry"
type input "[STREET_ADDRESS]"
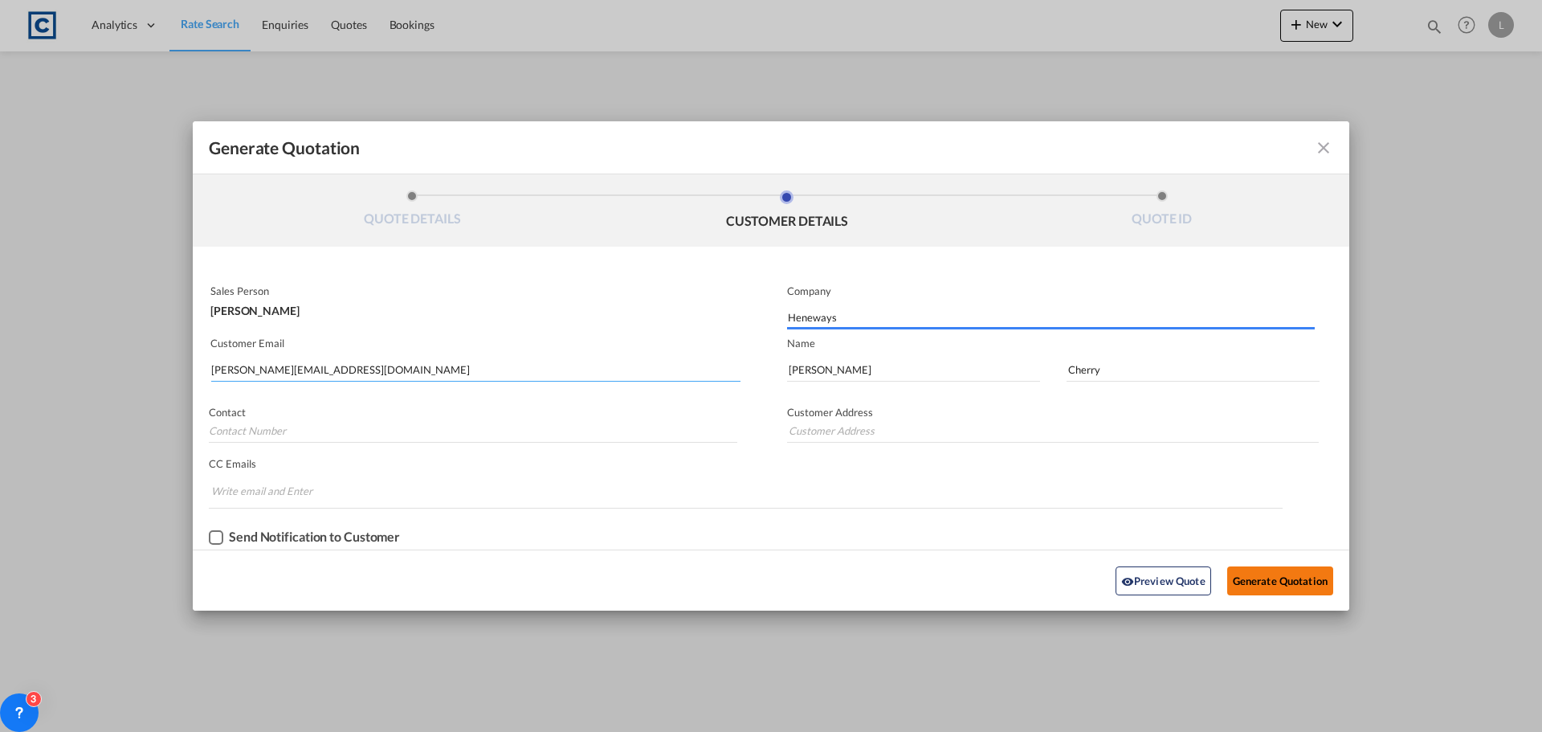
type input "[STREET_ADDRESS]"
click at [1277, 577] on button "Generate Quotation" at bounding box center [1280, 580] width 106 height 29
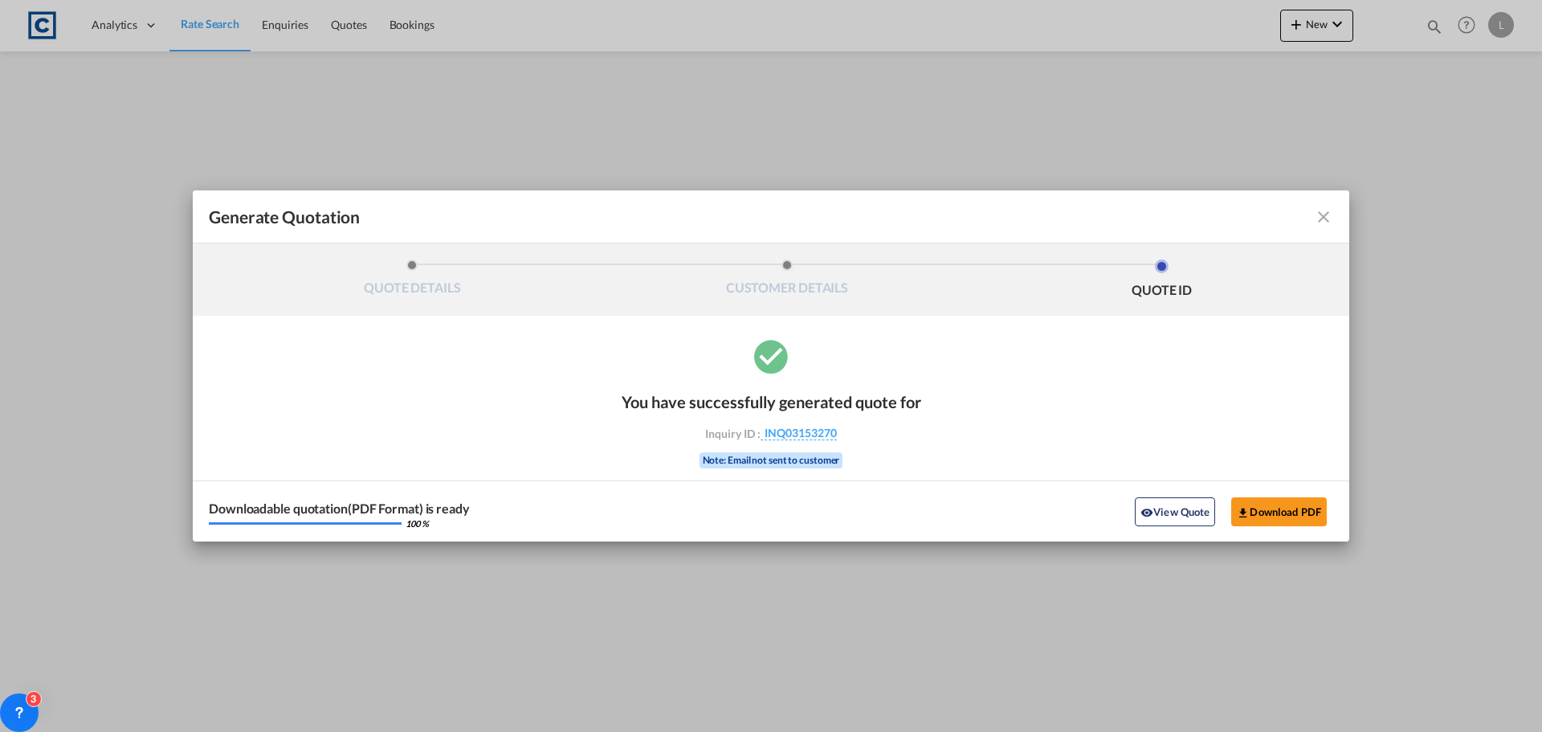
click at [1229, 533] on div "Downloadable quotation(PDF Format) is ready 100 % View Quote Download PDF" at bounding box center [771, 510] width 1156 height 61
click at [1246, 504] on button "Download PDF" at bounding box center [1279, 511] width 96 height 29
click at [1317, 212] on md-icon "icon-close fg-AAA8AD cursor m-0" at bounding box center [1323, 216] width 19 height 19
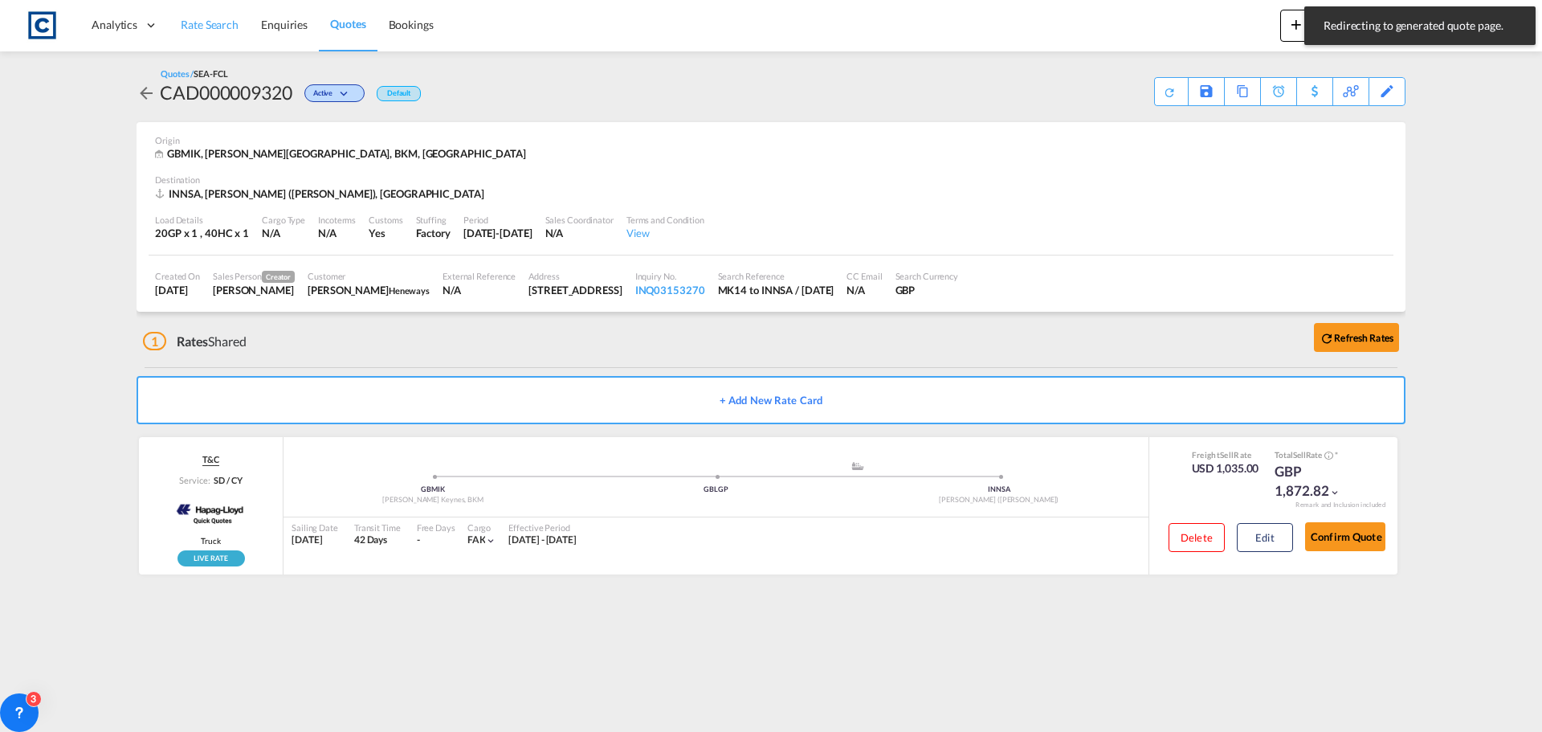
click at [189, 22] on span "Rate Search" at bounding box center [210, 25] width 58 height 14
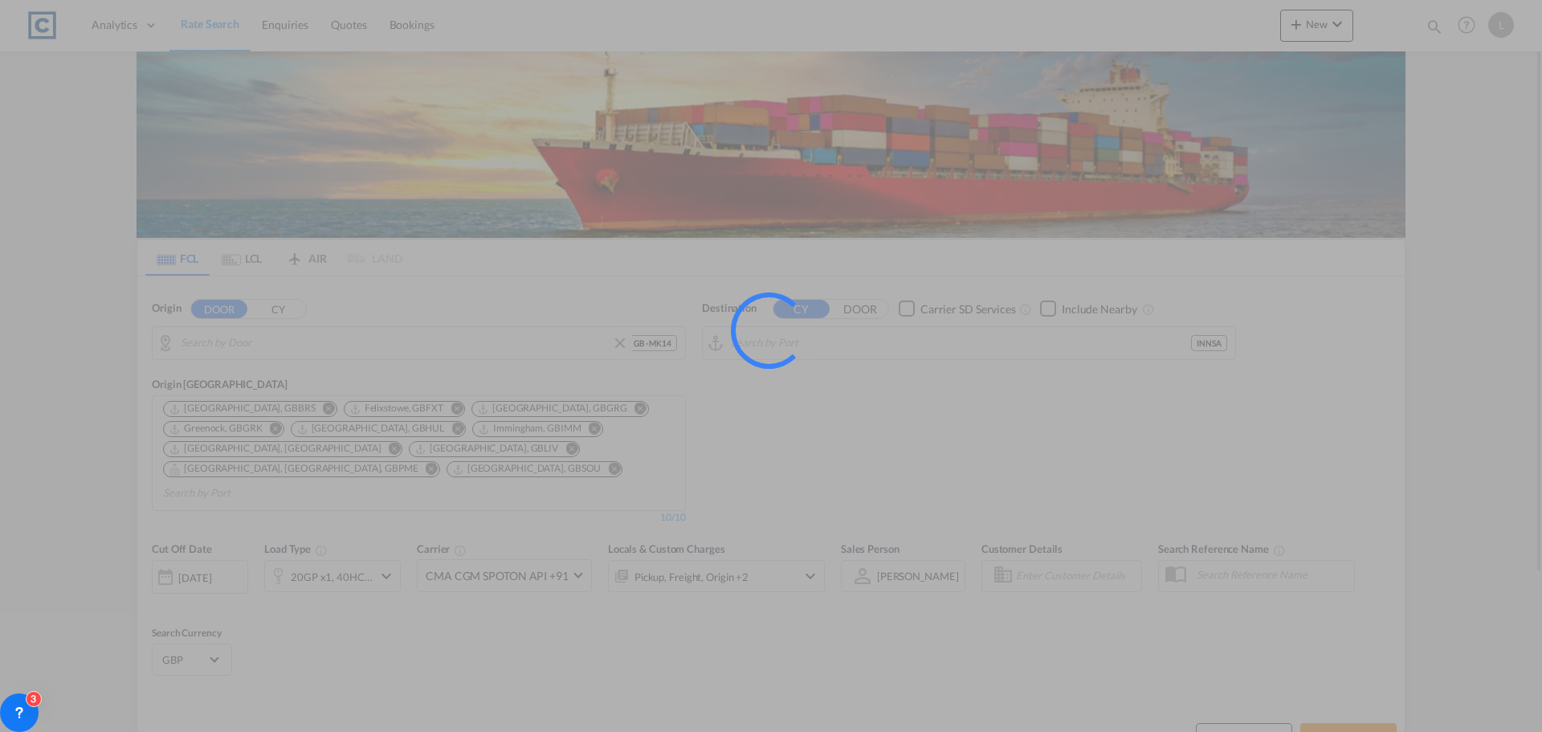
type input "GB-MK14, [PERSON_NAME]"
type input "[PERSON_NAME] ([PERSON_NAME]), [GEOGRAPHIC_DATA]"
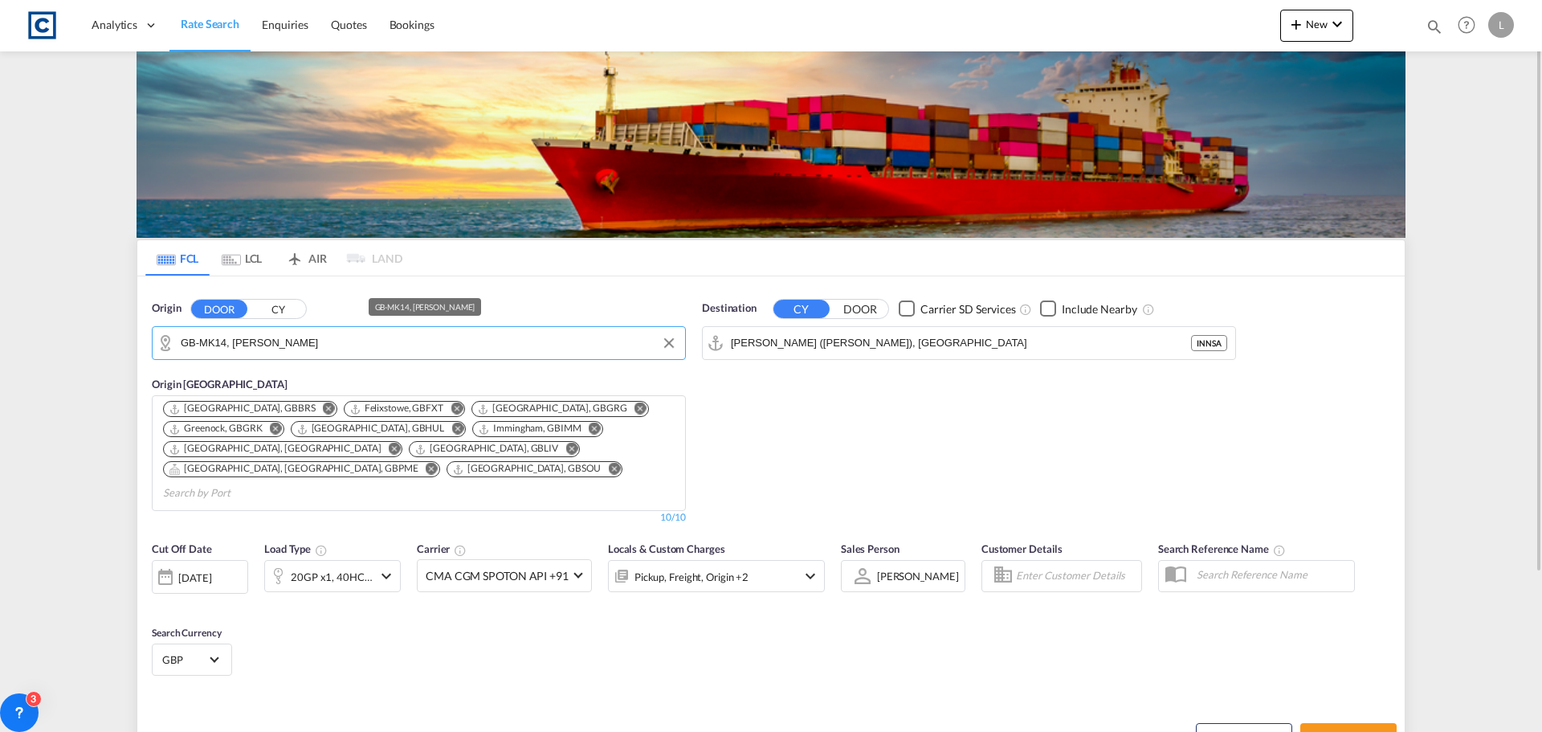
click at [312, 341] on input "GB-MK14, [PERSON_NAME]" at bounding box center [429, 343] width 496 height 24
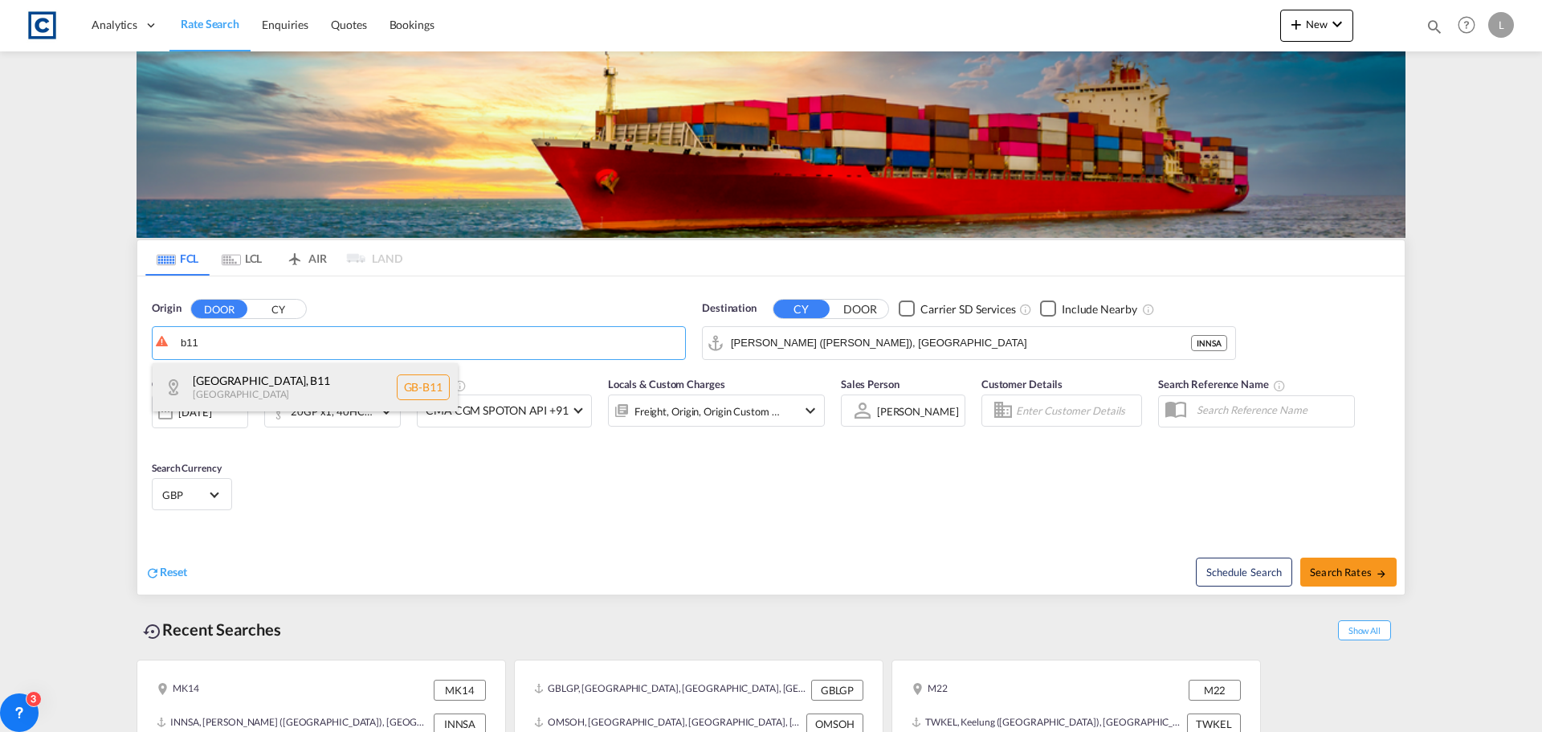
click at [266, 376] on div "[GEOGRAPHIC_DATA] , B11 [GEOGRAPHIC_DATA] [GEOGRAPHIC_DATA]-B11" at bounding box center [305, 387] width 305 height 48
type input "GB-B11, [GEOGRAPHIC_DATA]"
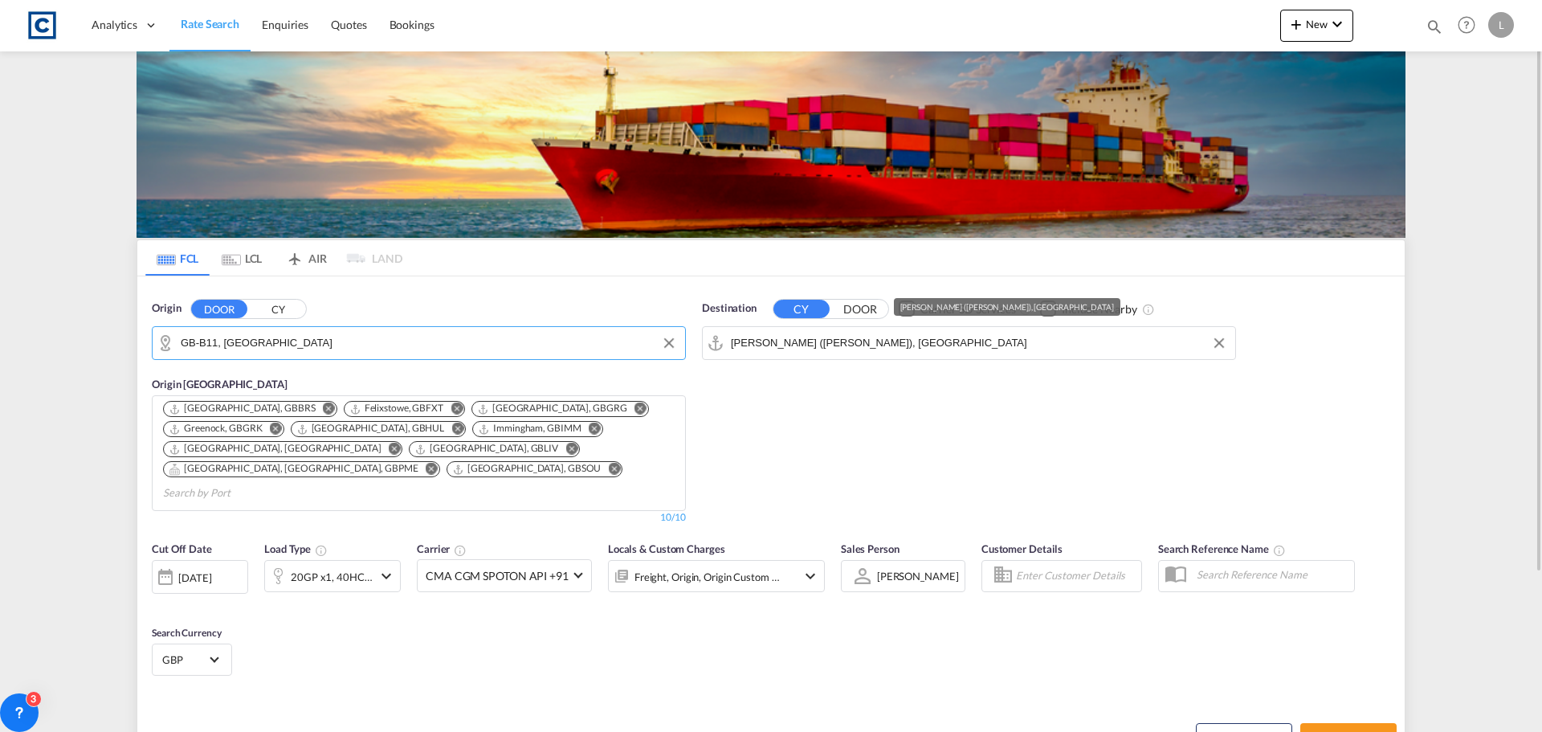
click at [958, 342] on input "[PERSON_NAME] ([PERSON_NAME]), [GEOGRAPHIC_DATA]" at bounding box center [979, 343] width 496 height 24
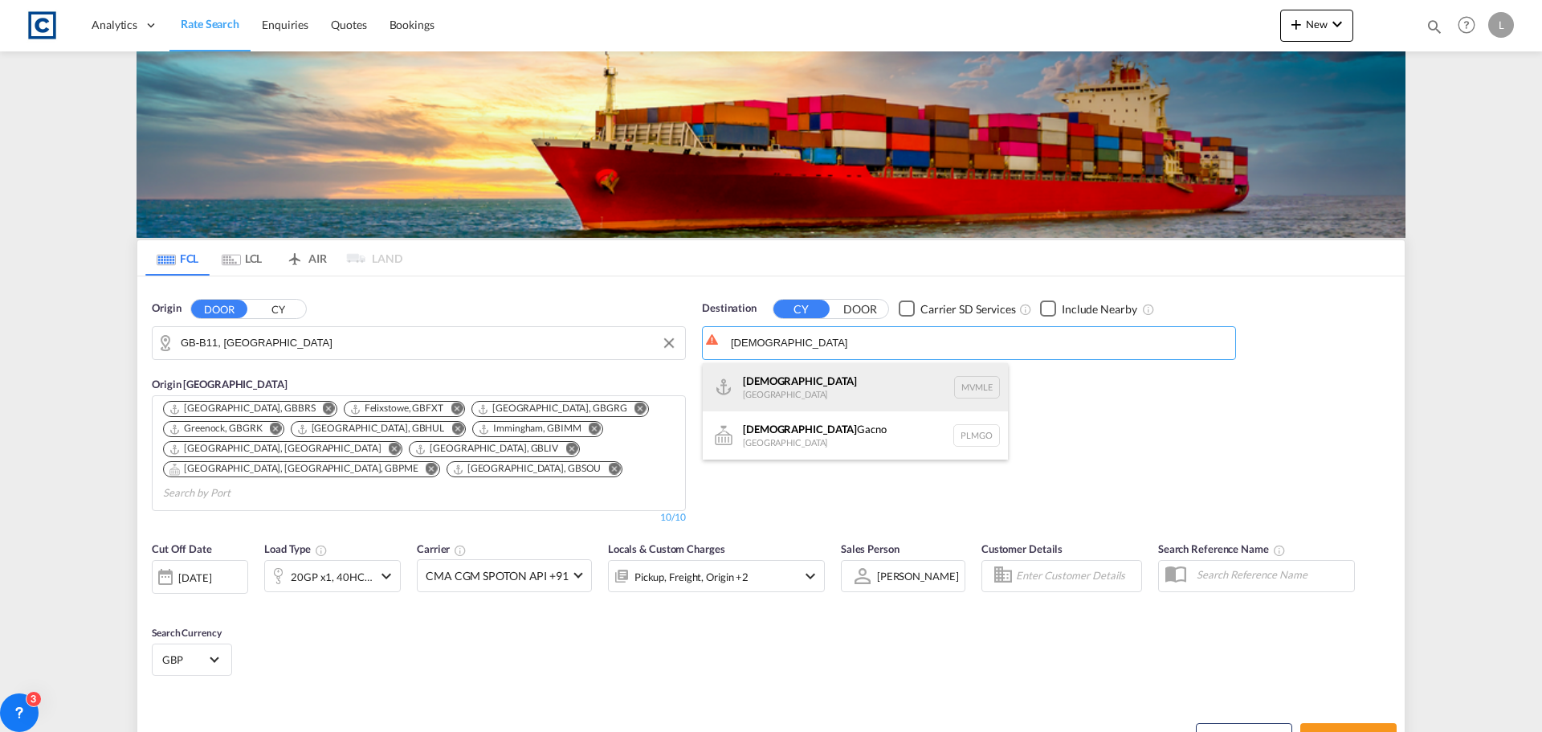
click at [805, 371] on div "[DEMOGRAPHIC_DATA] [GEOGRAPHIC_DATA] MVMLE" at bounding box center [855, 387] width 305 height 48
type input "[DEMOGRAPHIC_DATA], MVMLE"
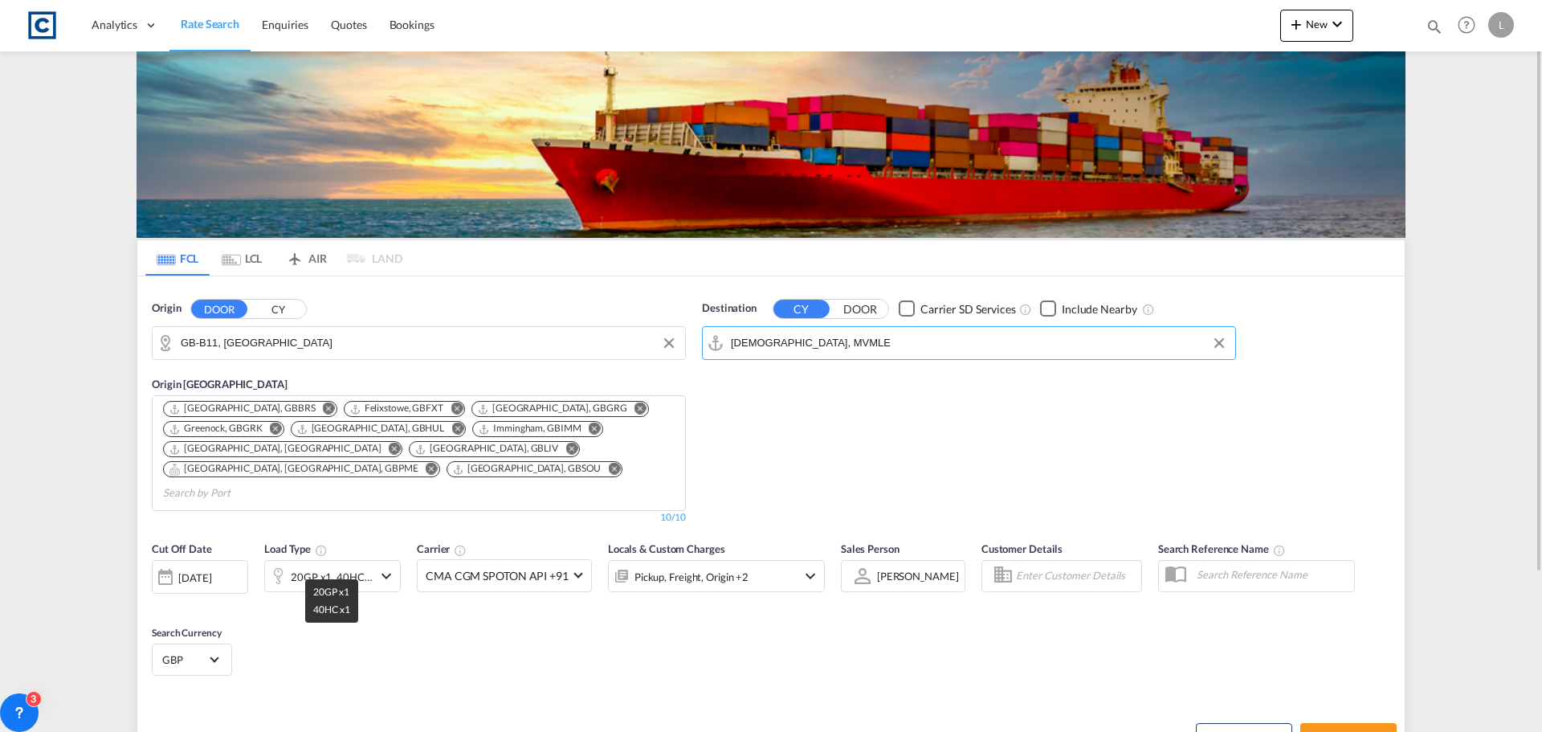
click at [366, 565] on div "20GP x1, 40HC x1" at bounding box center [332, 576] width 82 height 22
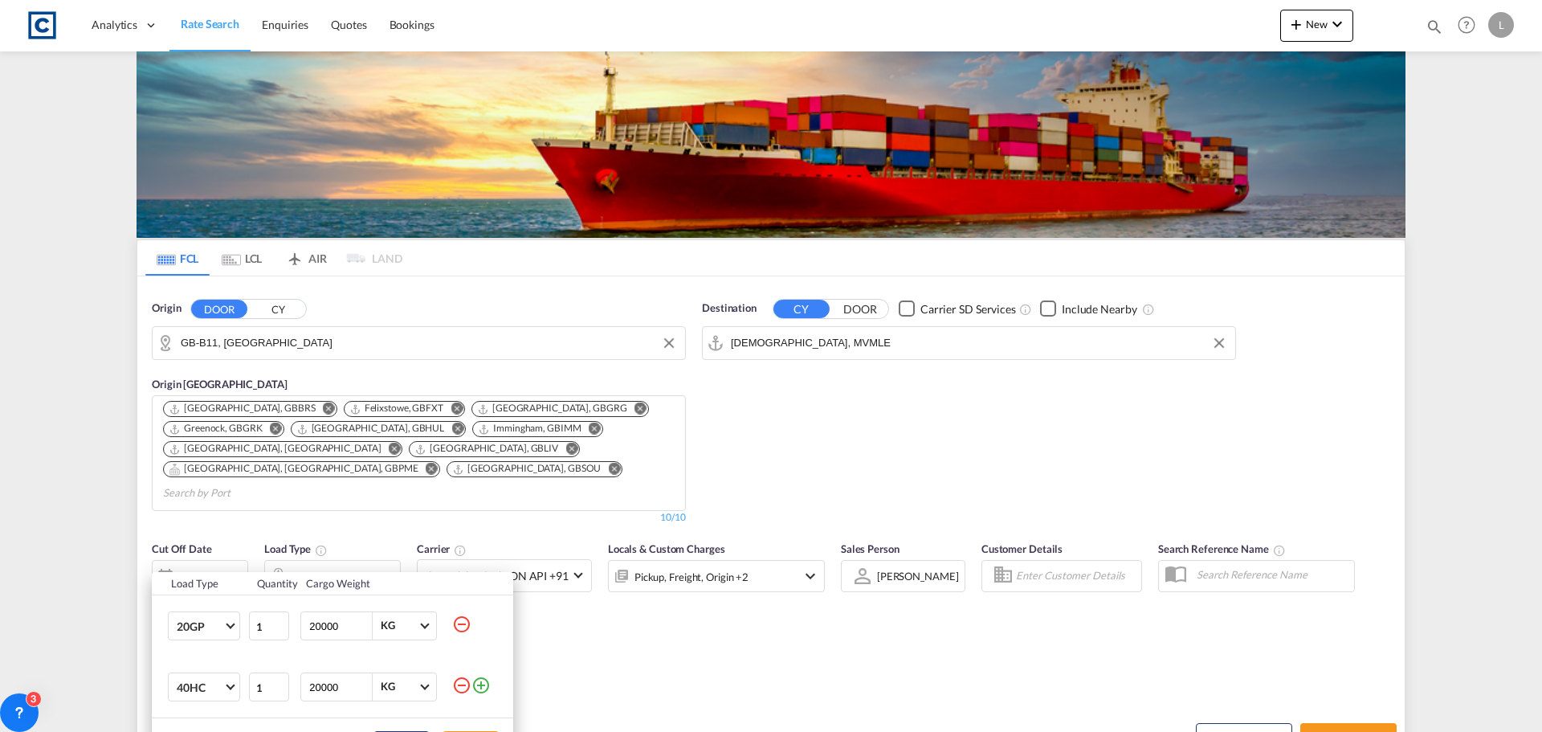
click at [466, 685] on md-icon "icon-minus-circle-outline" at bounding box center [461, 684] width 19 height 19
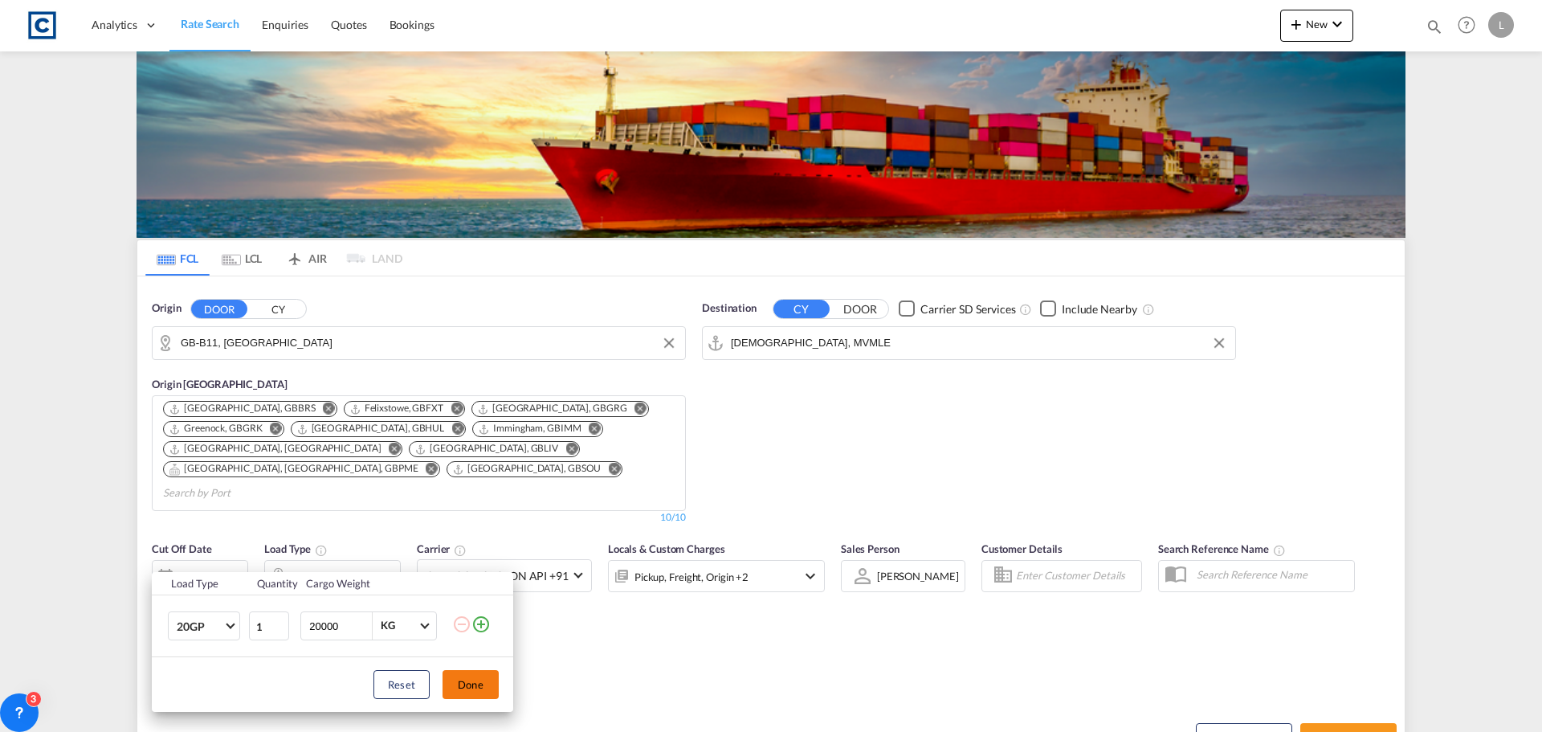
click at [469, 679] on button "Done" at bounding box center [470, 684] width 56 height 29
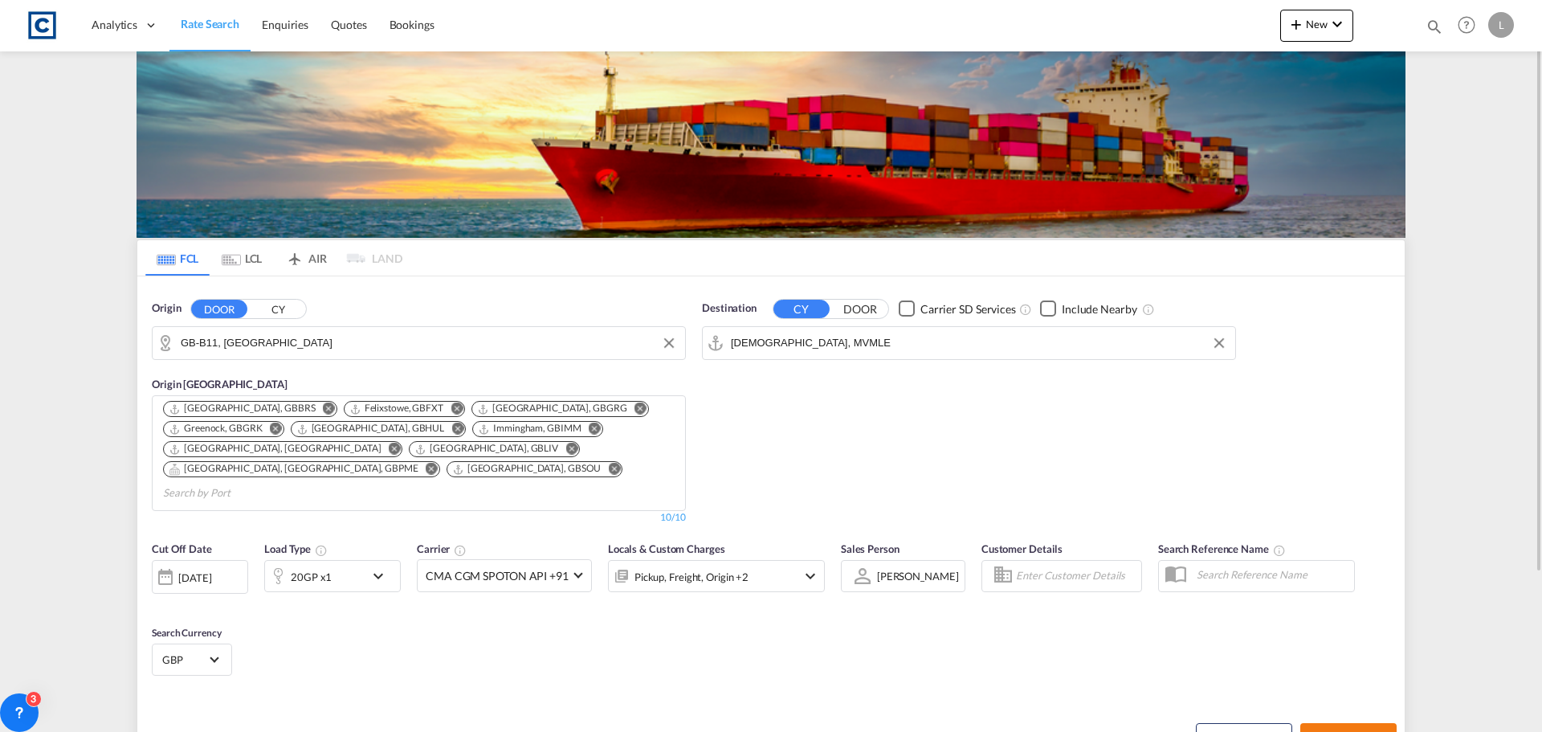
click at [1372, 731] on span "Search Rates" at bounding box center [1348, 737] width 77 height 13
type input "B11 to MVMLE / [DATE]"
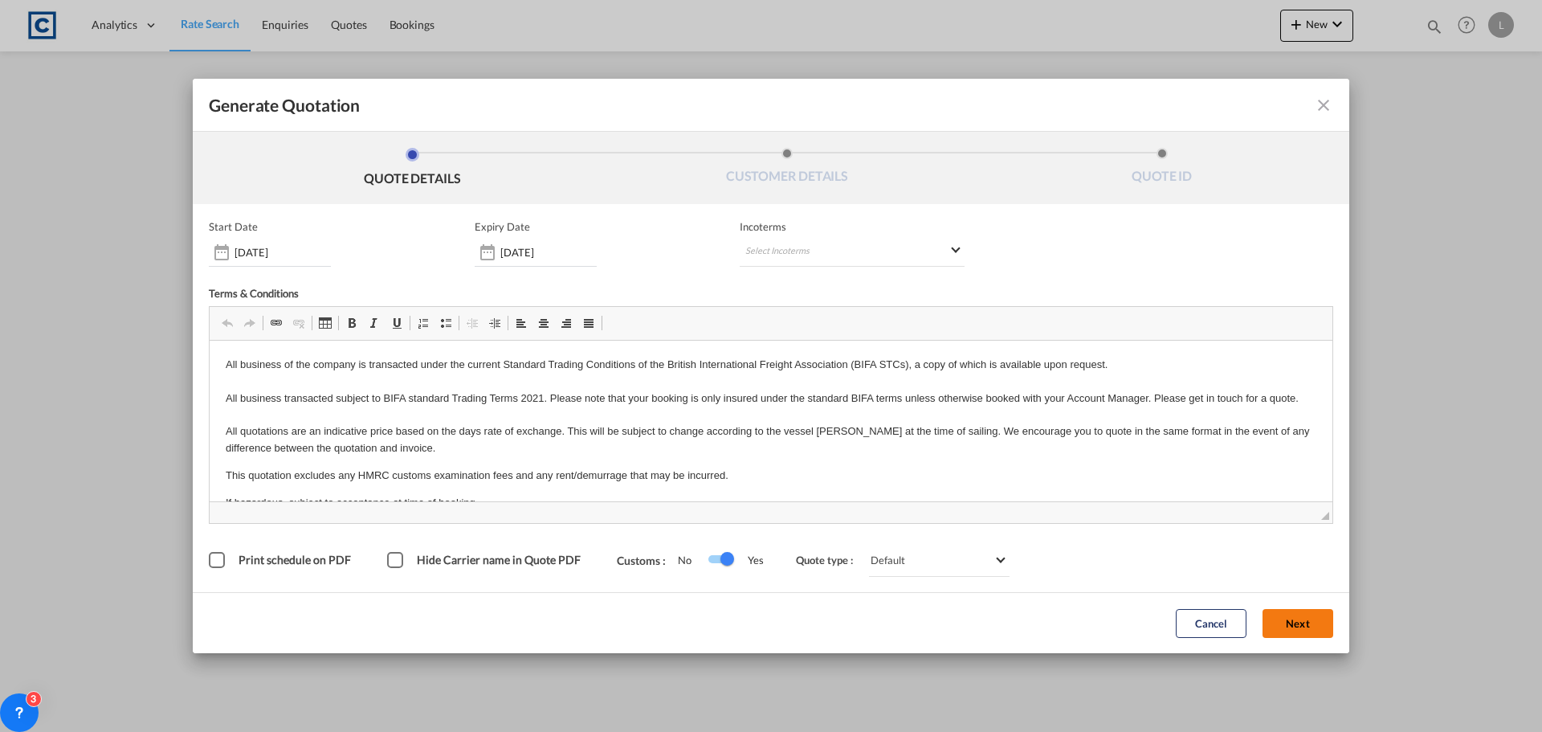
click at [1292, 618] on button "Next" at bounding box center [1297, 623] width 71 height 29
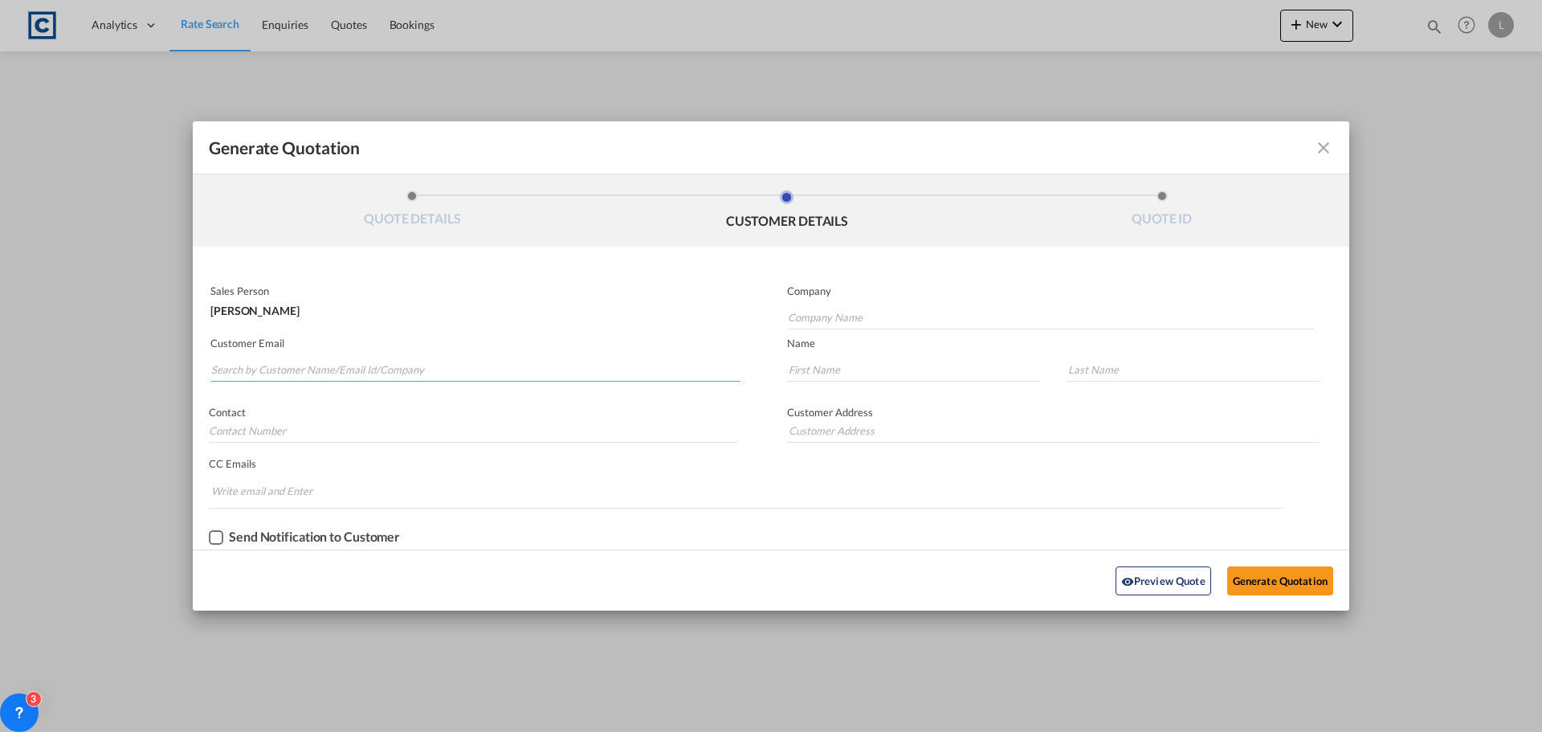
click at [220, 363] on input "Search by Customer Name/Email Id/Company" at bounding box center [475, 369] width 529 height 24
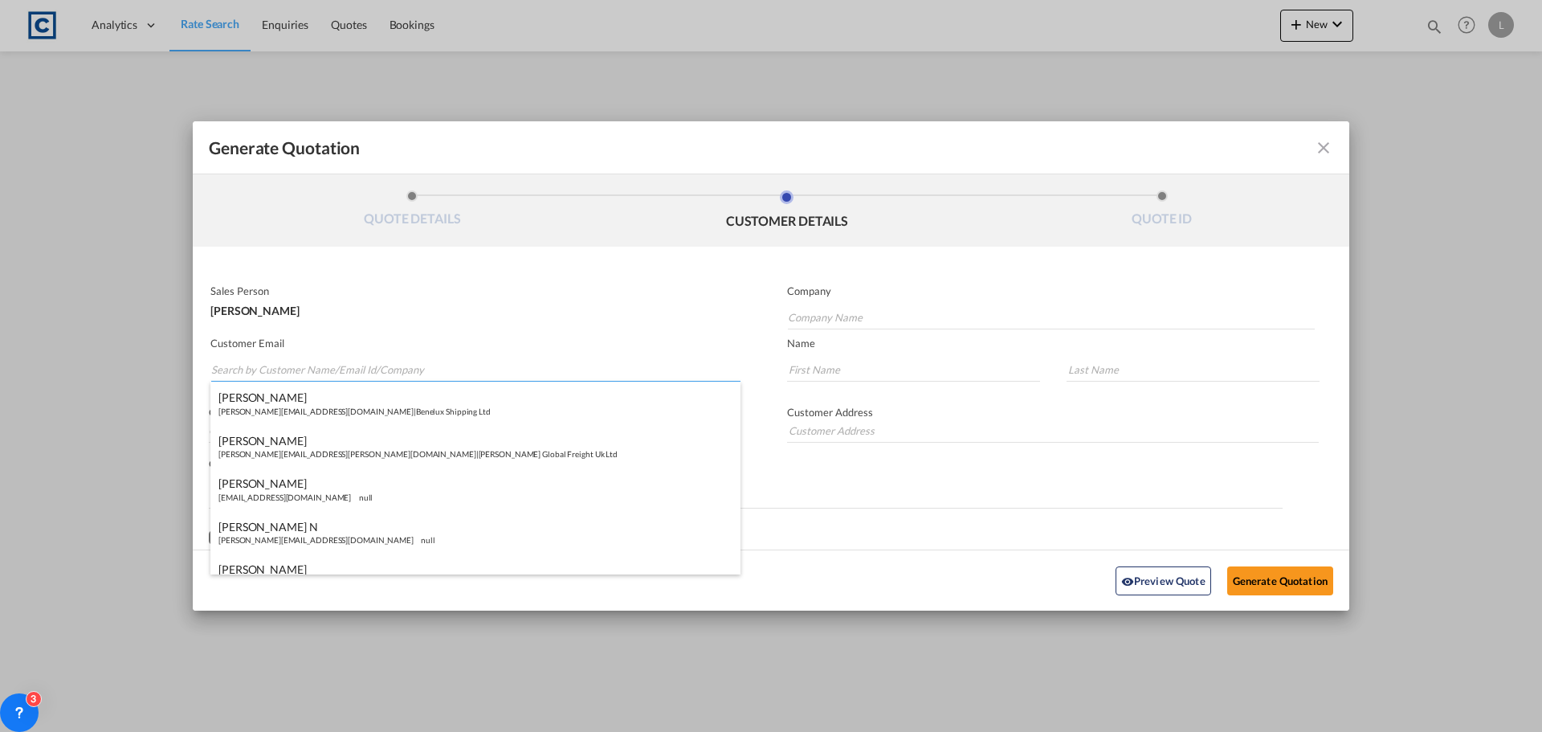
paste input "Sales <[EMAIL_ADDRESS][DOMAIN_NAME]>"
drag, startPoint x: 242, startPoint y: 370, endPoint x: 251, endPoint y: 332, distance: 39.7
click at [241, 361] on input "Sales <[EMAIL_ADDRESS][DOMAIN_NAME]>" at bounding box center [475, 369] width 529 height 24
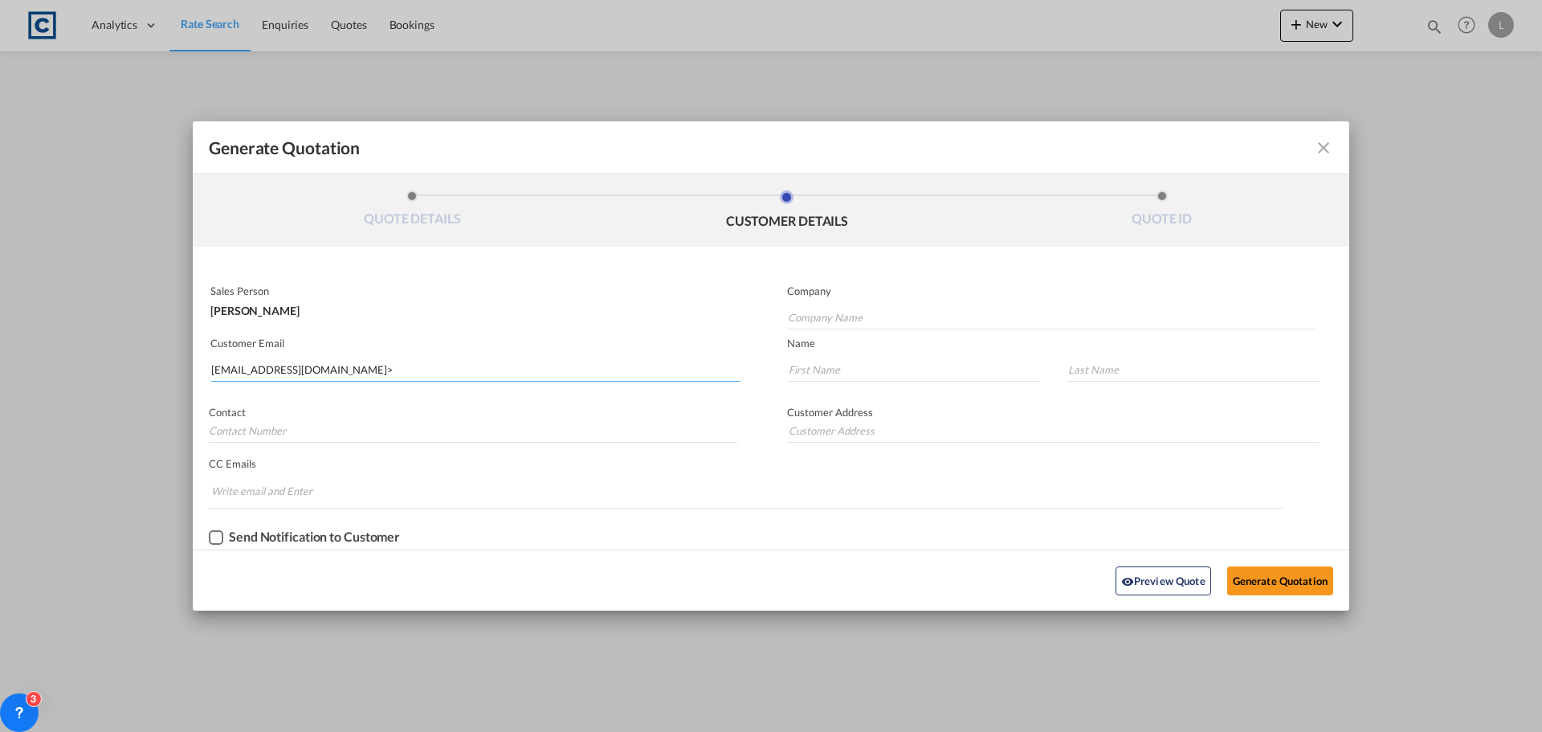
click at [316, 369] on input "[EMAIL_ADDRESS][DOMAIN_NAME]>" at bounding box center [475, 369] width 529 height 24
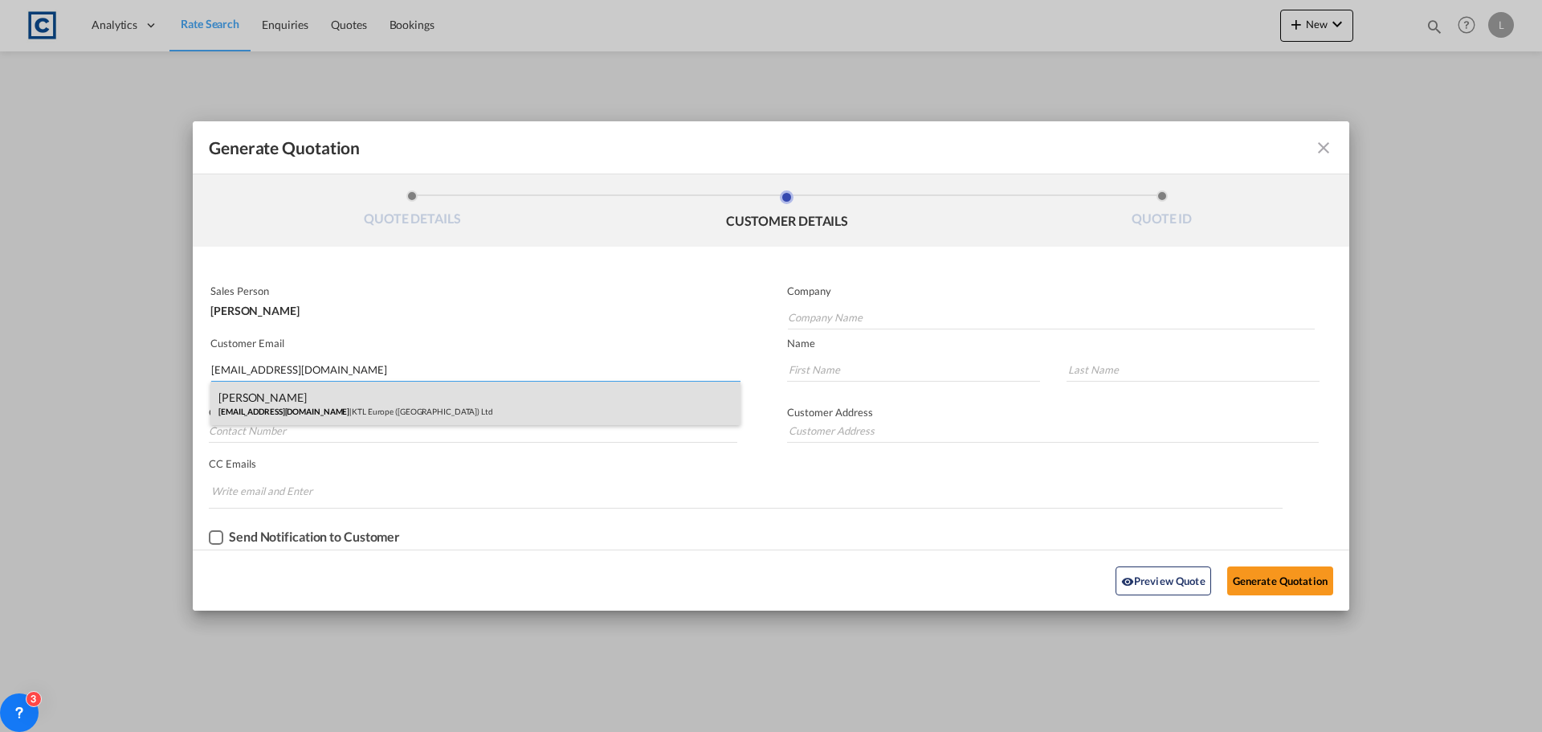
type input "[EMAIL_ADDRESS][DOMAIN_NAME]"
click at [283, 399] on div "[PERSON_NAME] [EMAIL_ADDRESS][DOMAIN_NAME] | KTL Europe ([GEOGRAPHIC_DATA]) Ltd" at bounding box center [475, 402] width 530 height 43
type input "KTL Europe ([GEOGRAPHIC_DATA]) Ltd"
type input "[PERSON_NAME]"
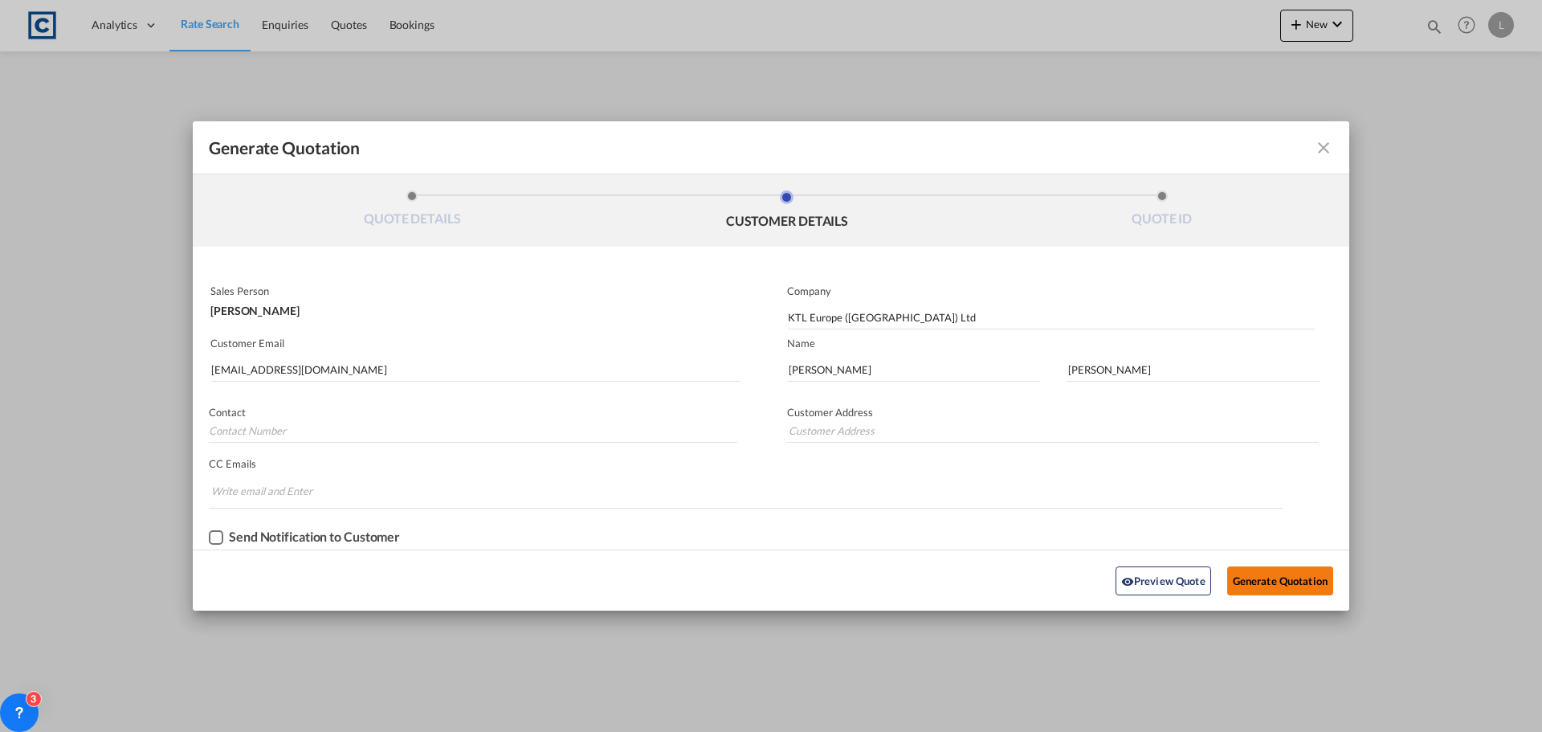
click at [1284, 576] on button "Generate Quotation" at bounding box center [1280, 580] width 106 height 29
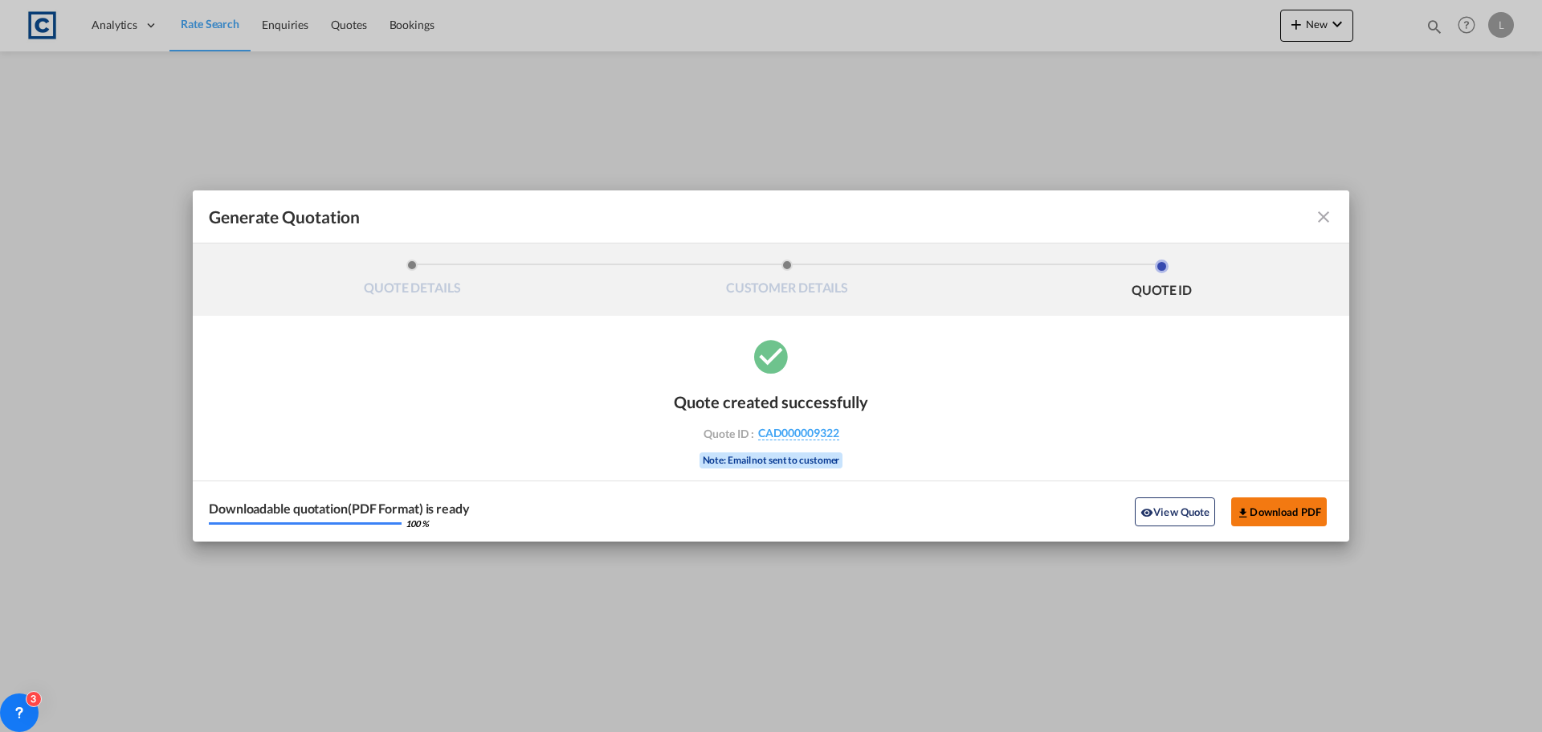
click at [1268, 516] on button "Download PDF" at bounding box center [1279, 511] width 96 height 29
click at [1320, 217] on md-icon "icon-close fg-AAA8AD cursor m-0" at bounding box center [1323, 216] width 19 height 19
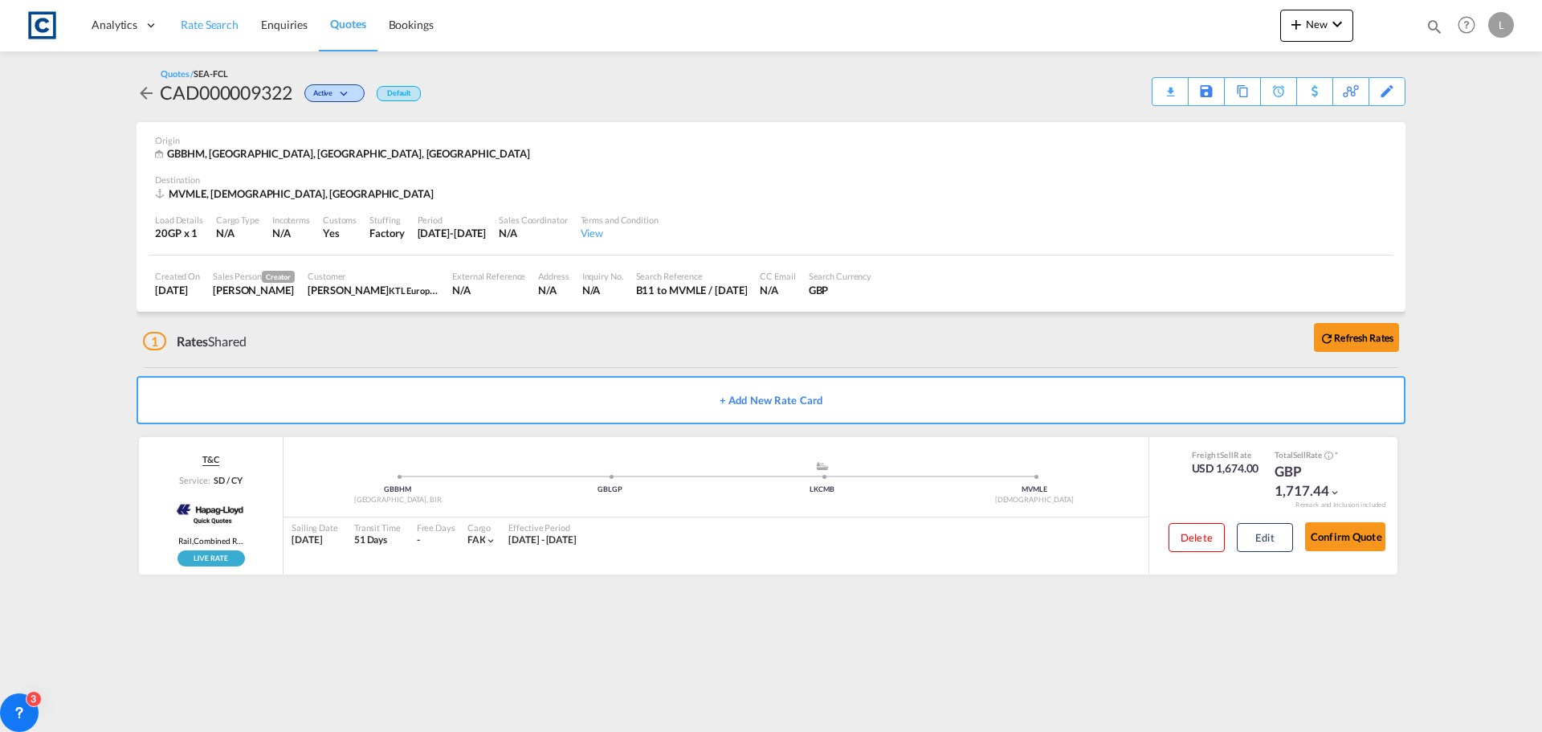
click at [197, 24] on span "Rate Search" at bounding box center [210, 25] width 58 height 14
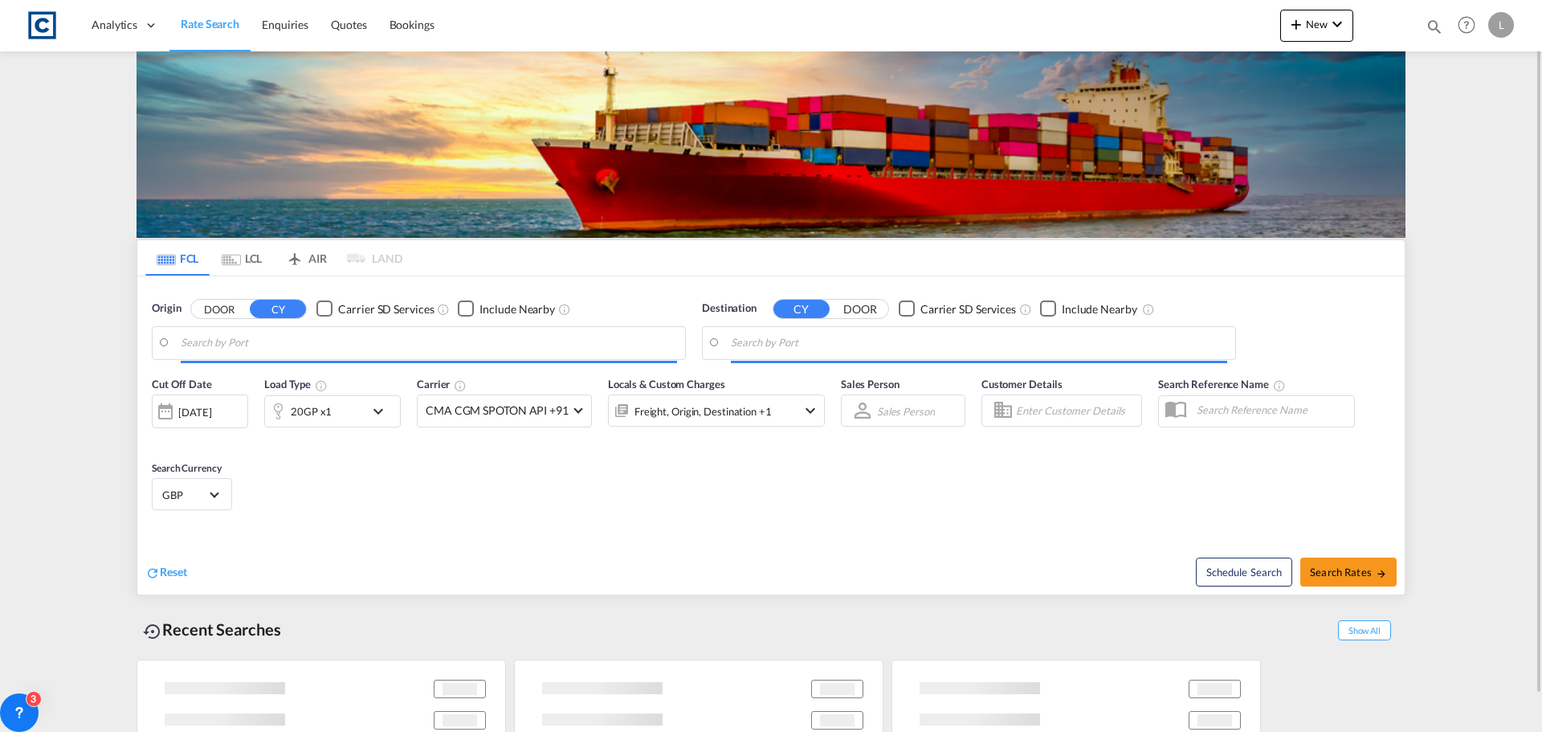
type input "GB-B11, [GEOGRAPHIC_DATA]"
type input "[DEMOGRAPHIC_DATA], MVMLE"
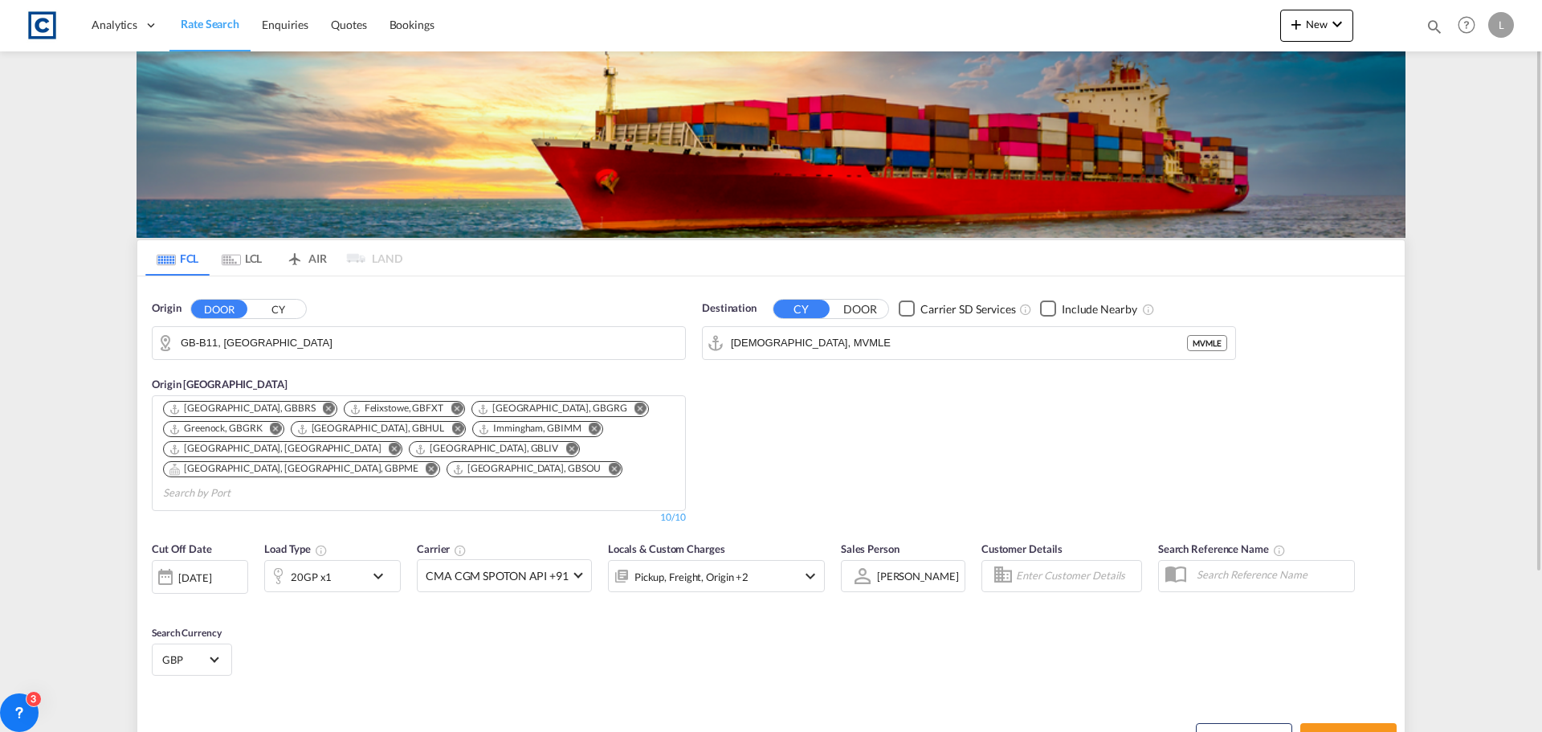
click at [305, 342] on input "GB-B11, [GEOGRAPHIC_DATA]" at bounding box center [429, 343] width 496 height 24
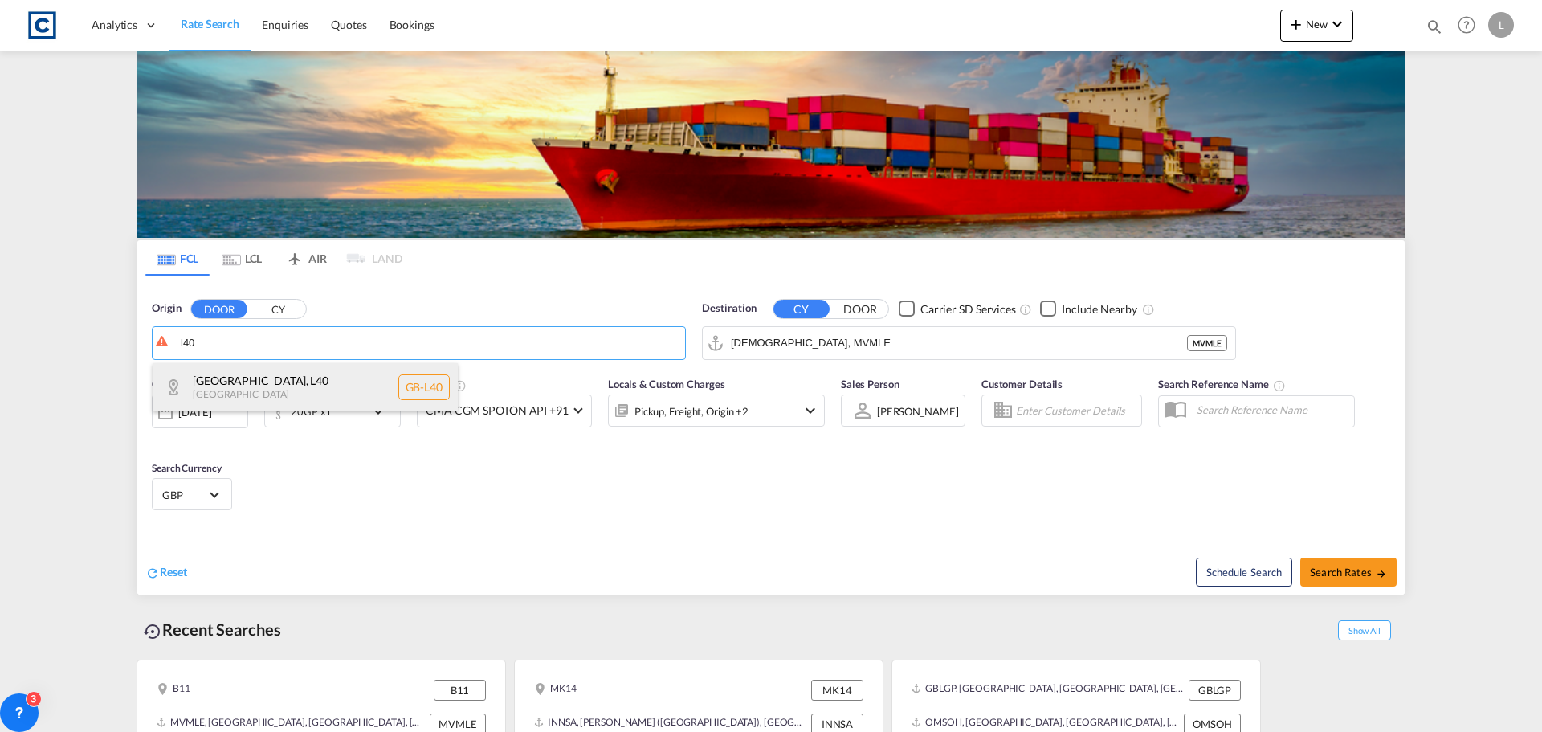
click at [264, 390] on div "[GEOGRAPHIC_DATA] [GEOGRAPHIC_DATA]-L40" at bounding box center [305, 387] width 305 height 48
type input "GB-L40, [GEOGRAPHIC_DATA]"
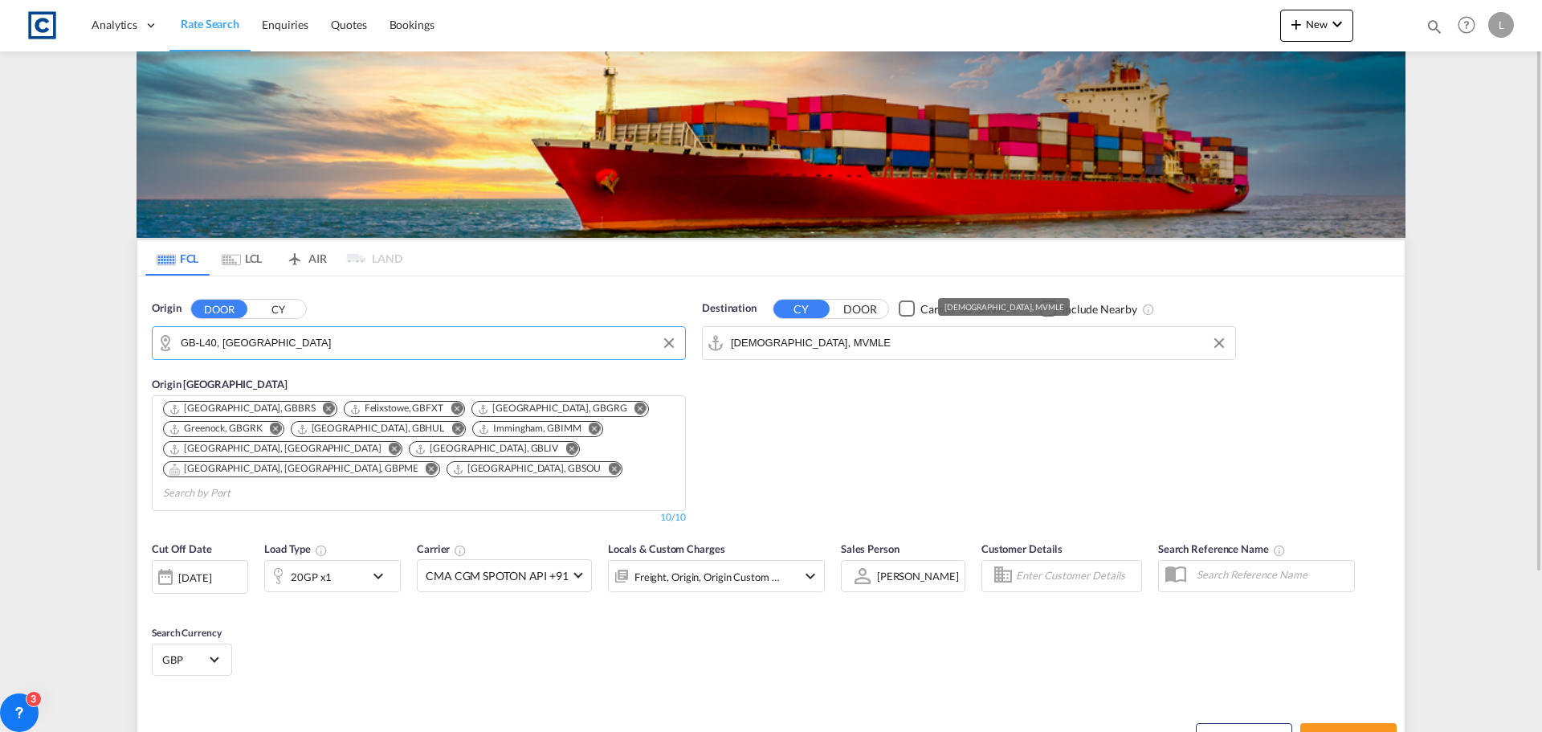
click at [820, 340] on input "[DEMOGRAPHIC_DATA], MVMLE" at bounding box center [979, 343] width 496 height 24
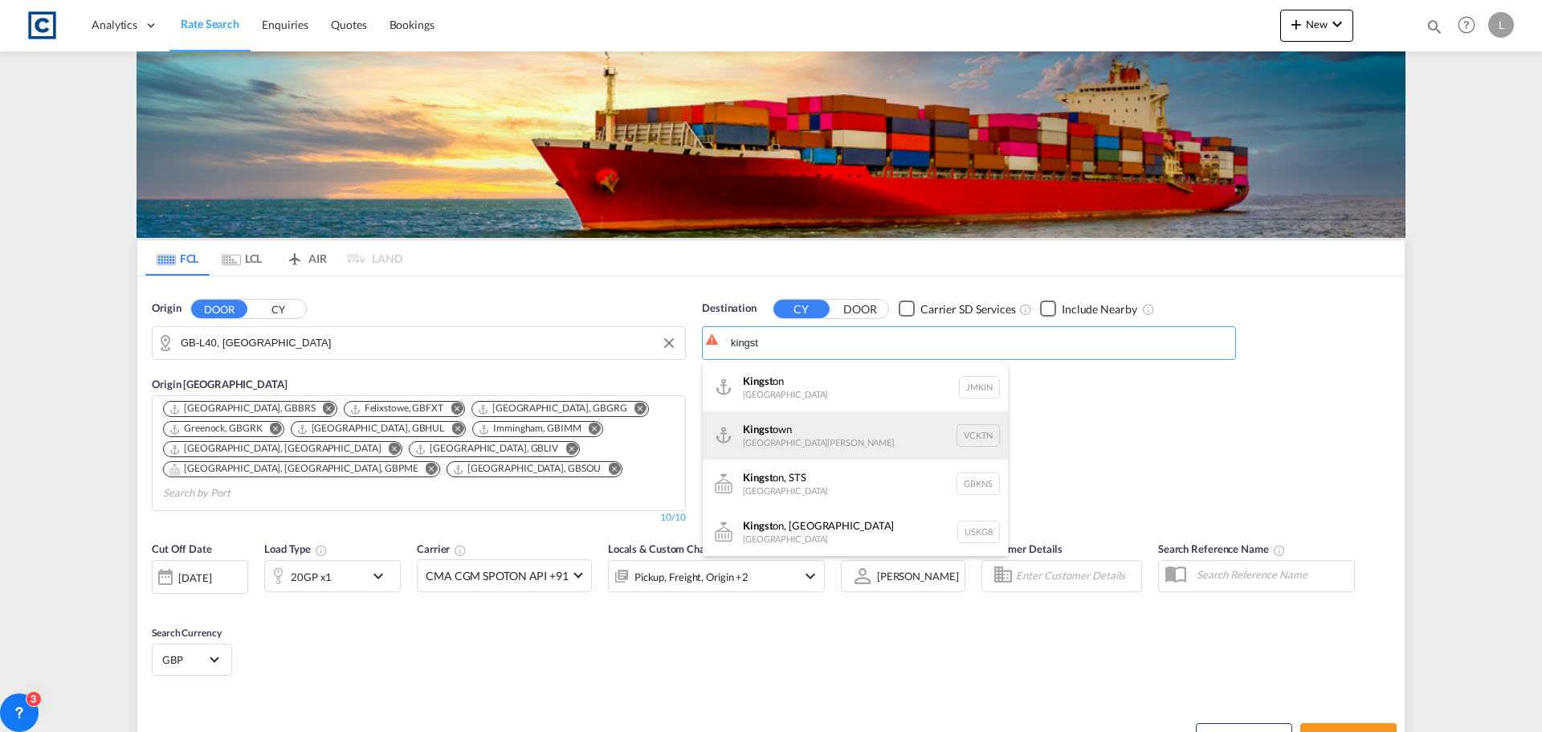
click at [780, 434] on div "Kingst own [GEOGRAPHIC_DATA][PERSON_NAME] VCKTN" at bounding box center [855, 435] width 305 height 48
type input "Kingstown, VCKTN"
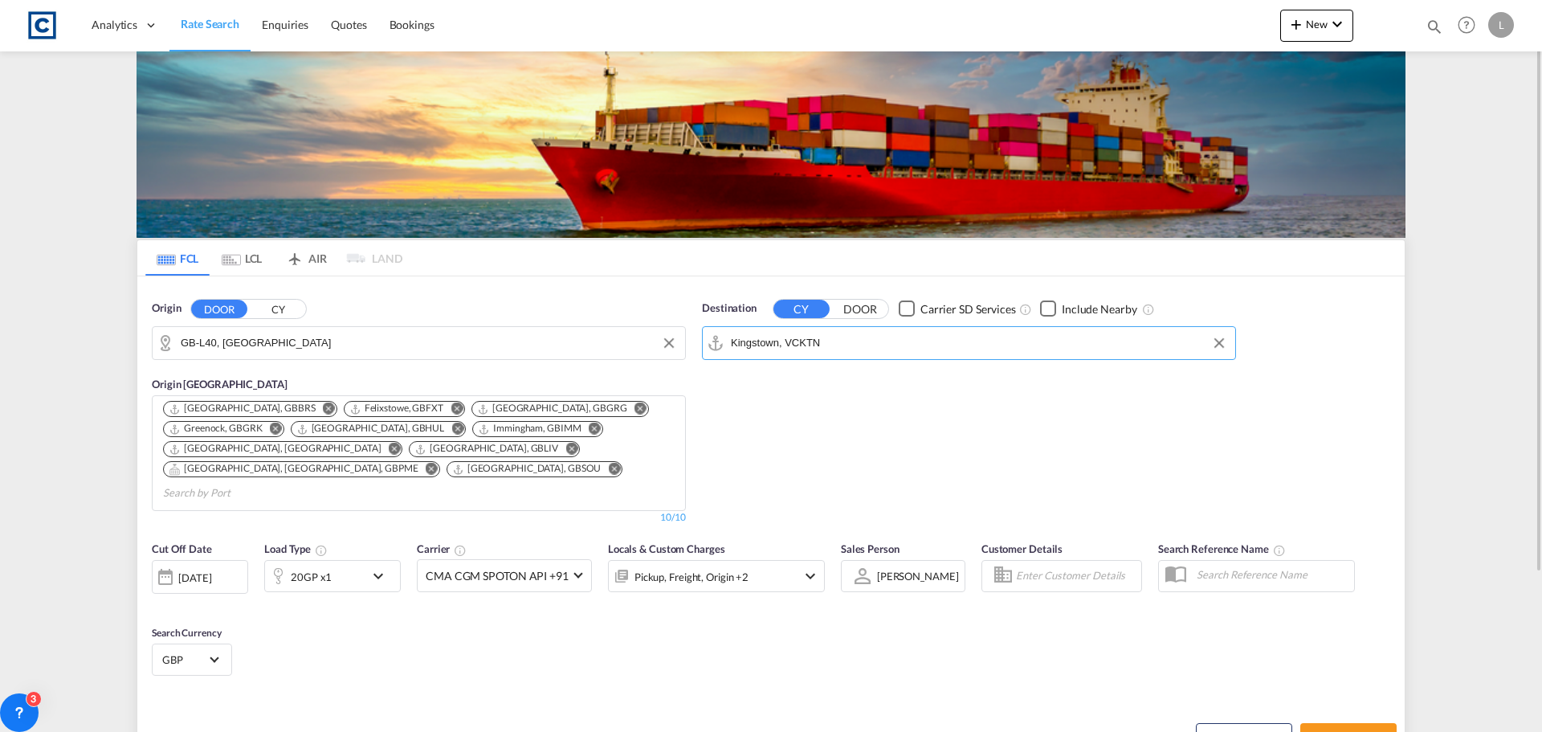
click at [322, 565] on div "20GP x1" at bounding box center [311, 576] width 41 height 22
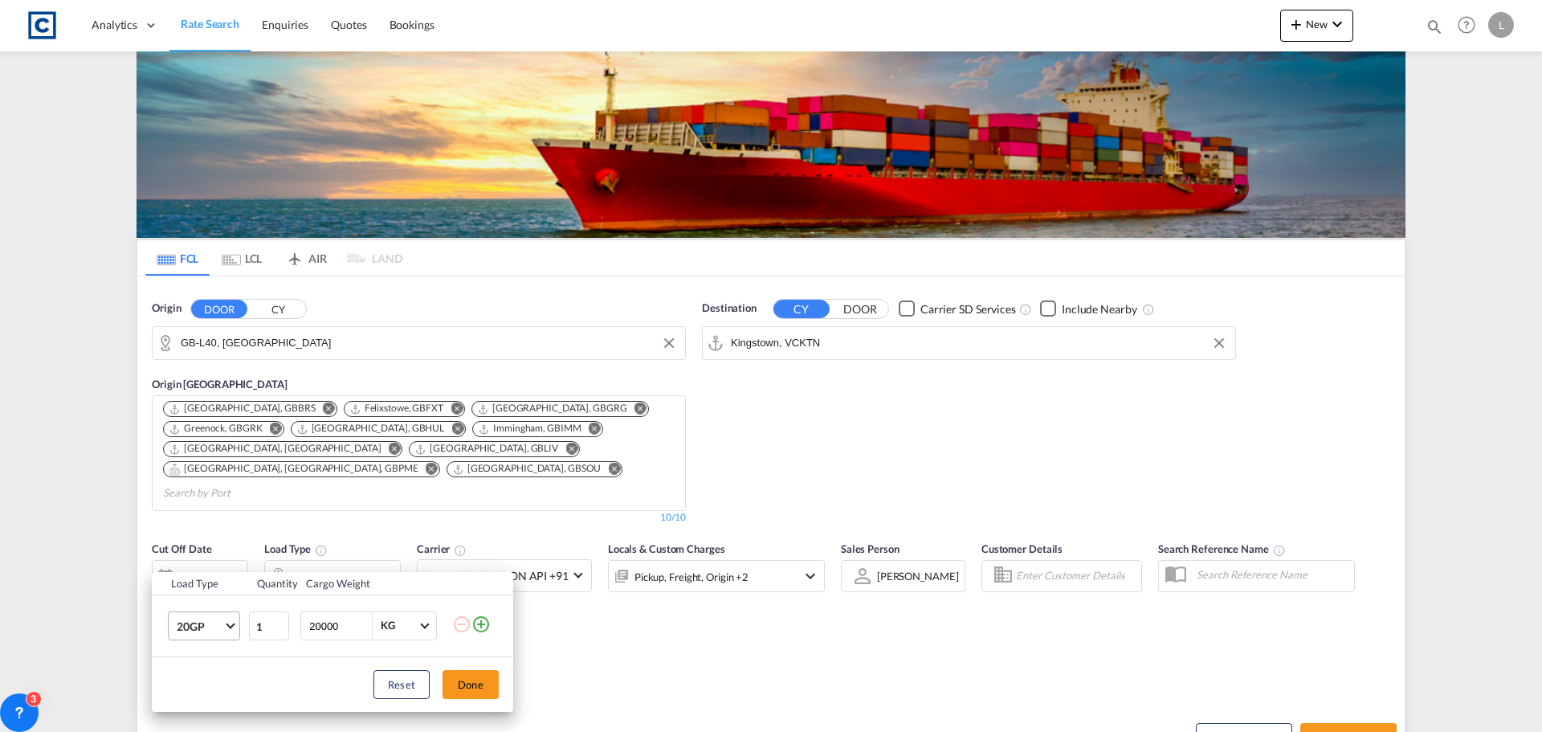
click at [181, 630] on span "20GP" at bounding box center [200, 626] width 47 height 16
click at [186, 610] on div "40HC" at bounding box center [192, 615] width 30 height 16
click at [472, 687] on button "Done" at bounding box center [470, 684] width 56 height 29
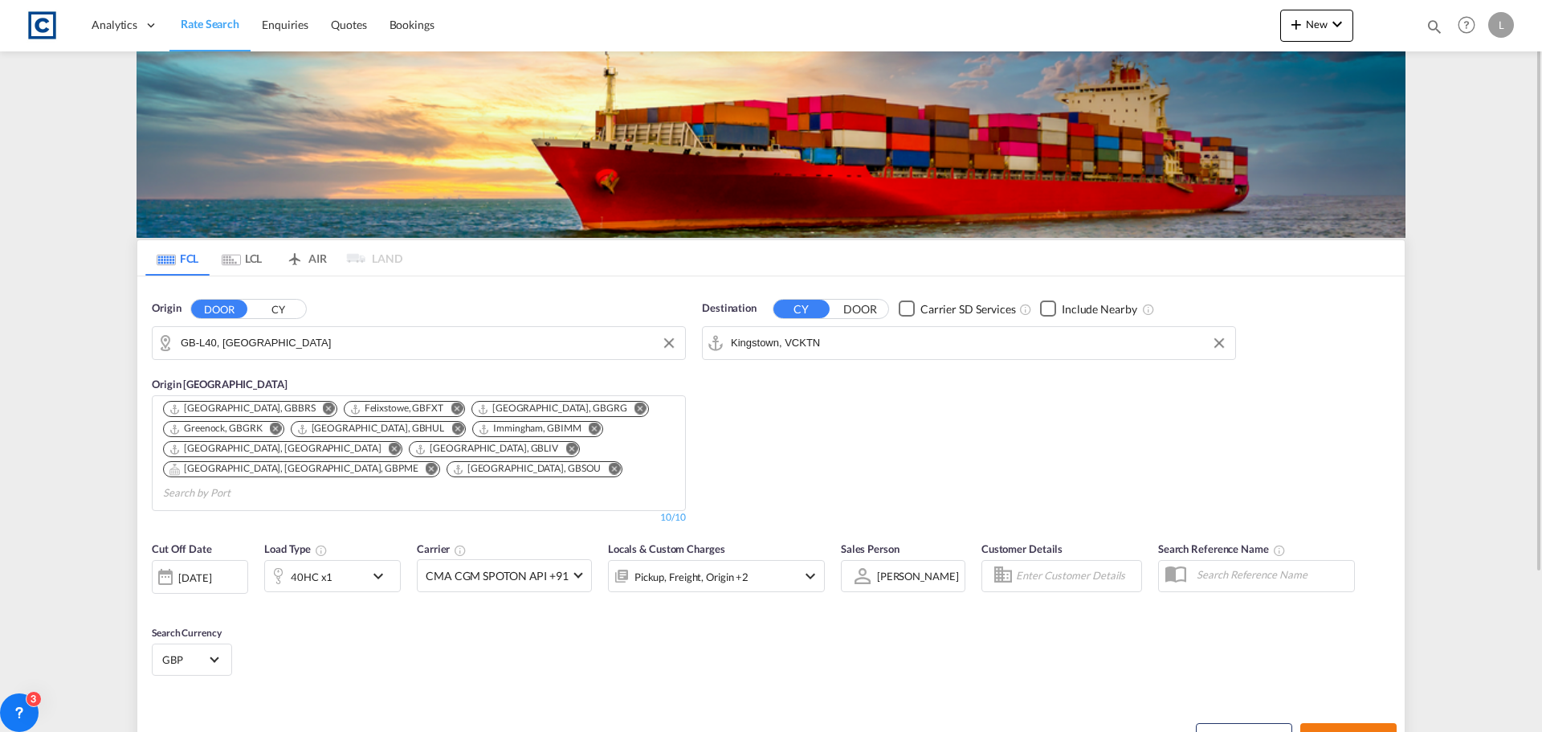
click at [1323, 723] on button "Search Rates" at bounding box center [1348, 737] width 96 height 29
type input "L40 to VCKTN / [DATE]"
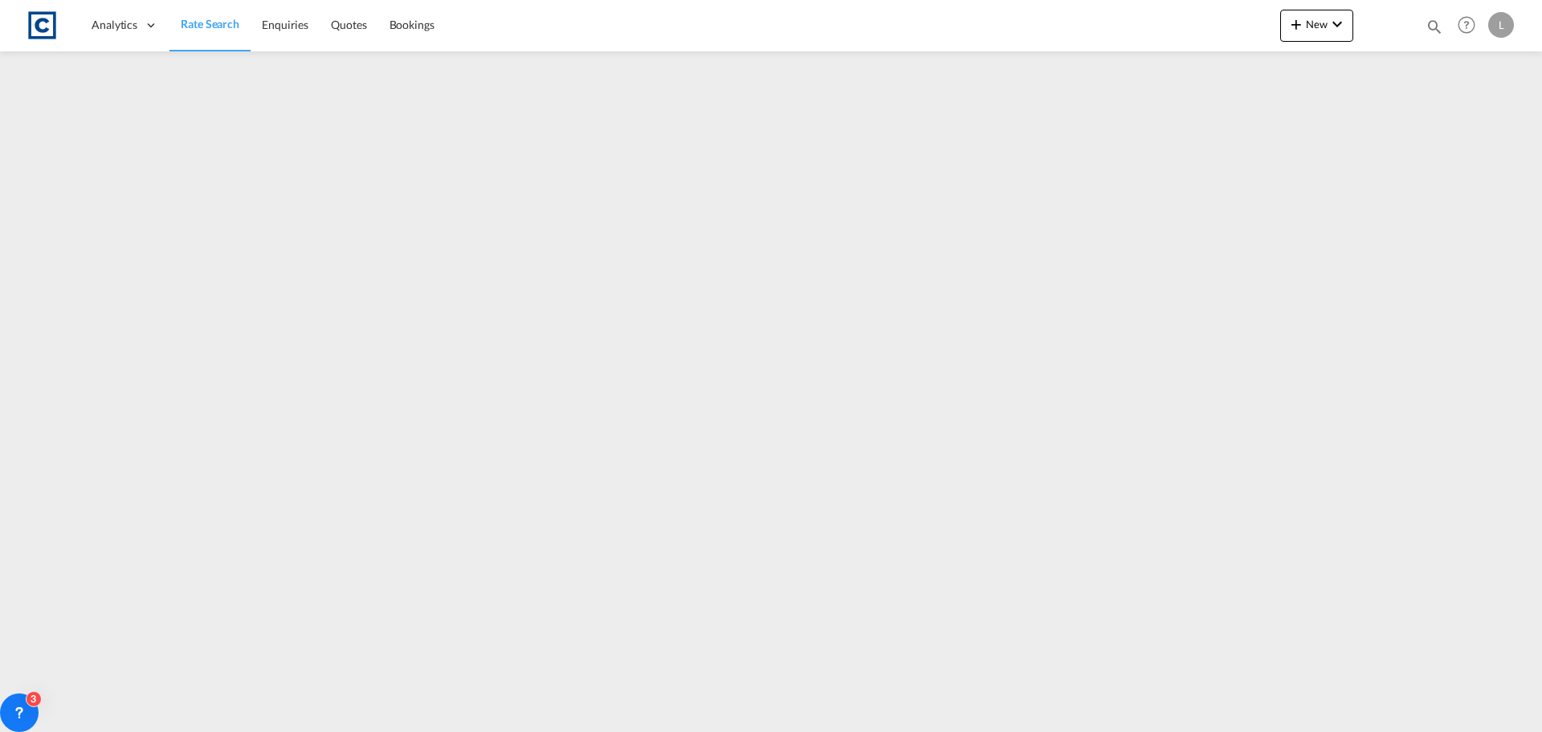
drag, startPoint x: 227, startPoint y: 22, endPoint x: 206, endPoint y: 47, distance: 33.6
click at [227, 22] on span "Rate Search" at bounding box center [210, 24] width 59 height 14
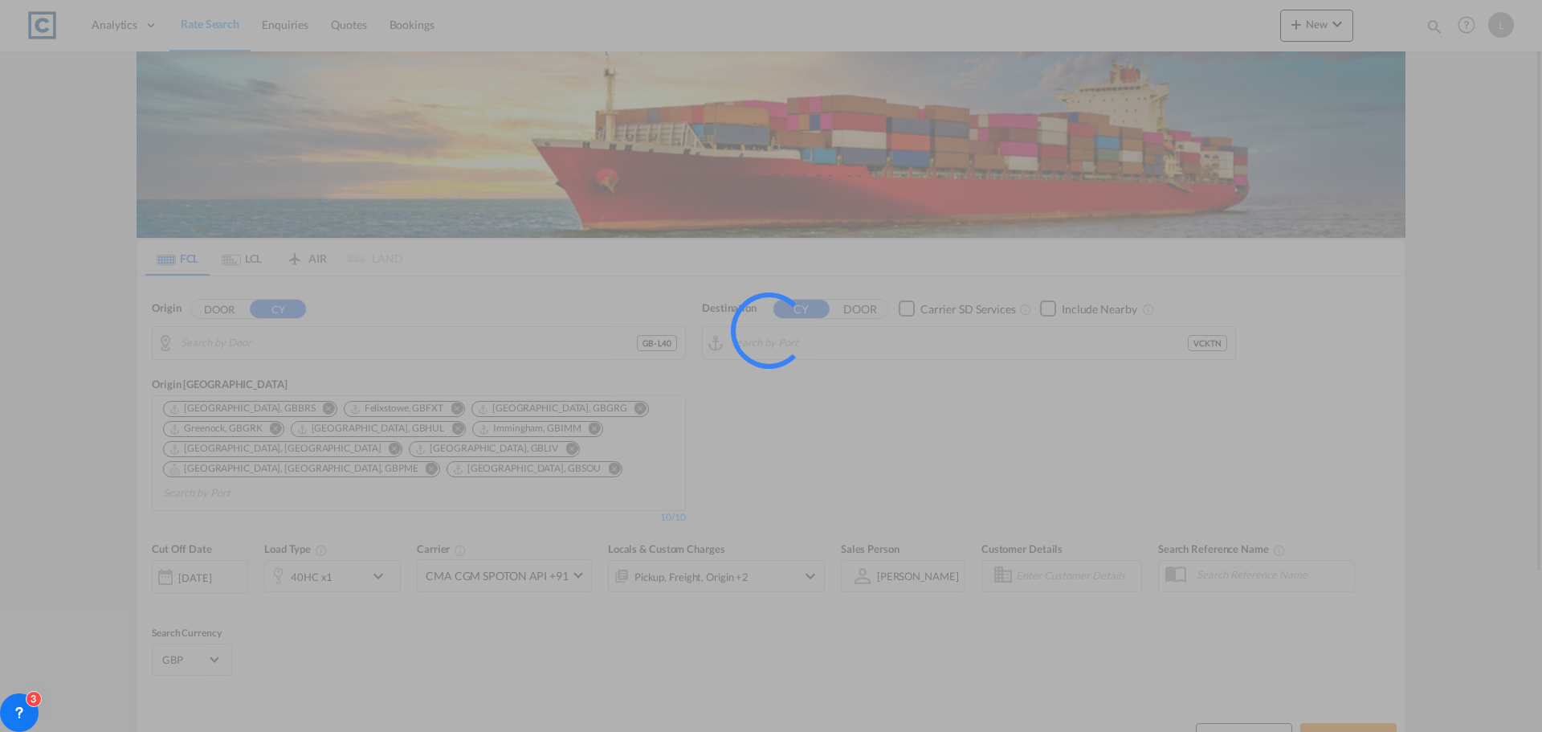
type input "GB-L40, [GEOGRAPHIC_DATA]"
type input "Kingstown, VCKTN"
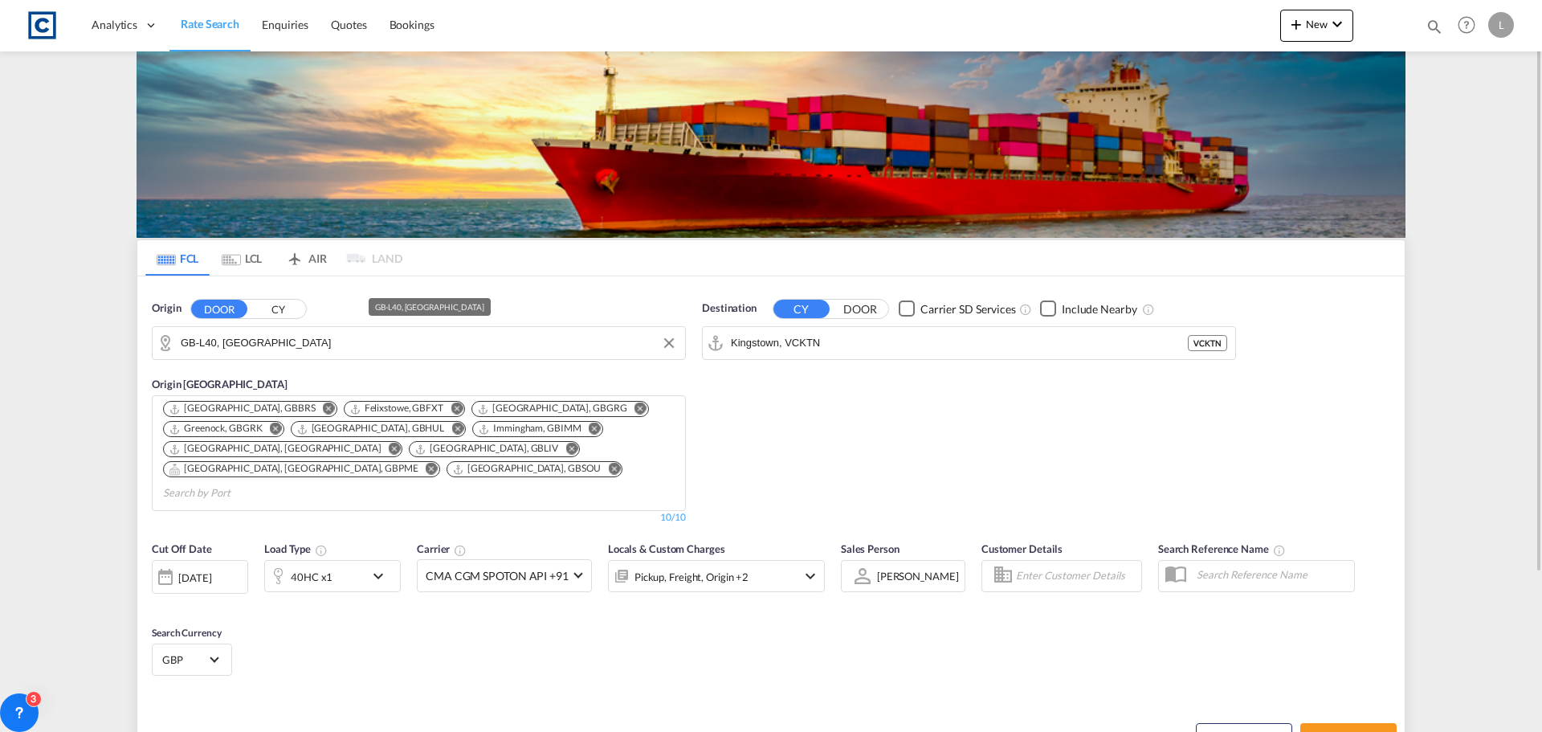
click at [358, 351] on input "GB-L40, [GEOGRAPHIC_DATA]" at bounding box center [429, 343] width 496 height 24
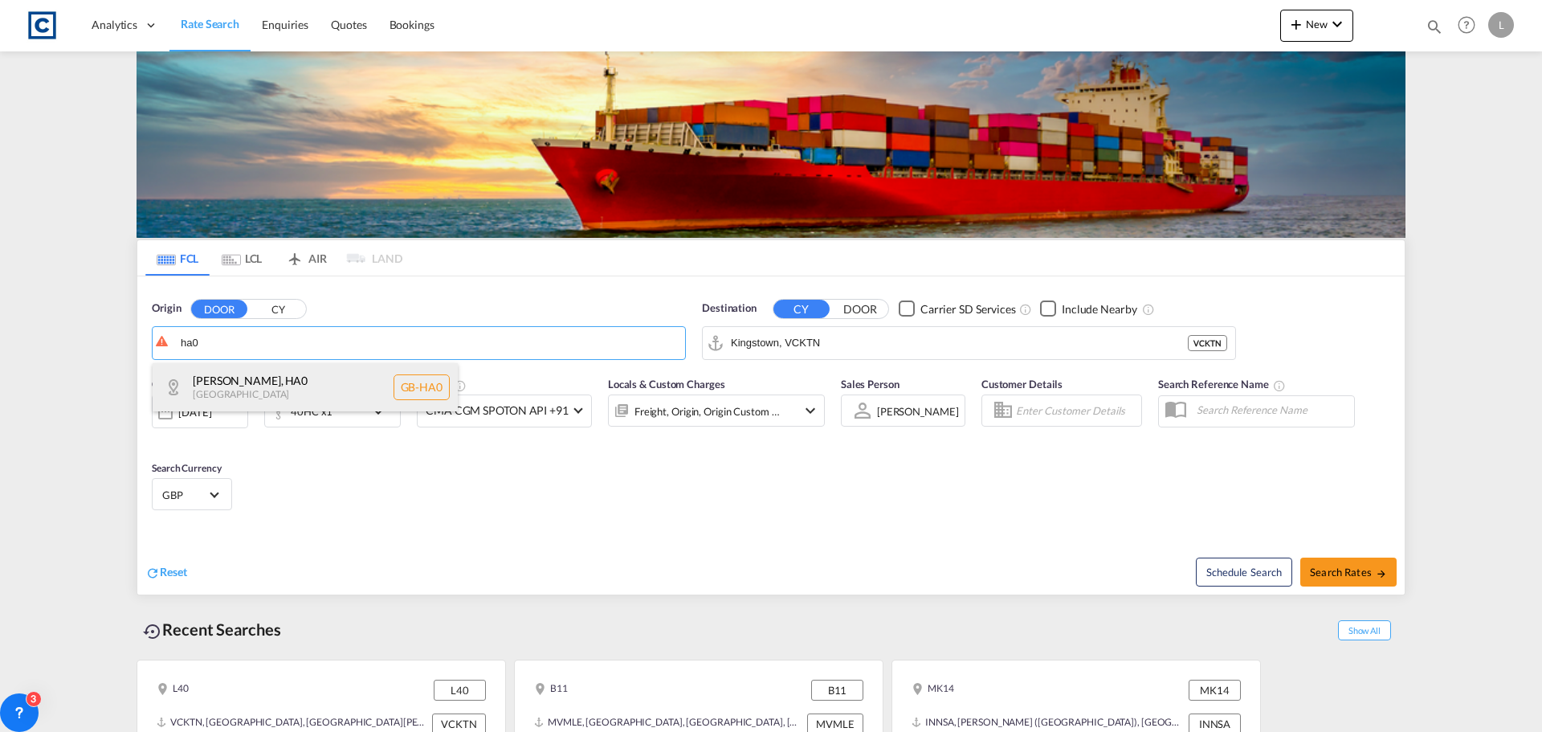
click at [255, 385] on div "[PERSON_NAME] , HA0 [GEOGRAPHIC_DATA] [GEOGRAPHIC_DATA]-HA0" at bounding box center [305, 387] width 305 height 48
type input "GB-HA0, [PERSON_NAME]"
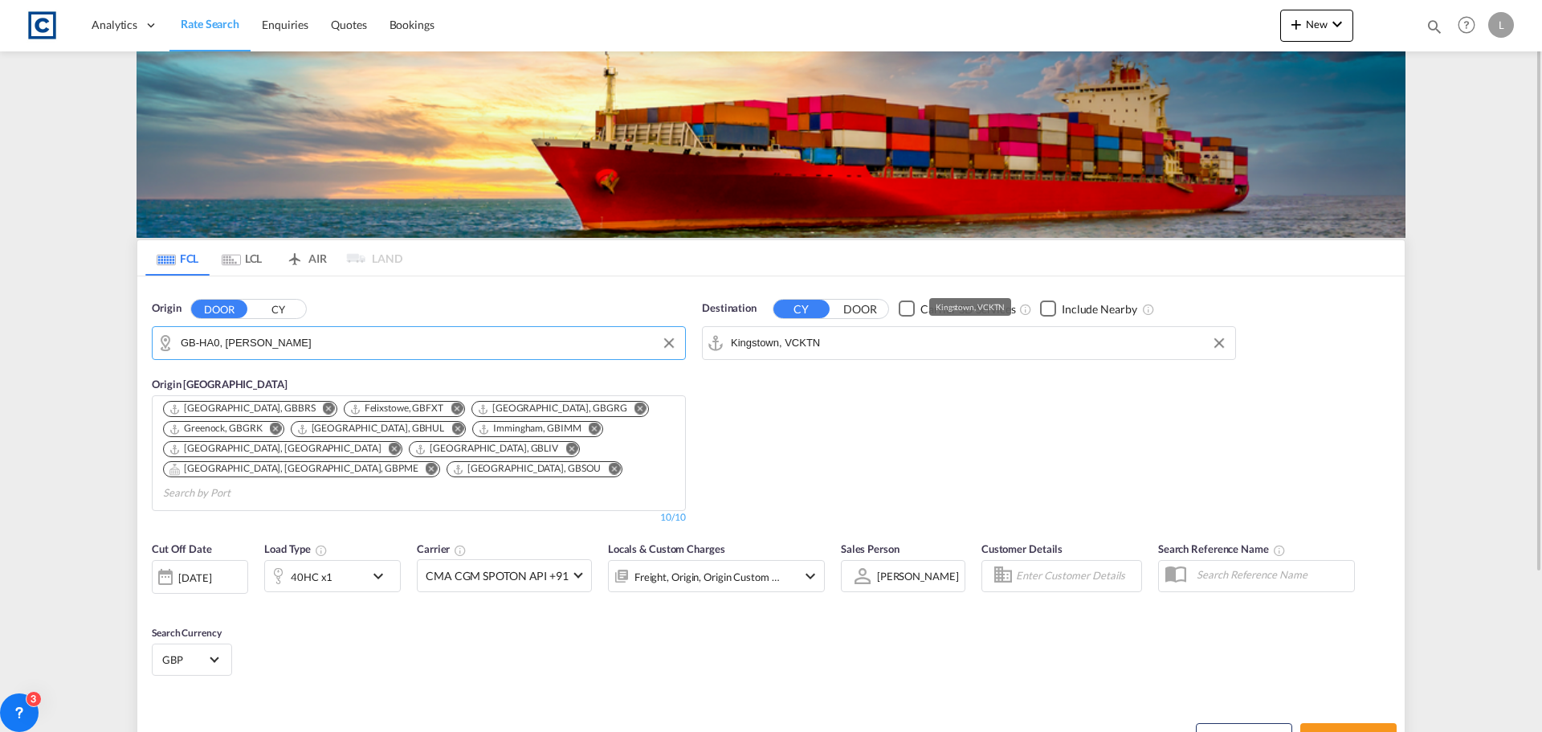
click at [877, 341] on input "Kingstown, VCKTN" at bounding box center [979, 343] width 496 height 24
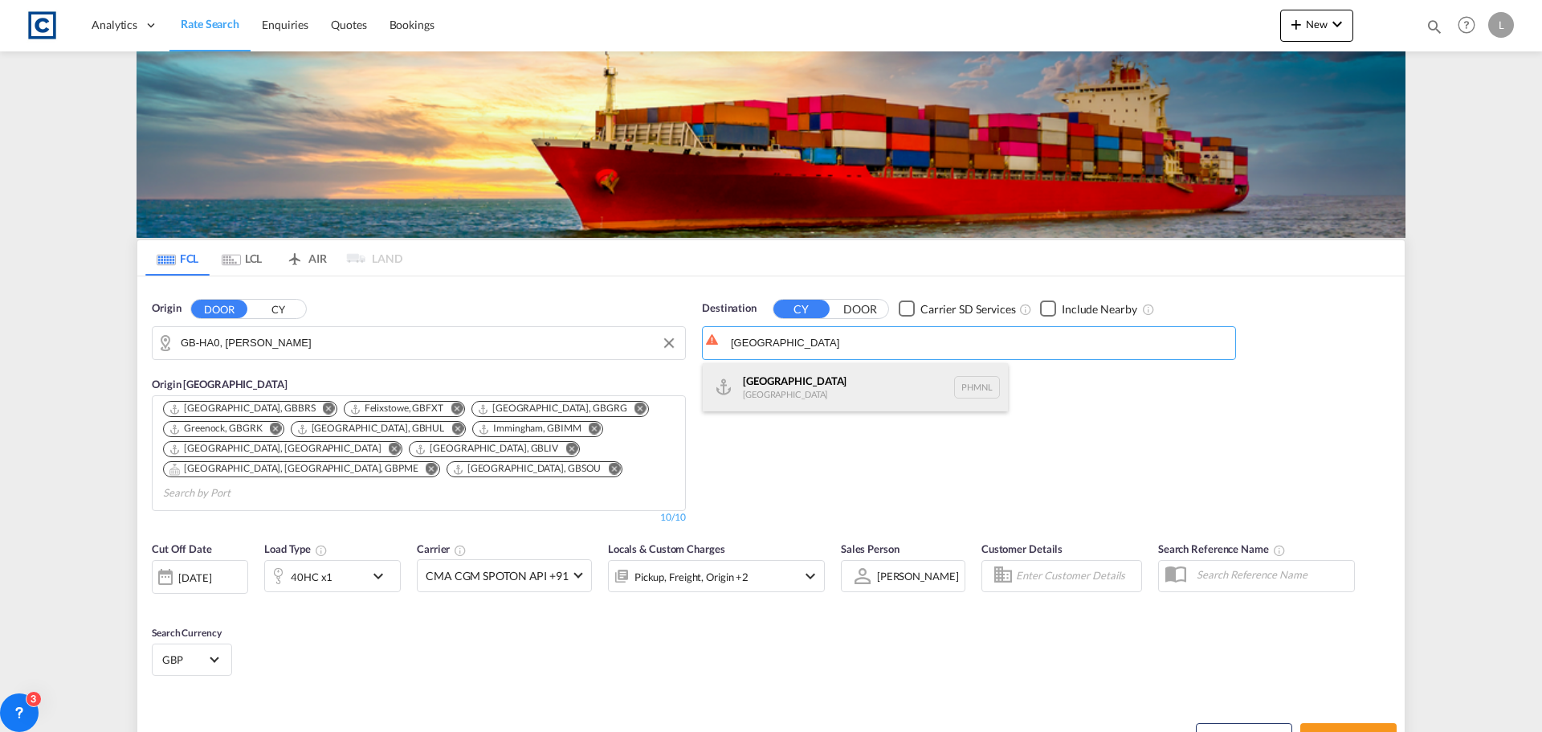
click at [812, 389] on div "[GEOGRAPHIC_DATA] [GEOGRAPHIC_DATA] PHMNL" at bounding box center [855, 387] width 305 height 48
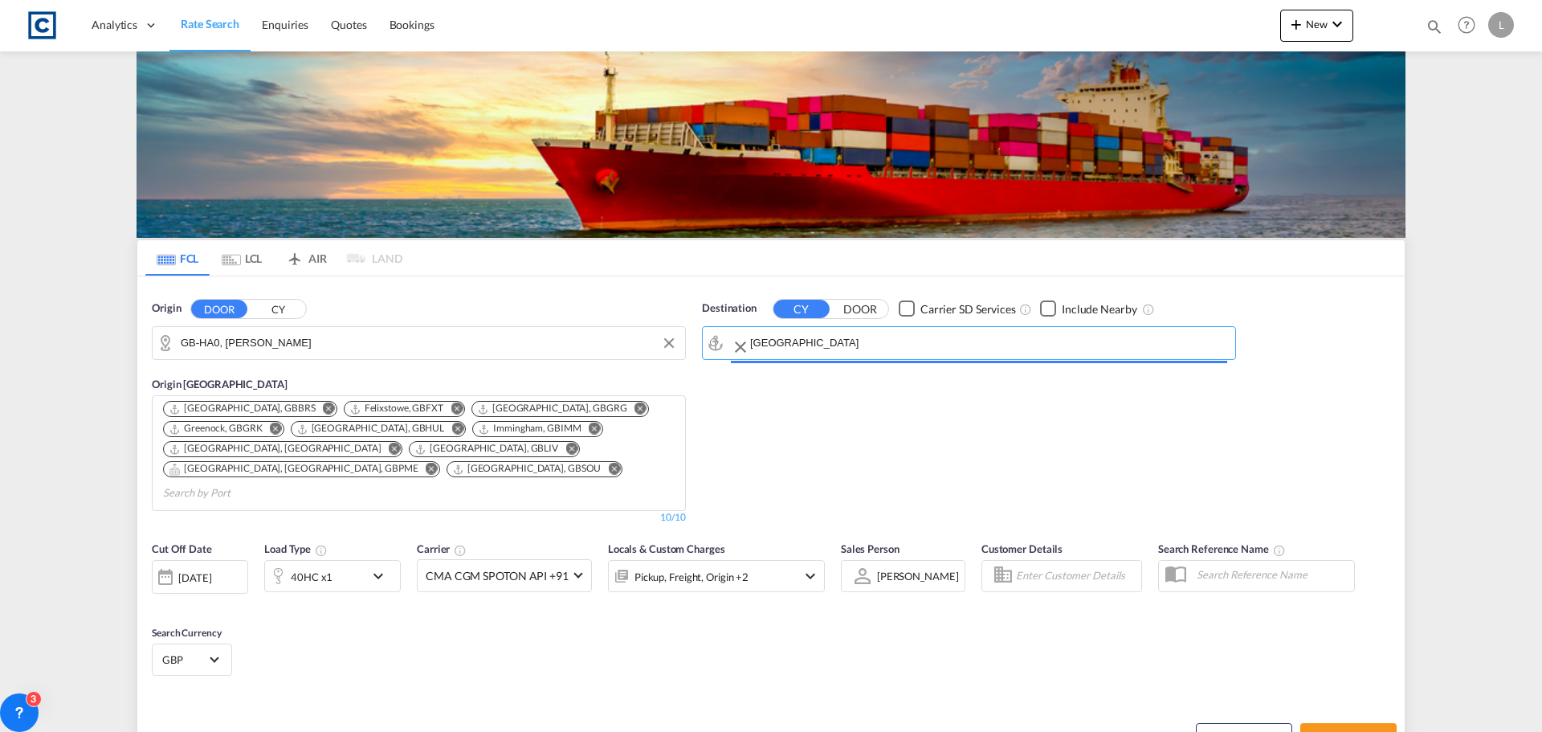
type input "[GEOGRAPHIC_DATA], PHMNL"
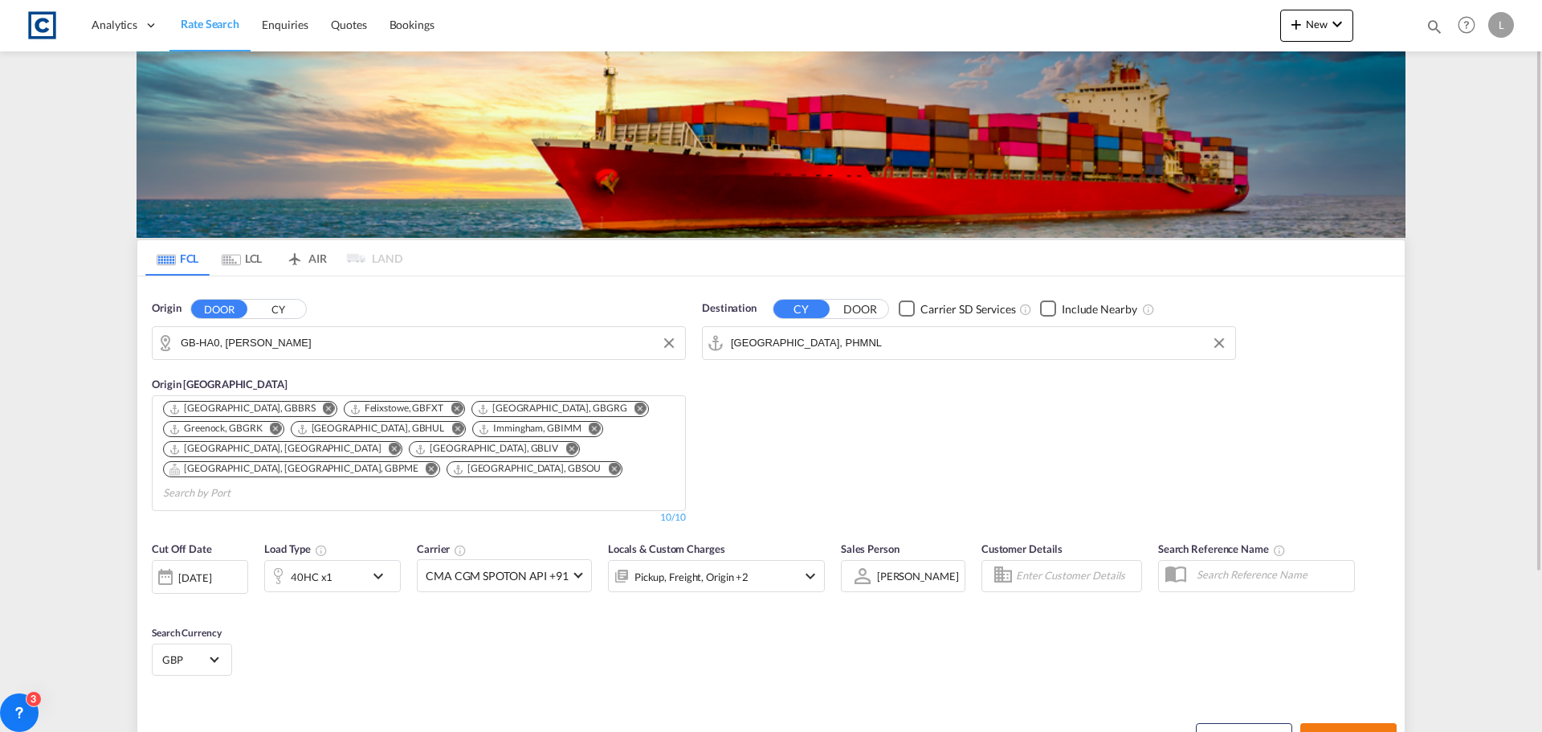
click at [1348, 731] on span "Search Rates" at bounding box center [1348, 737] width 77 height 13
type input "HA0 to PHMNL / [DATE]"
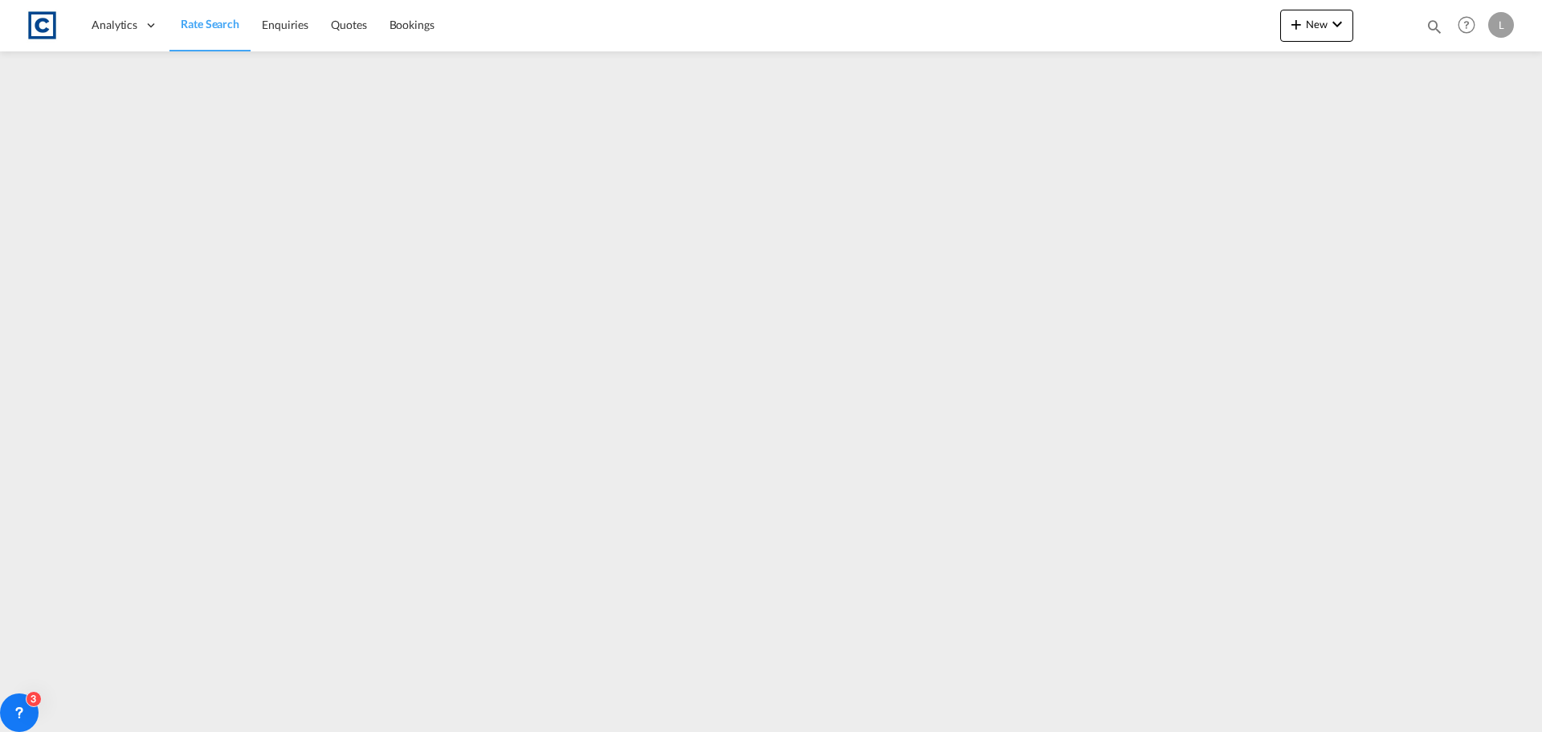
click at [211, 25] on span "Rate Search" at bounding box center [210, 24] width 59 height 14
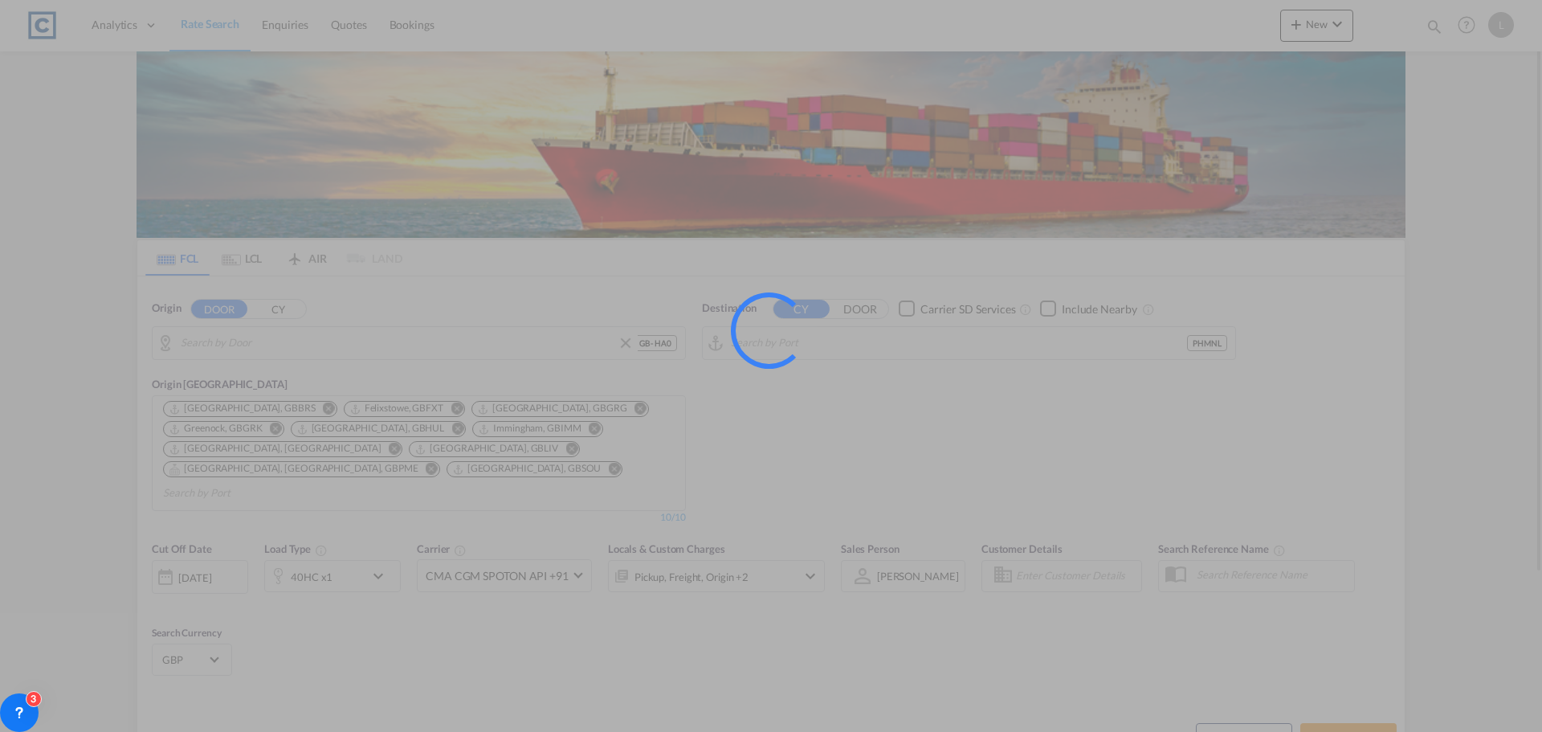
type input "GB-HA0, [PERSON_NAME]"
type input "[GEOGRAPHIC_DATA], PHMNL"
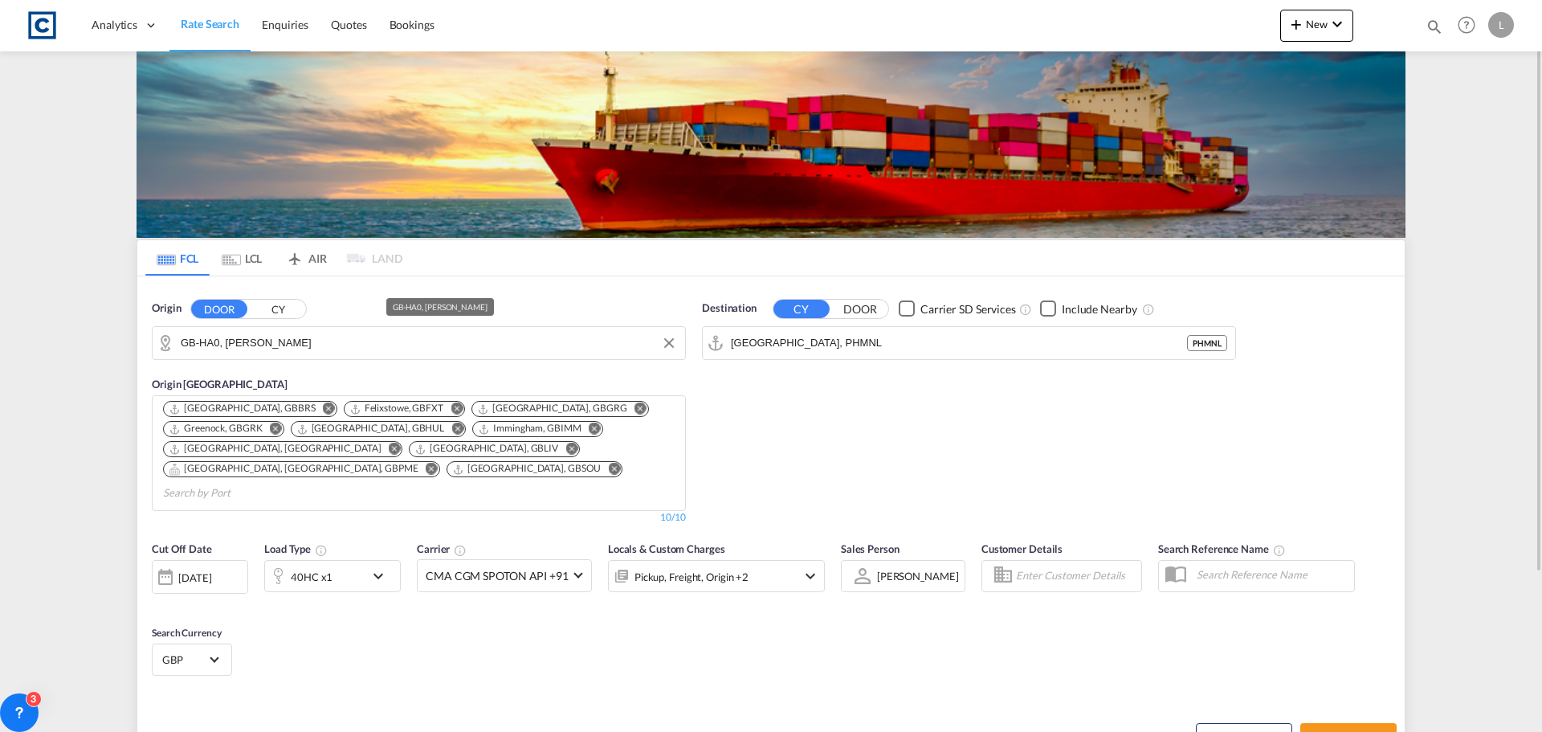
click at [300, 345] on input "GB-HA0, [PERSON_NAME]" at bounding box center [429, 343] width 496 height 24
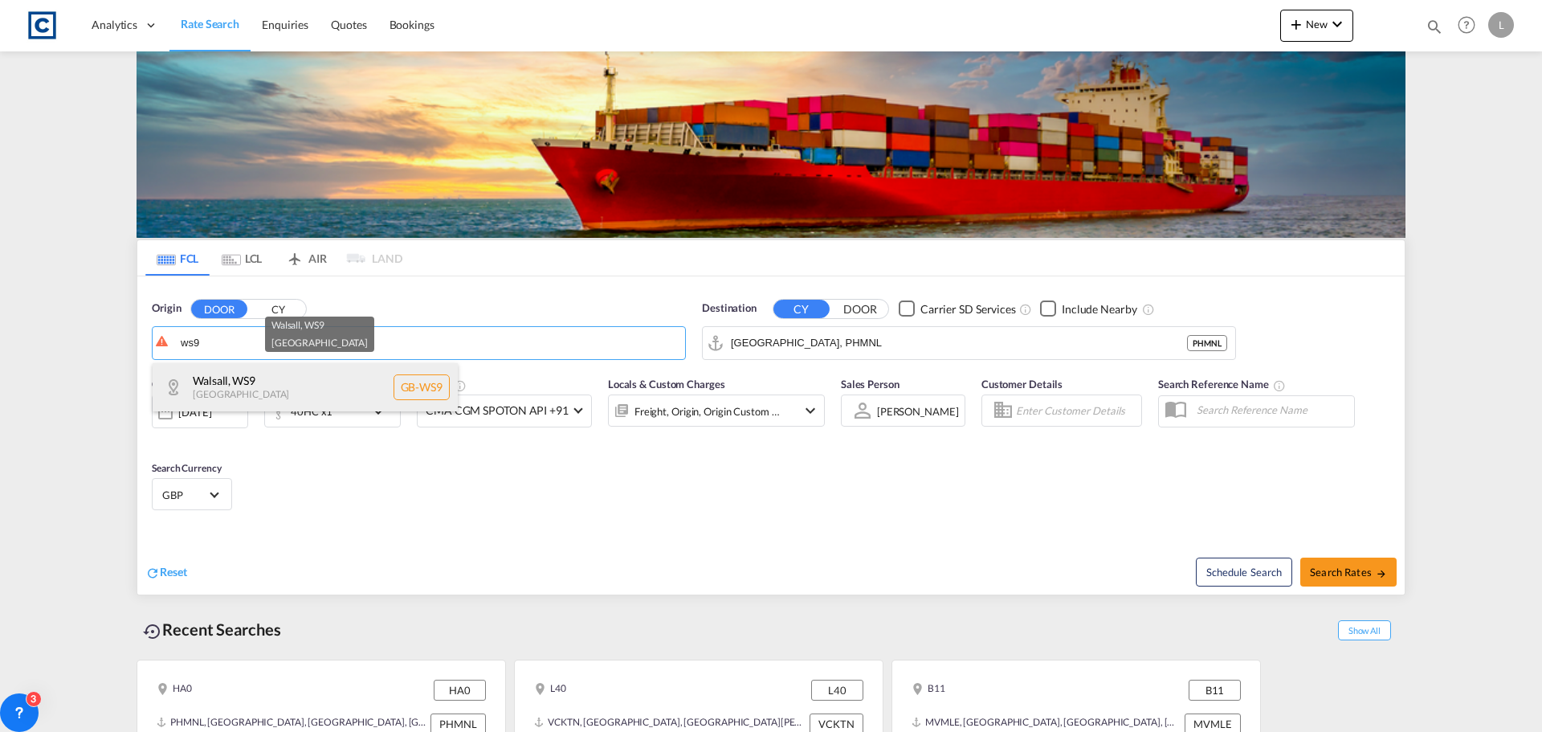
click at [260, 388] on div "Walsall , WS9 [GEOGRAPHIC_DATA] [GEOGRAPHIC_DATA]-WS9" at bounding box center [305, 387] width 305 height 48
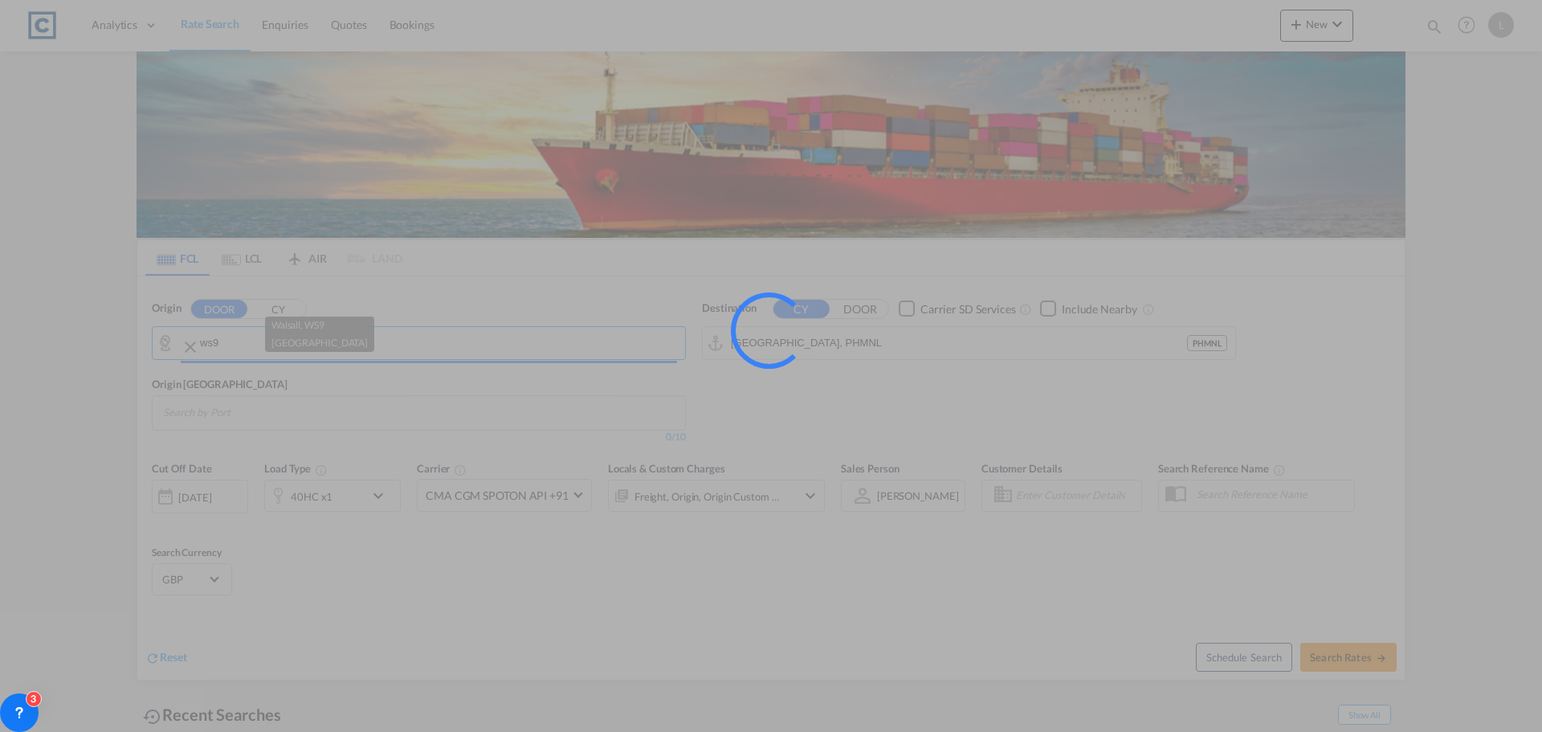
type input "GB-WS9, Walsall"
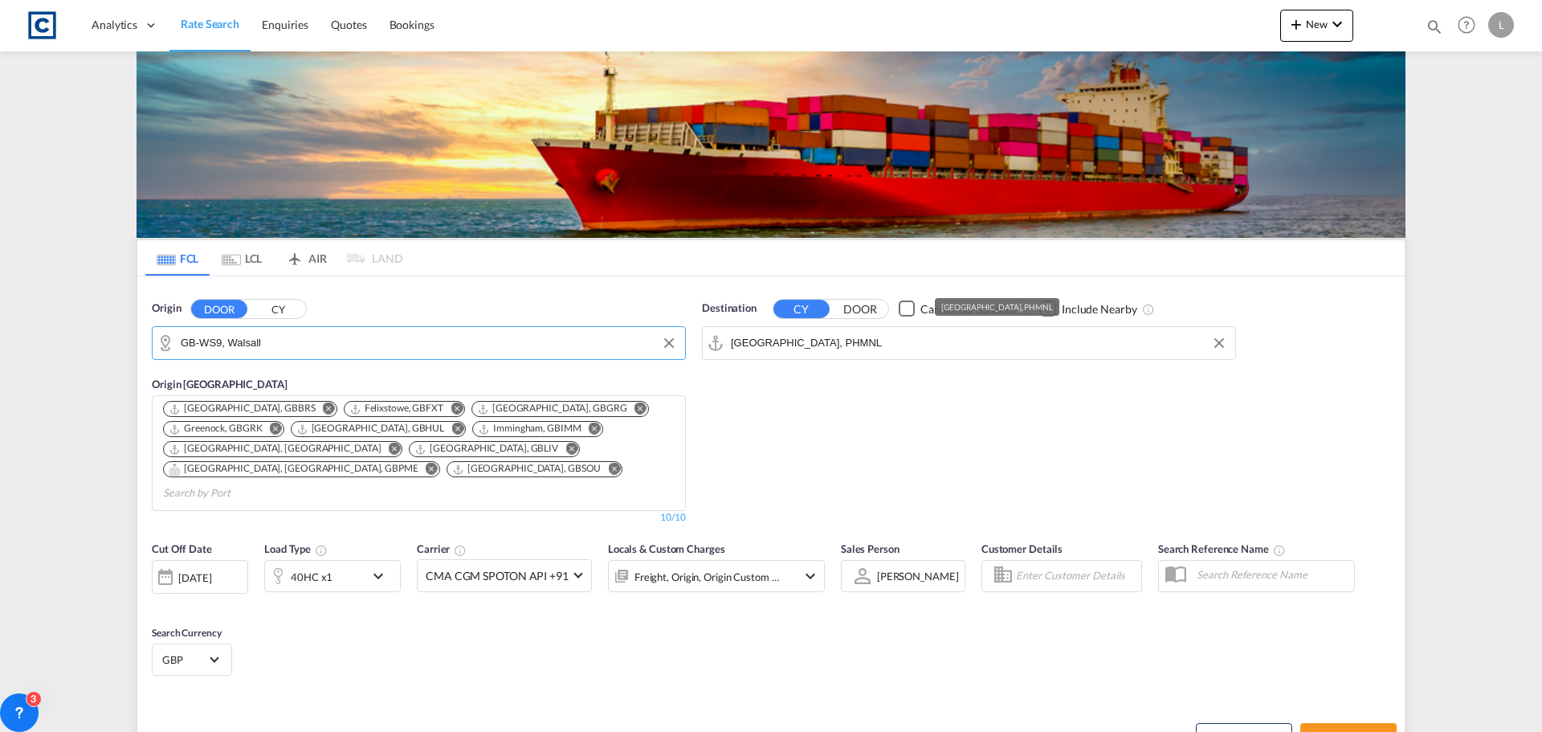
click at [879, 336] on input "[GEOGRAPHIC_DATA], PHMNL" at bounding box center [979, 343] width 496 height 24
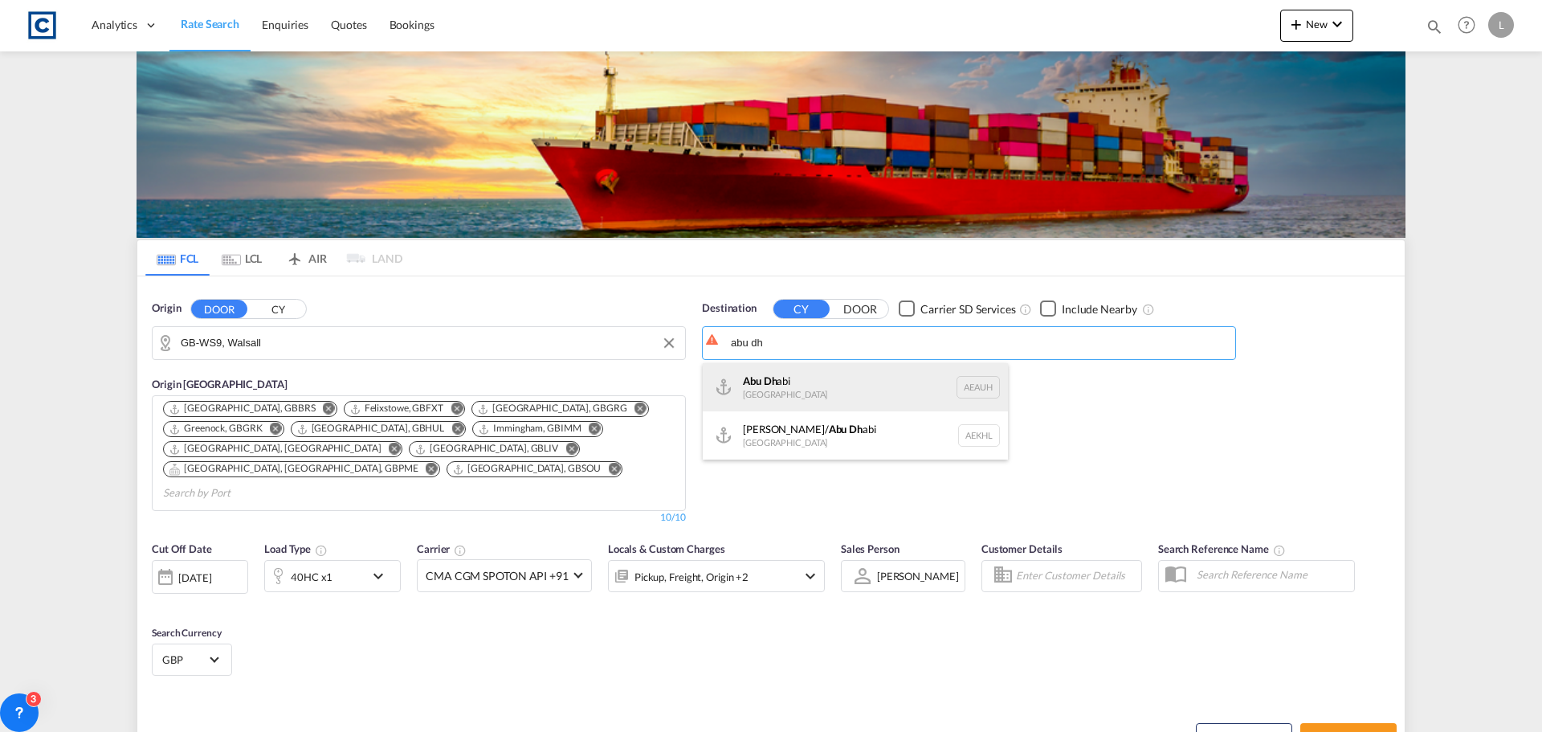
click at [775, 385] on div "Abu Dh abi [GEOGRAPHIC_DATA] [GEOGRAPHIC_DATA]" at bounding box center [855, 387] width 305 height 48
type input "[GEOGRAPHIC_DATA], [GEOGRAPHIC_DATA]"
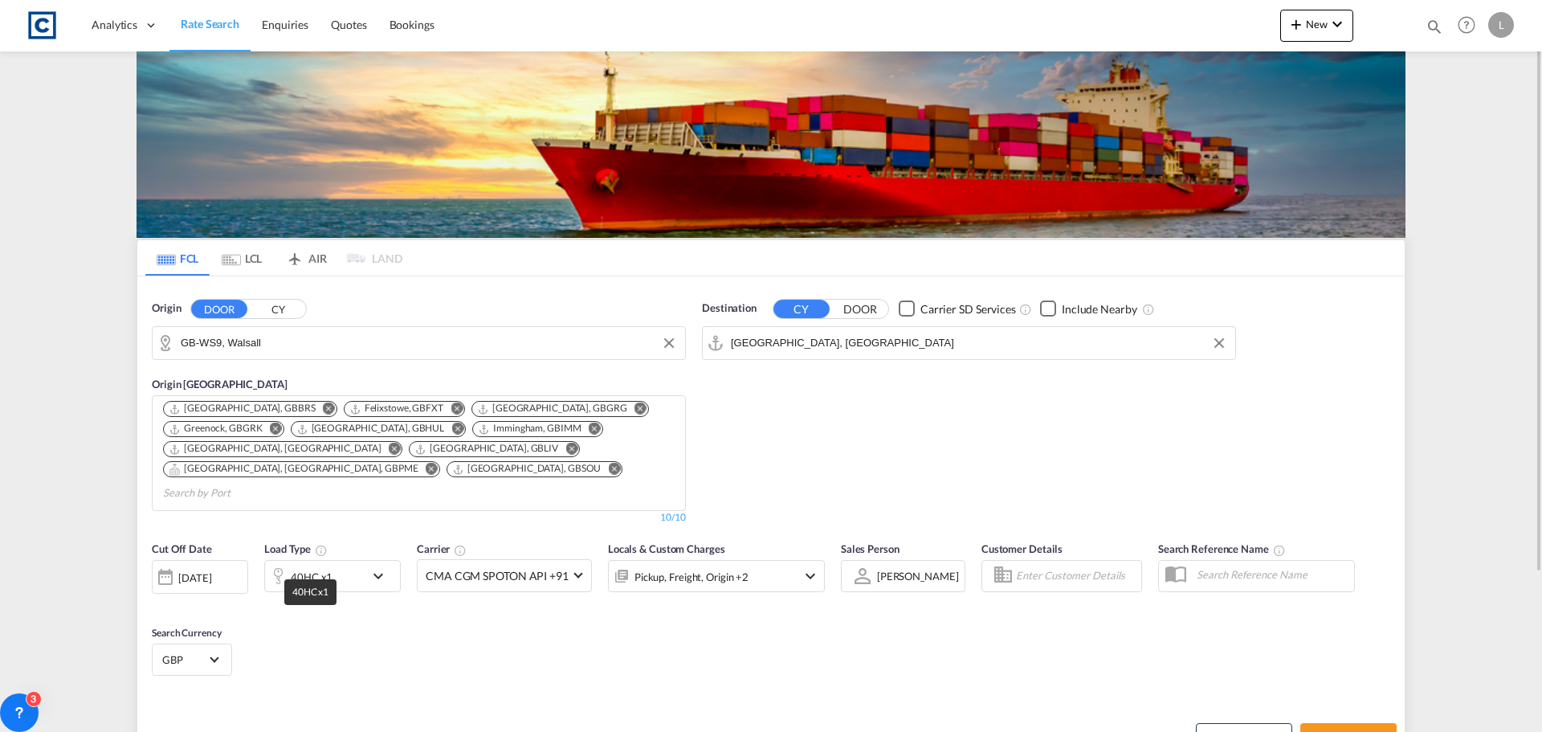
click at [325, 560] on div "40HC x1" at bounding box center [315, 576] width 100 height 32
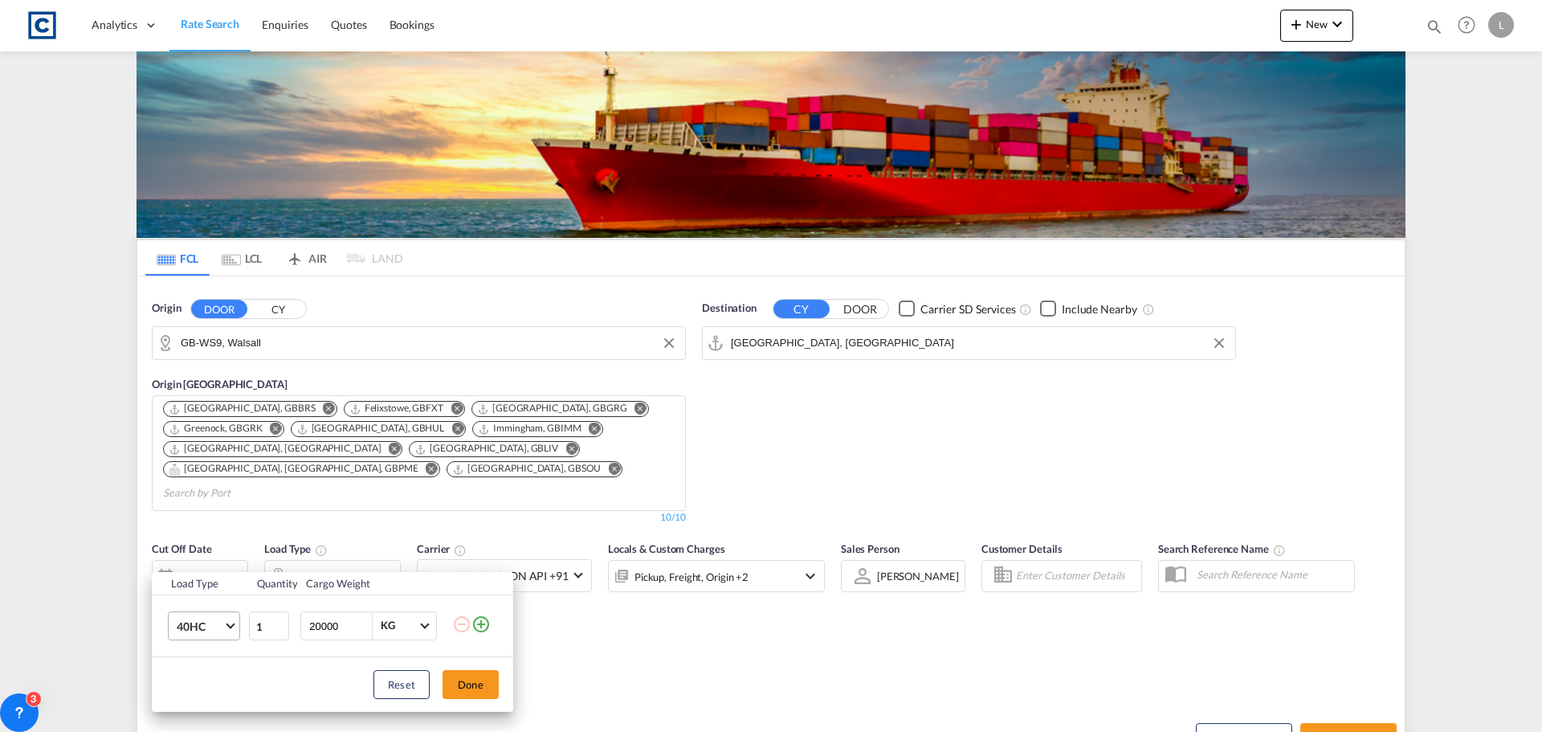
click at [200, 625] on span "40HC" at bounding box center [200, 626] width 47 height 16
click at [196, 538] on div "20GP" at bounding box center [191, 538] width 28 height 16
drag, startPoint x: 472, startPoint y: 680, endPoint x: 647, endPoint y: 703, distance: 176.5
click at [471, 679] on button "Done" at bounding box center [470, 684] width 56 height 29
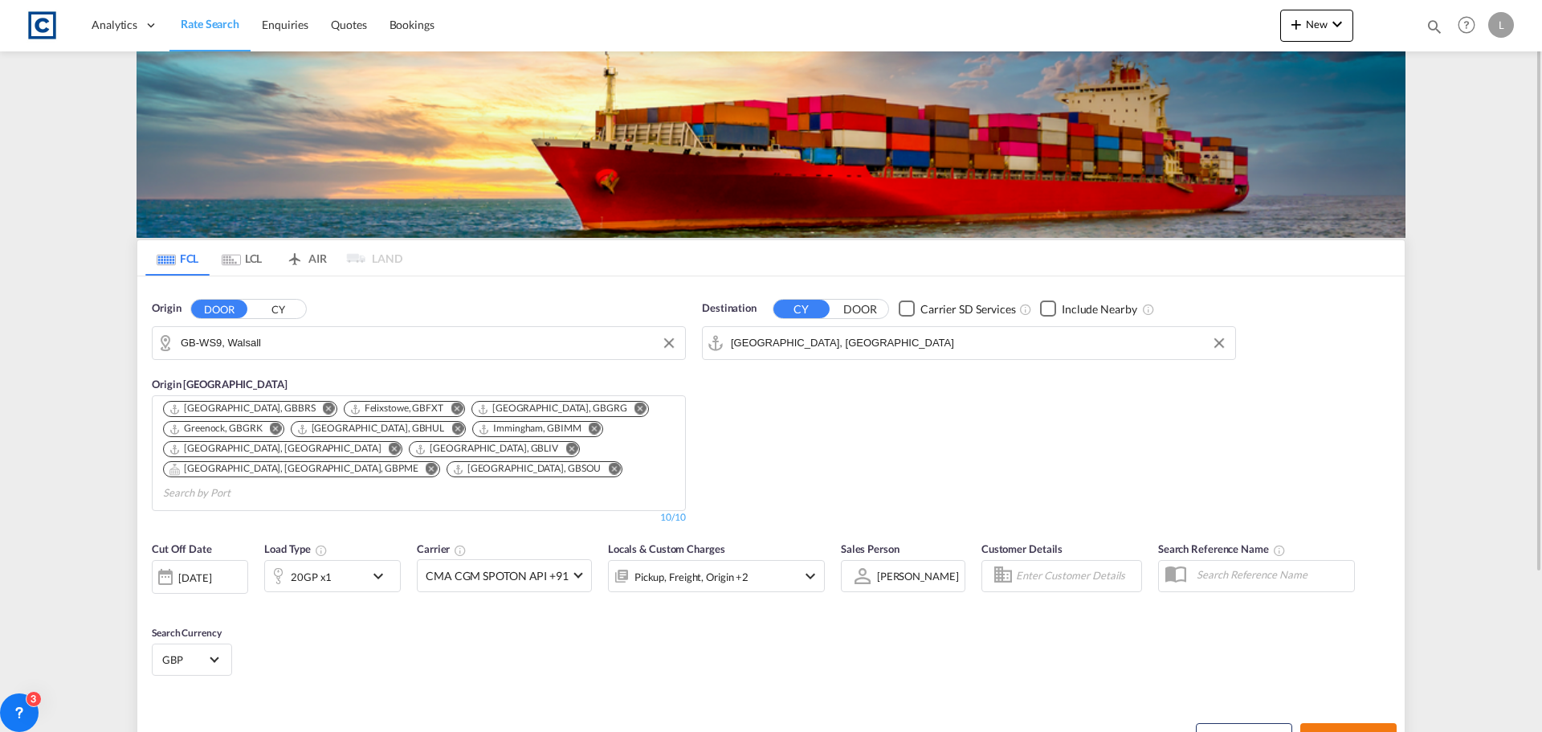
click at [1359, 731] on span "Search Rates" at bounding box center [1348, 737] width 77 height 13
type input "WS9 to AEAUH / [DATE]"
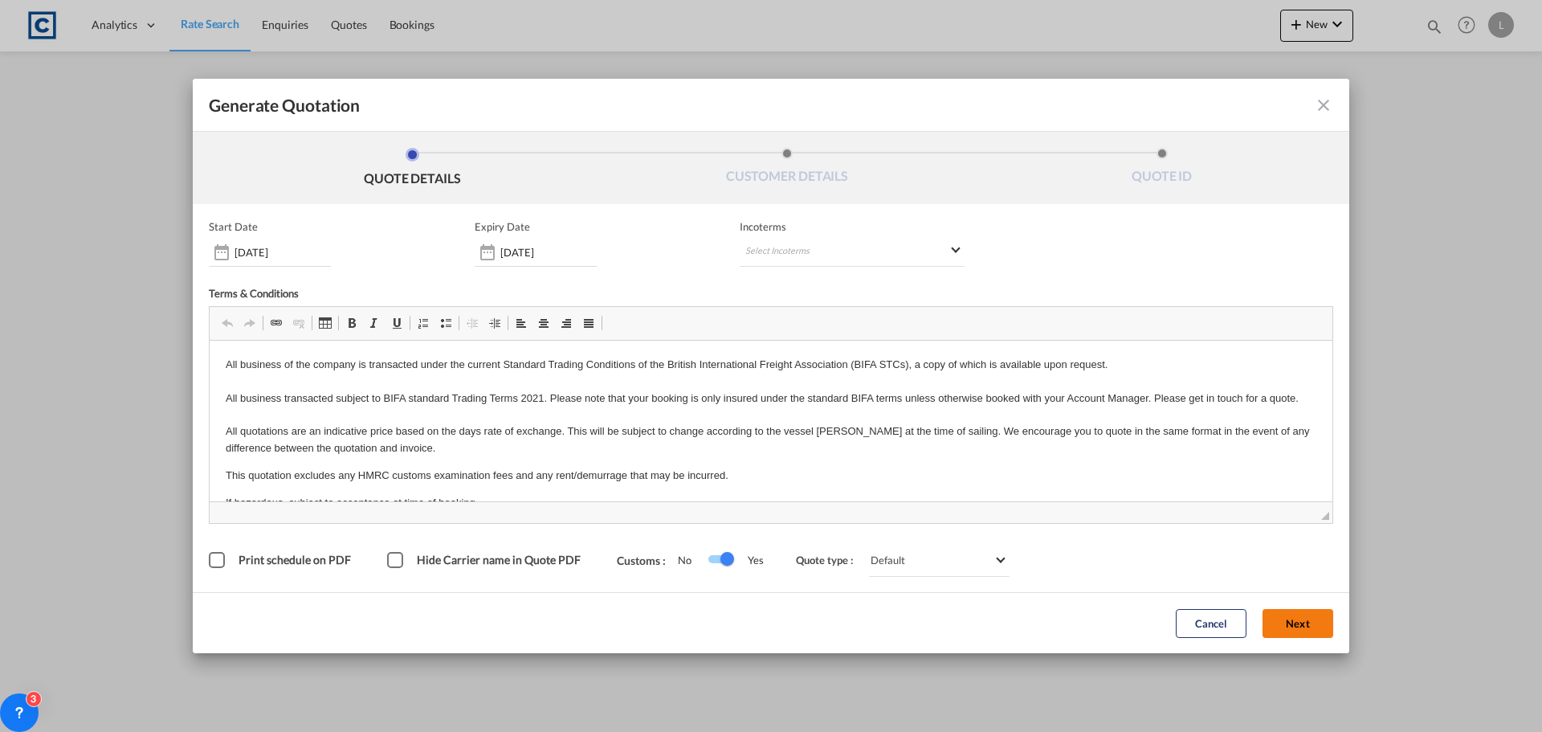
click at [1290, 610] on button "Next" at bounding box center [1297, 623] width 71 height 29
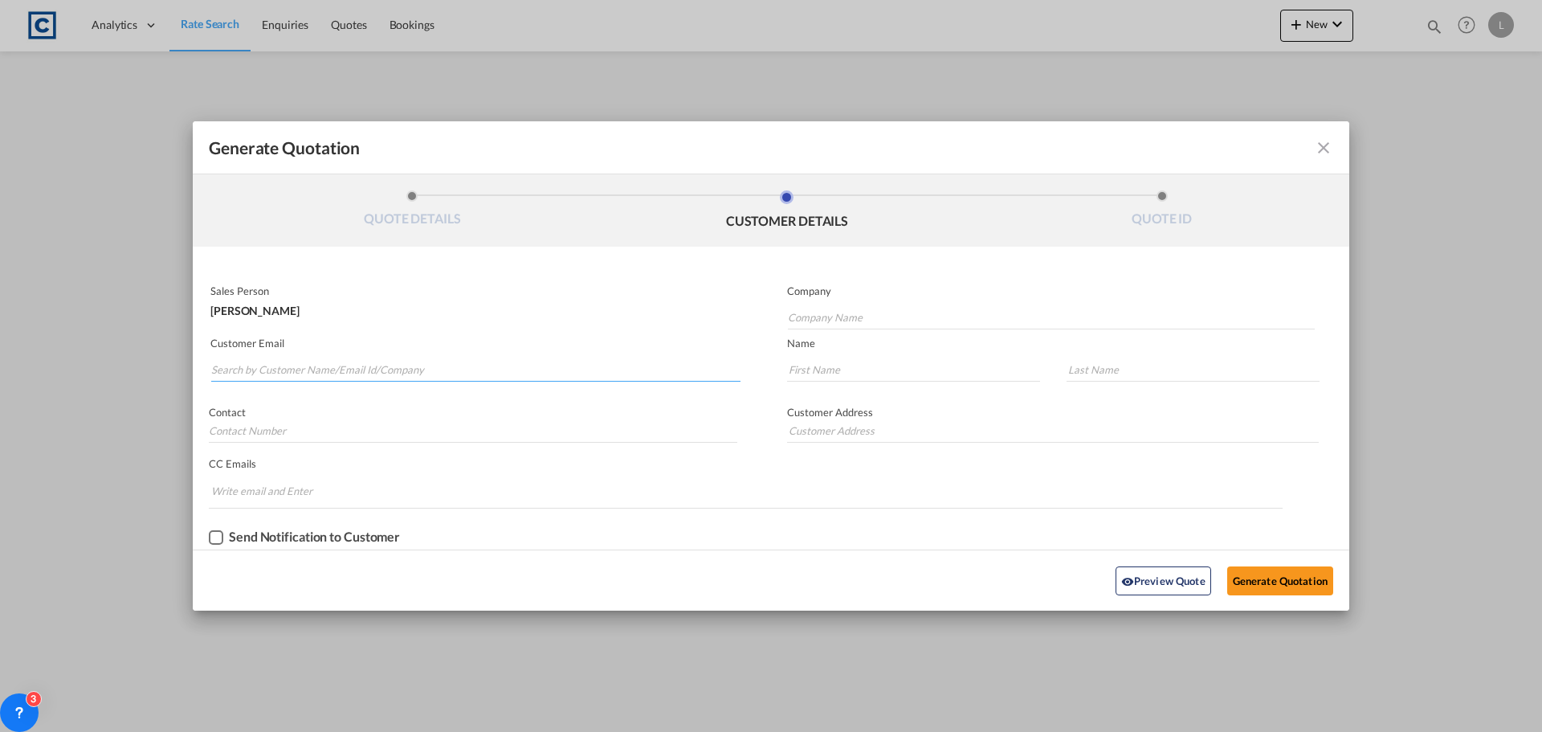
click at [256, 362] on input "Search by Customer Name/Email Id/Company" at bounding box center [475, 369] width 529 height 24
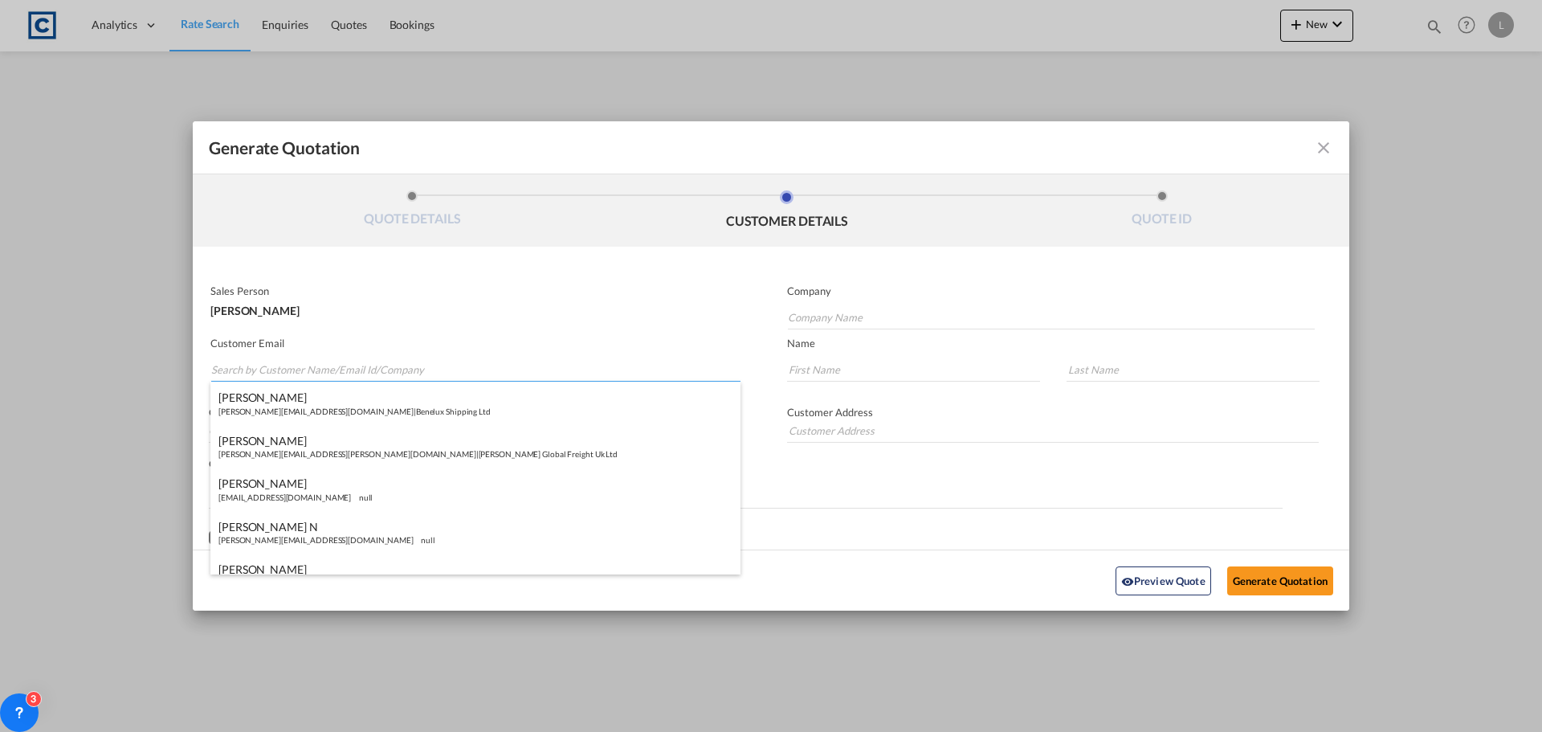
paste input "[PERSON_NAME] <[PERSON_NAME][EMAIL_ADDRESS][DOMAIN_NAME]>"
drag, startPoint x: 265, startPoint y: 373, endPoint x: 253, endPoint y: 307, distance: 66.9
click at [265, 365] on input "[PERSON_NAME] <[PERSON_NAME][EMAIL_ADDRESS][DOMAIN_NAME]>" at bounding box center [475, 369] width 529 height 24
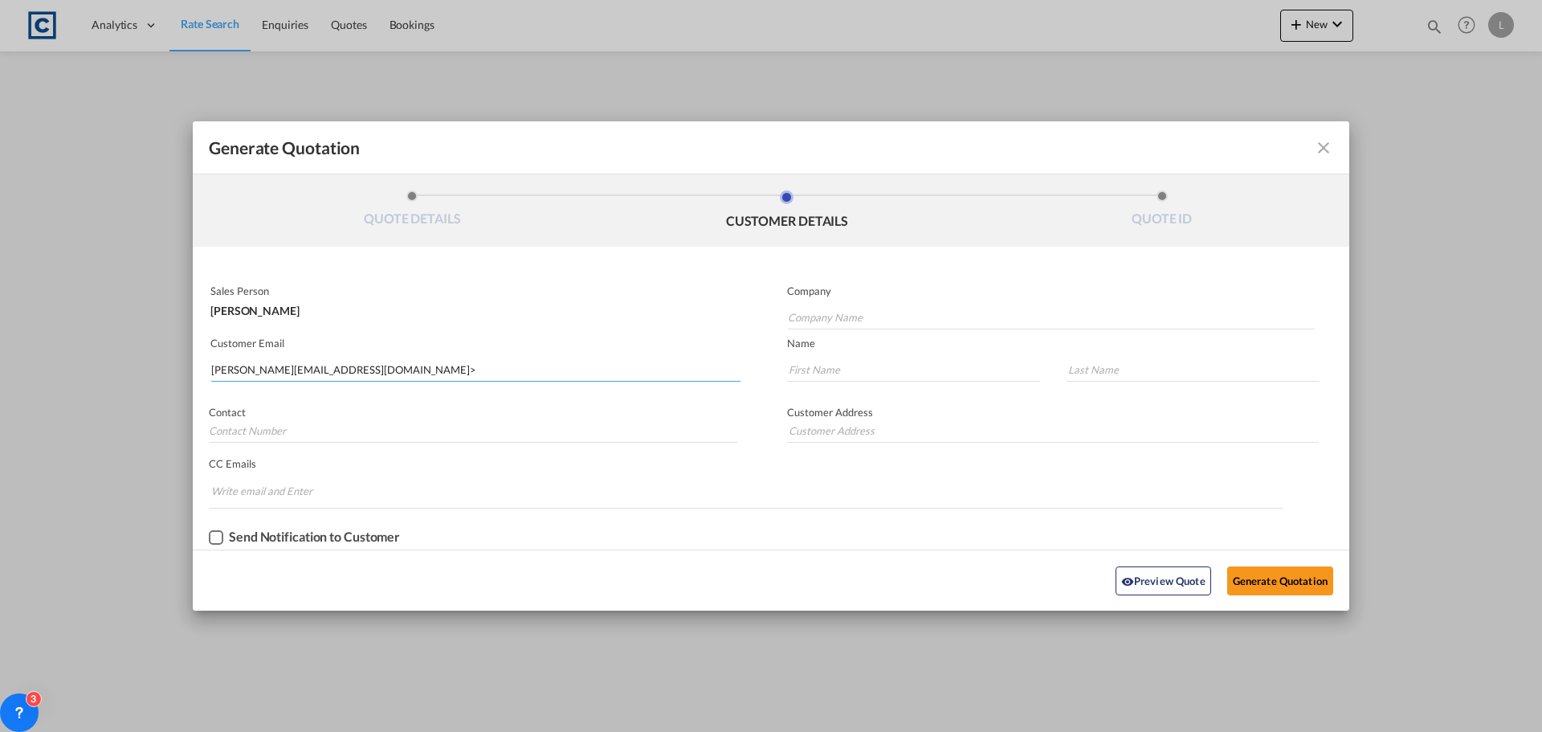
click at [368, 372] on input "[PERSON_NAME][EMAIL_ADDRESS][DOMAIN_NAME]>" at bounding box center [475, 369] width 529 height 24
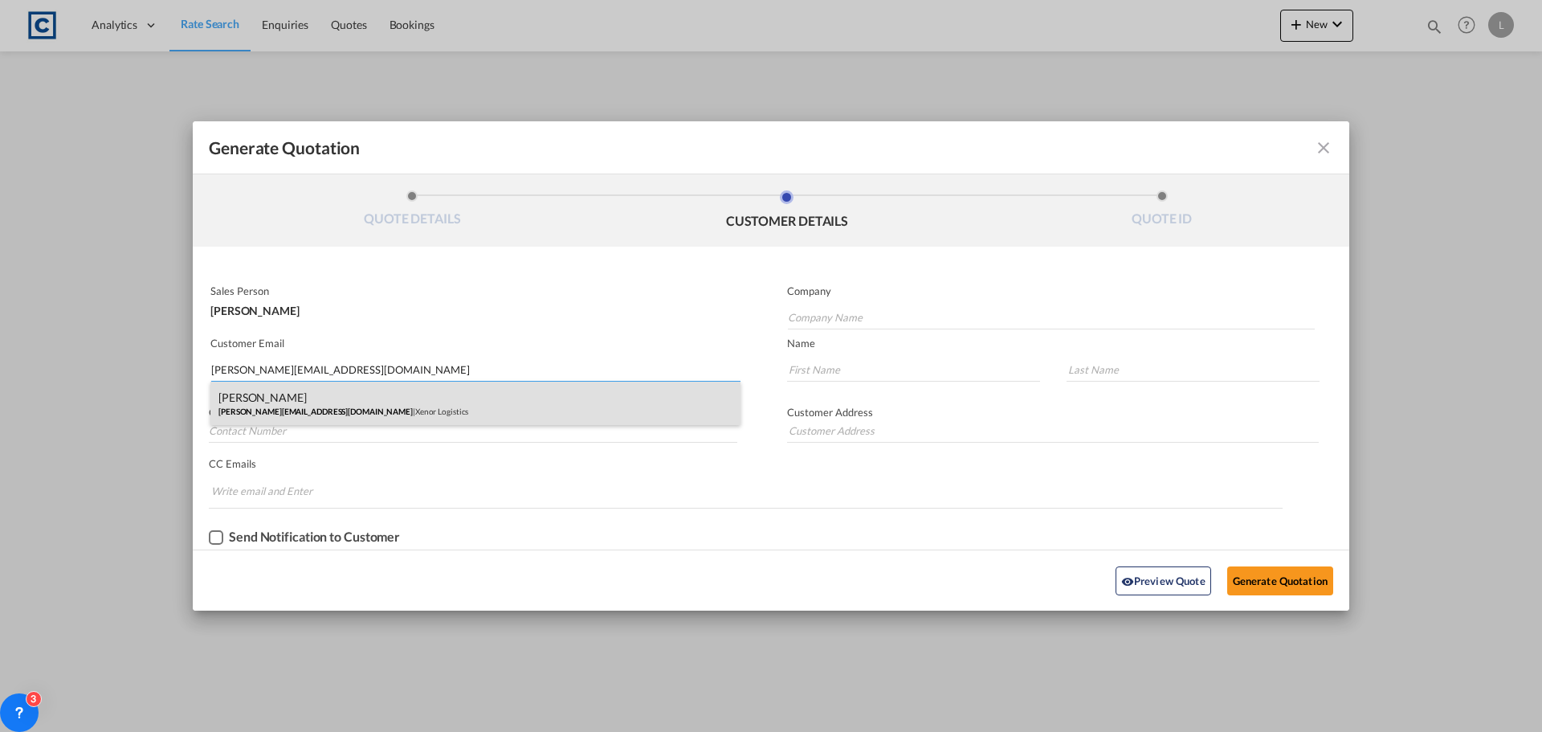
type input "[PERSON_NAME][EMAIL_ADDRESS][DOMAIN_NAME]"
click at [293, 398] on div "[PERSON_NAME] [PERSON_NAME][EMAIL_ADDRESS][DOMAIN_NAME] | Xenor Logistics" at bounding box center [475, 402] width 530 height 43
type input "Xenor Logistics"
type input "Mark"
type input "Lees"
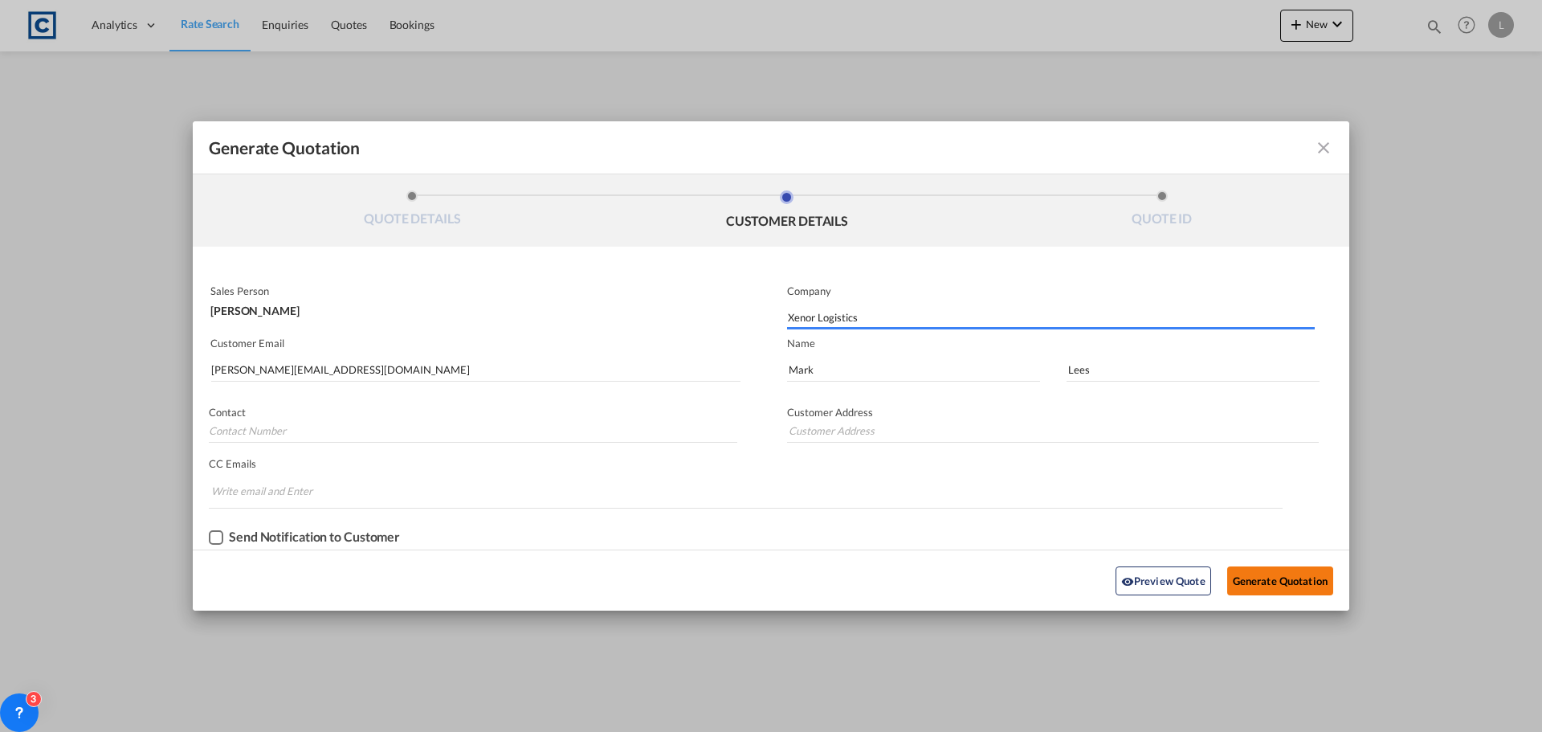
click at [1269, 577] on button "Generate Quotation" at bounding box center [1280, 580] width 106 height 29
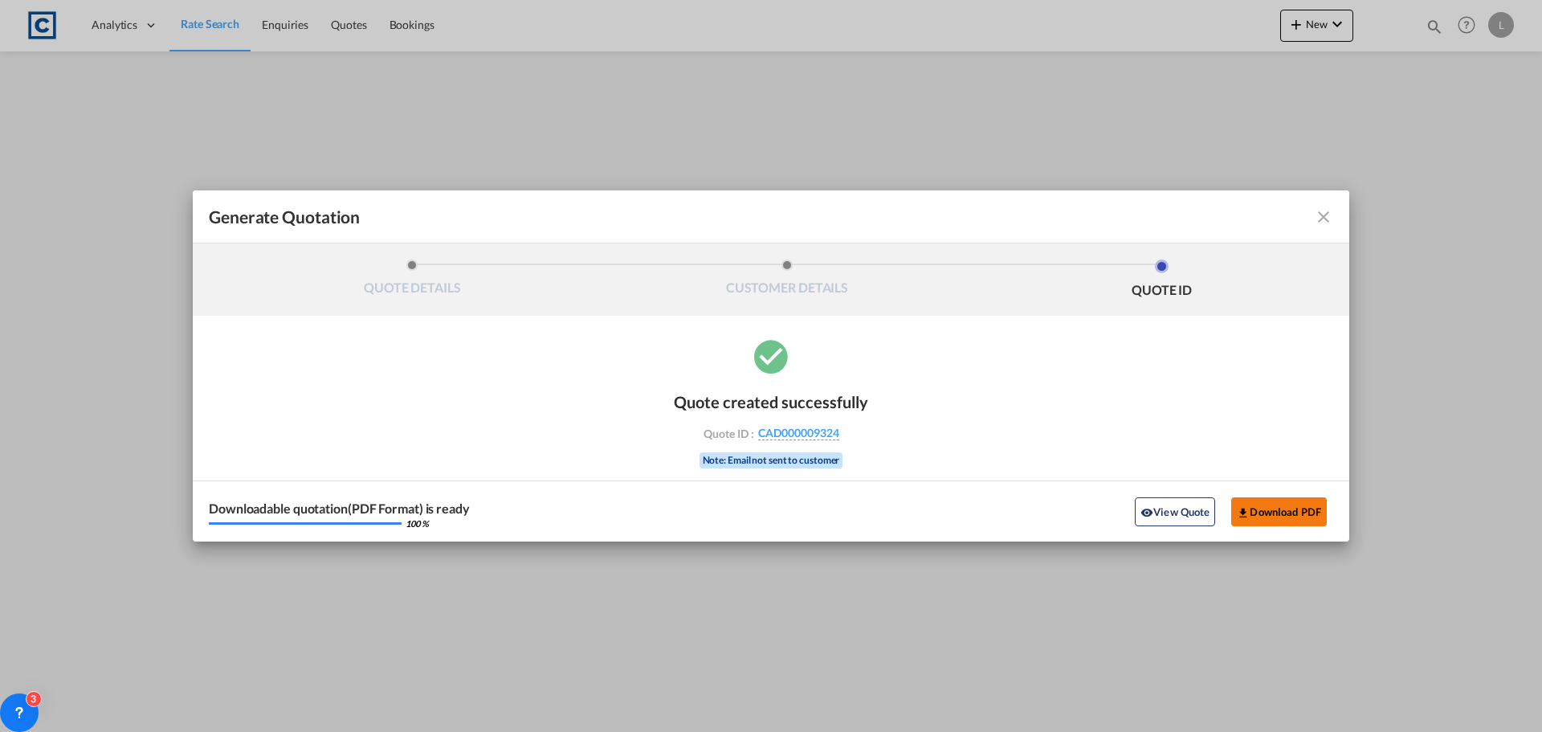
click at [1274, 513] on button "Download PDF" at bounding box center [1279, 511] width 96 height 29
